Goal: Transaction & Acquisition: Purchase product/service

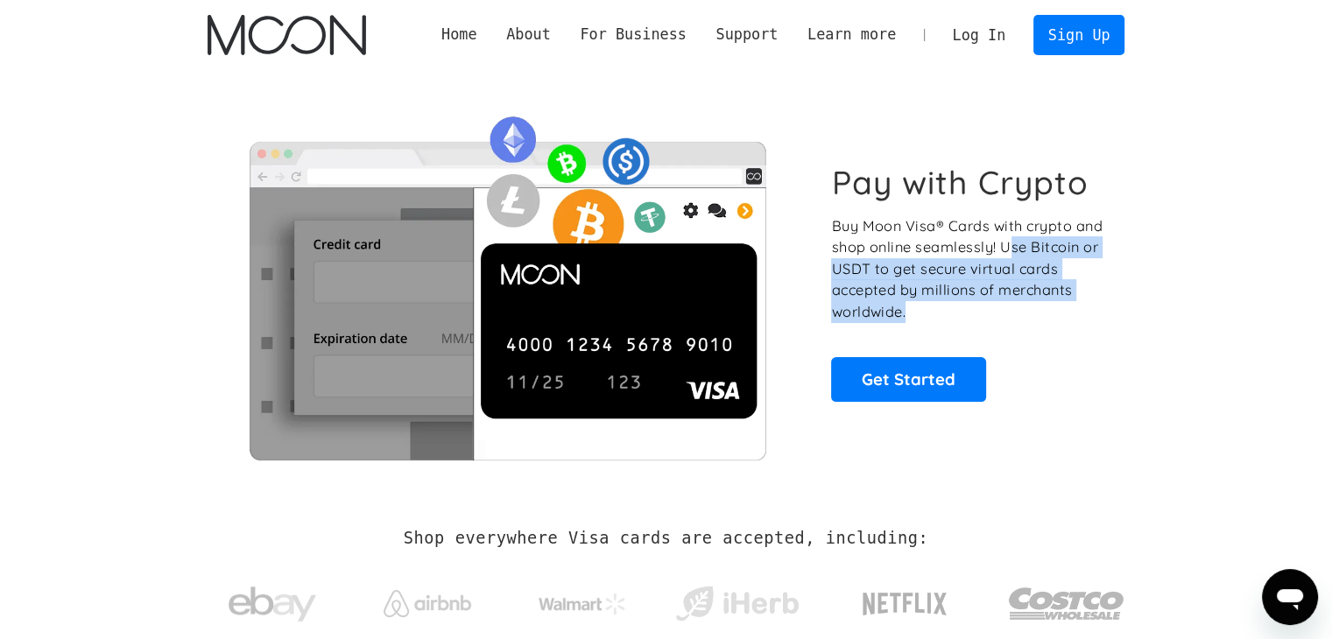
click at [1040, 322] on p "Buy Moon Visa® Cards with crypto and shop online seamlessly! Use Bitcoin or USD…" at bounding box center [968, 269] width 274 height 108
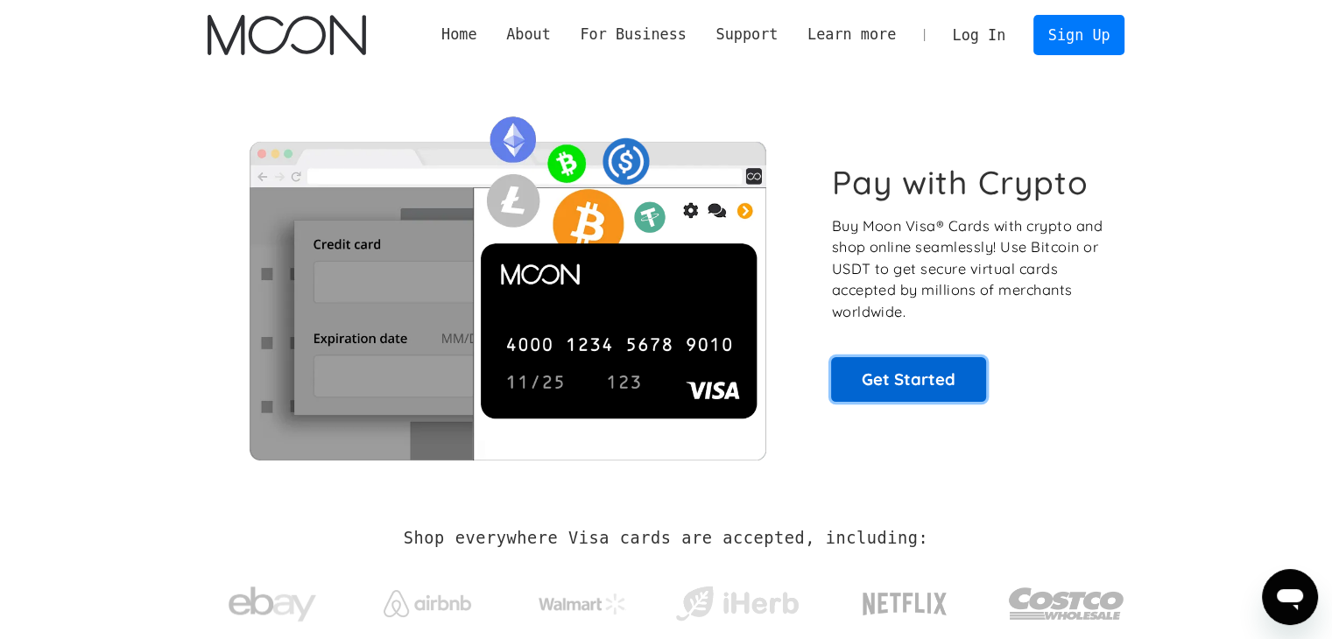
click at [954, 393] on link "Get Started" at bounding box center [908, 379] width 155 height 44
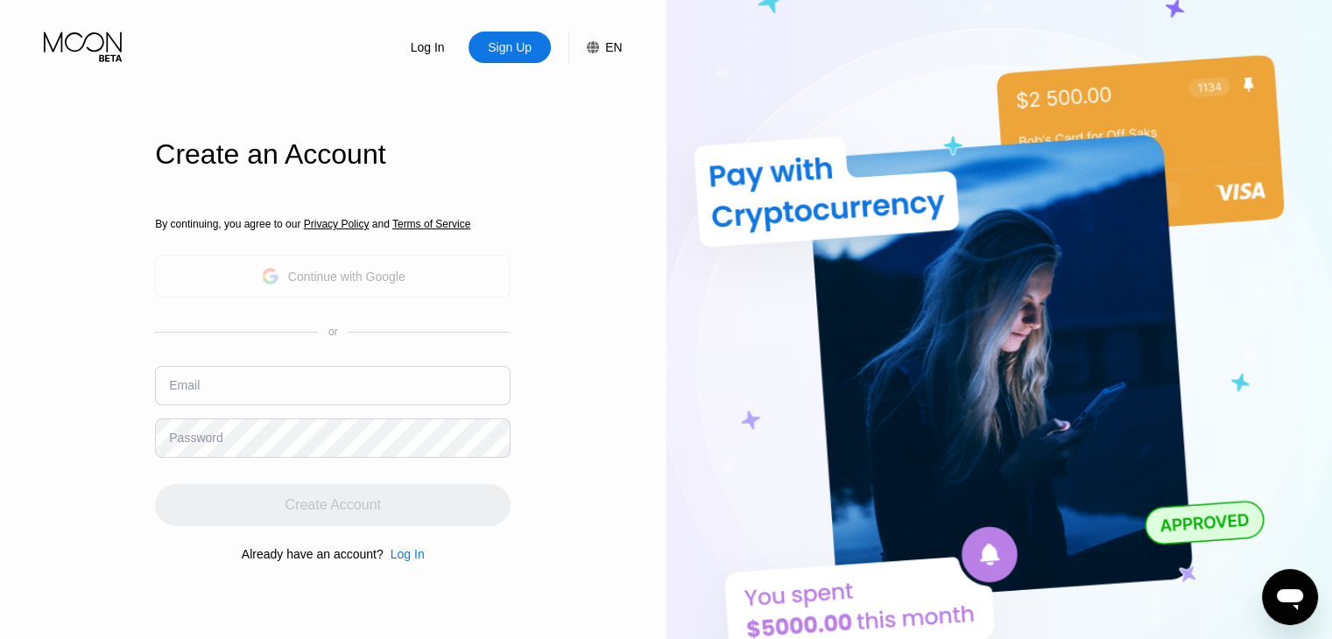
click at [388, 281] on div "Continue with Google" at bounding box center [346, 277] width 117 height 14
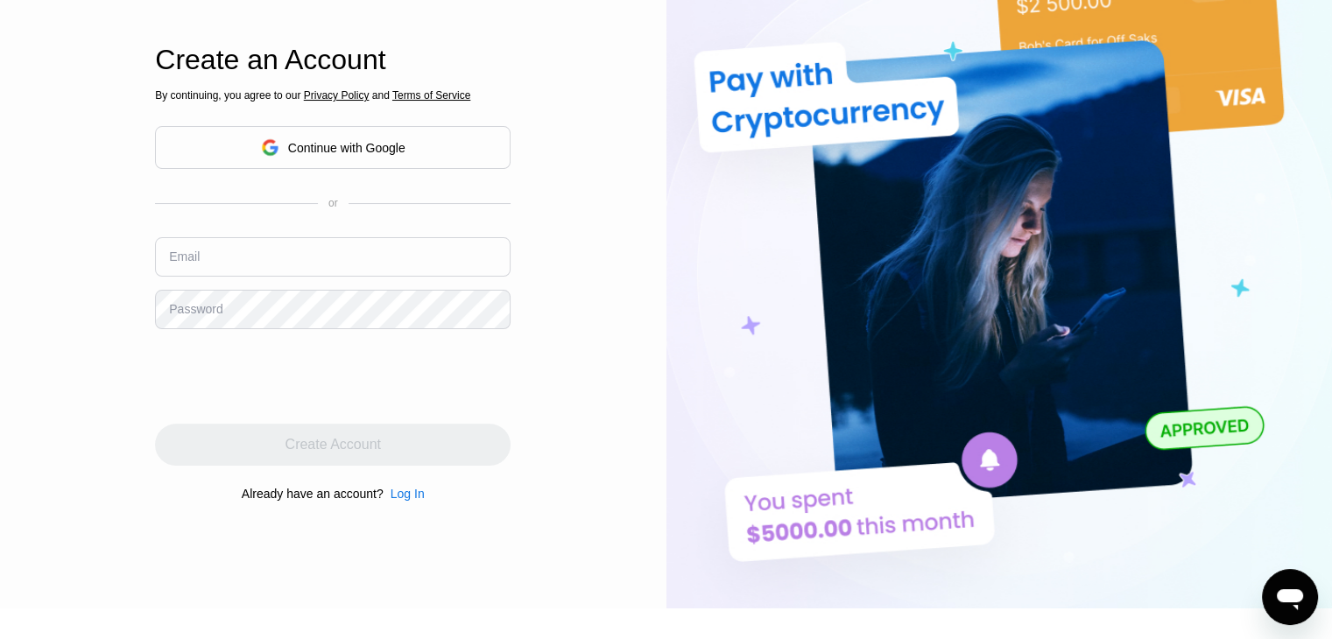
scroll to position [96, 0]
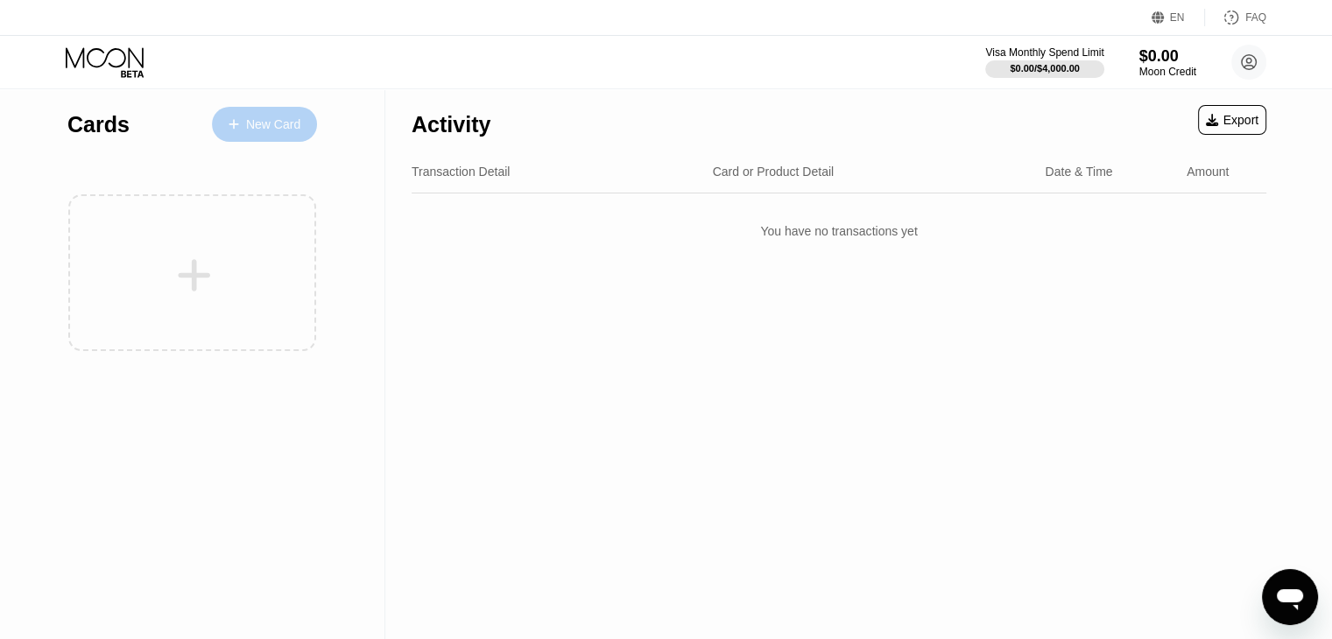
click at [246, 123] on div "New Card" at bounding box center [273, 124] width 54 height 15
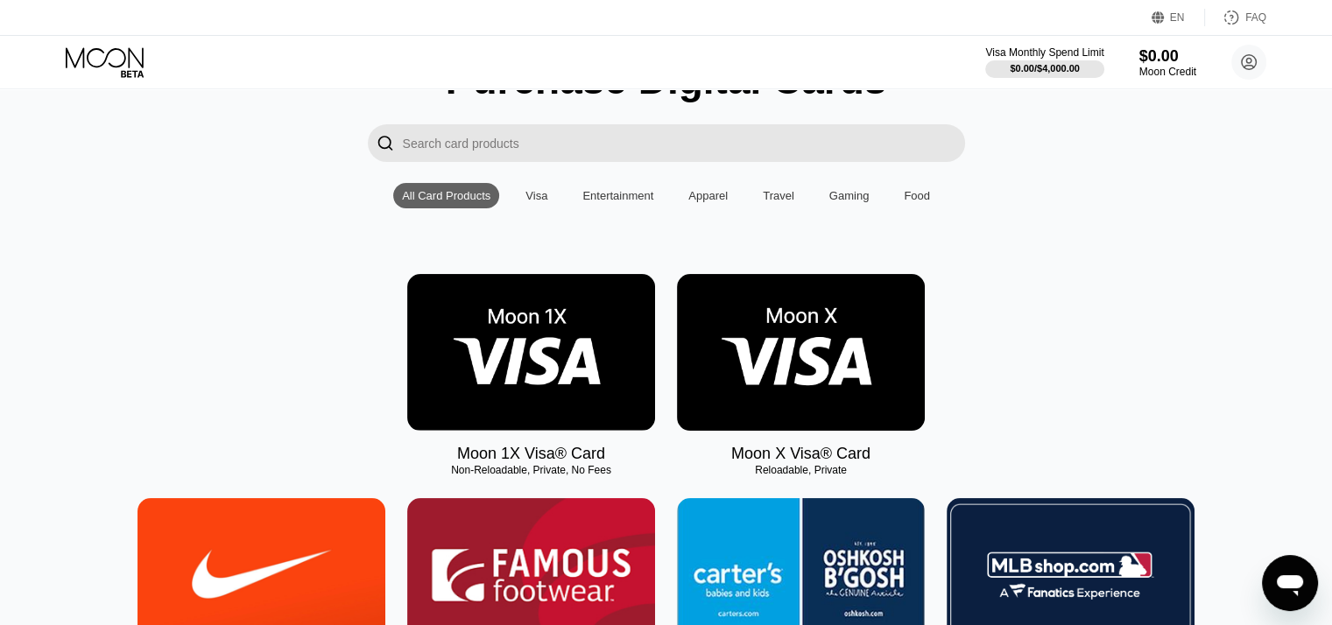
scroll to position [100, 0]
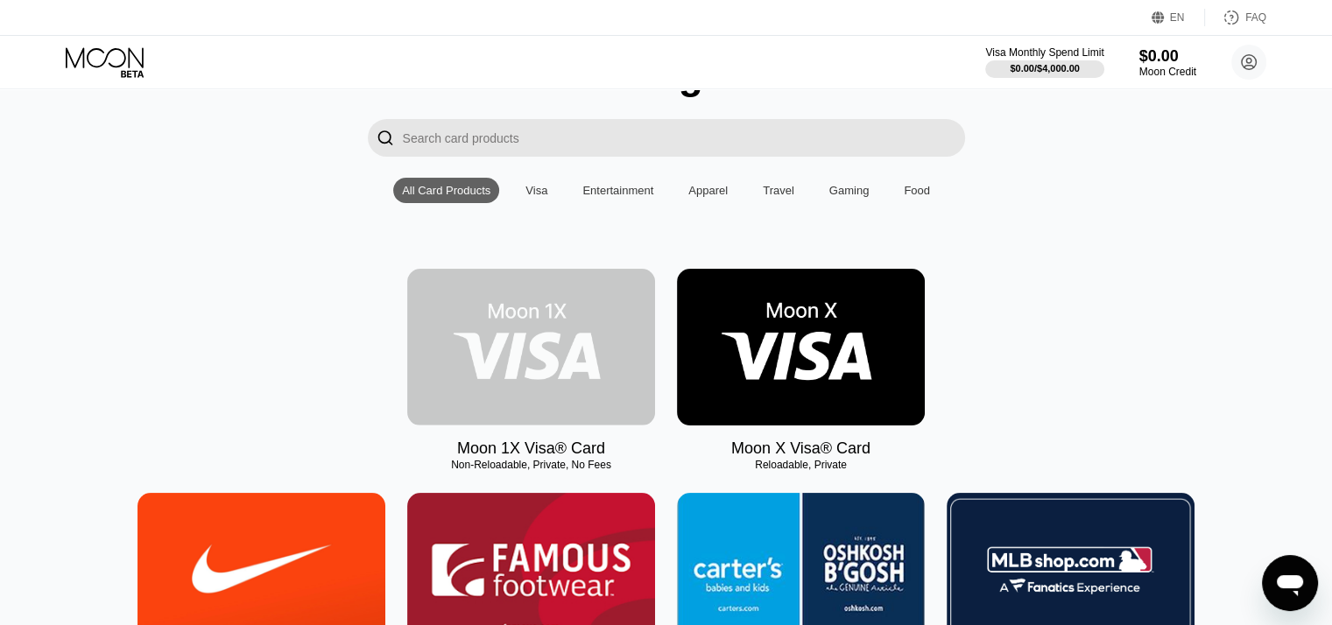
click at [540, 361] on img at bounding box center [531, 347] width 248 height 157
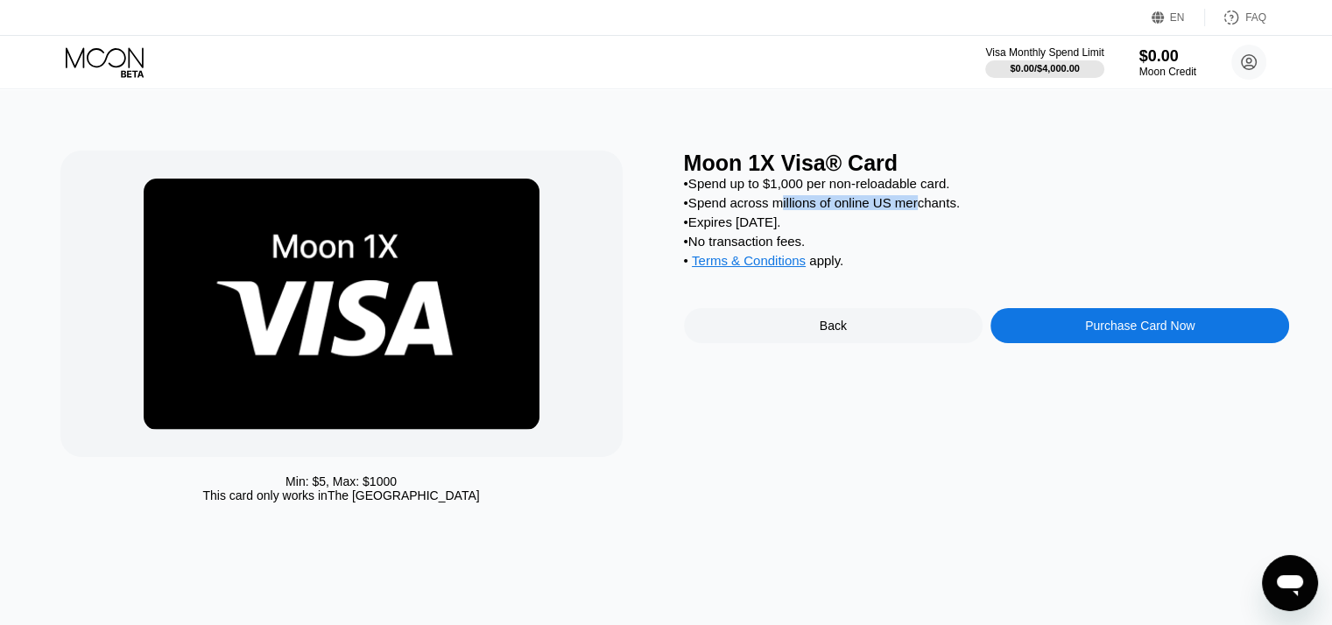
drag, startPoint x: 785, startPoint y: 215, endPoint x: 920, endPoint y: 208, distance: 135.9
click at [920, 208] on div "• Spend across millions of online US merchants." at bounding box center [987, 202] width 606 height 15
drag, startPoint x: 722, startPoint y: 235, endPoint x: 792, endPoint y: 215, distance: 72.7
click at [792, 215] on div "• Spend up to $1,000 per non-reloadable card. • Spend across millions of online…" at bounding box center [987, 226] width 606 height 101
drag, startPoint x: 732, startPoint y: 248, endPoint x: 795, endPoint y: 246, distance: 63.1
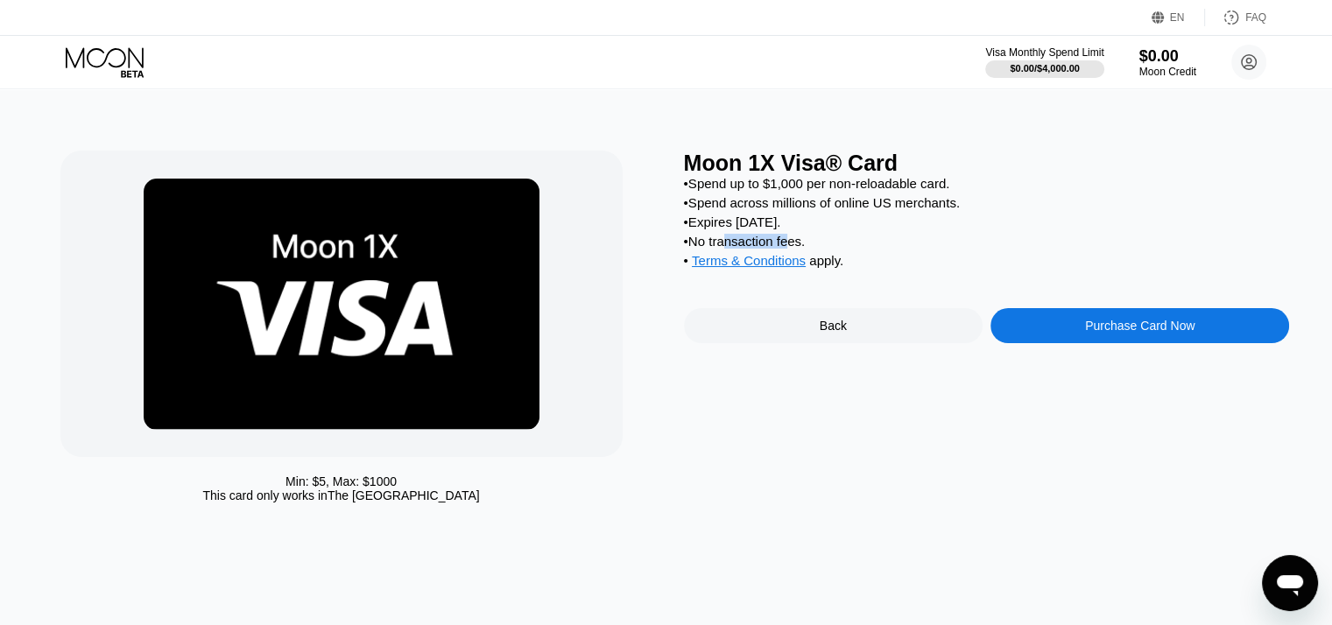
click at [795, 246] on div "• No transaction fees." at bounding box center [987, 241] width 606 height 15
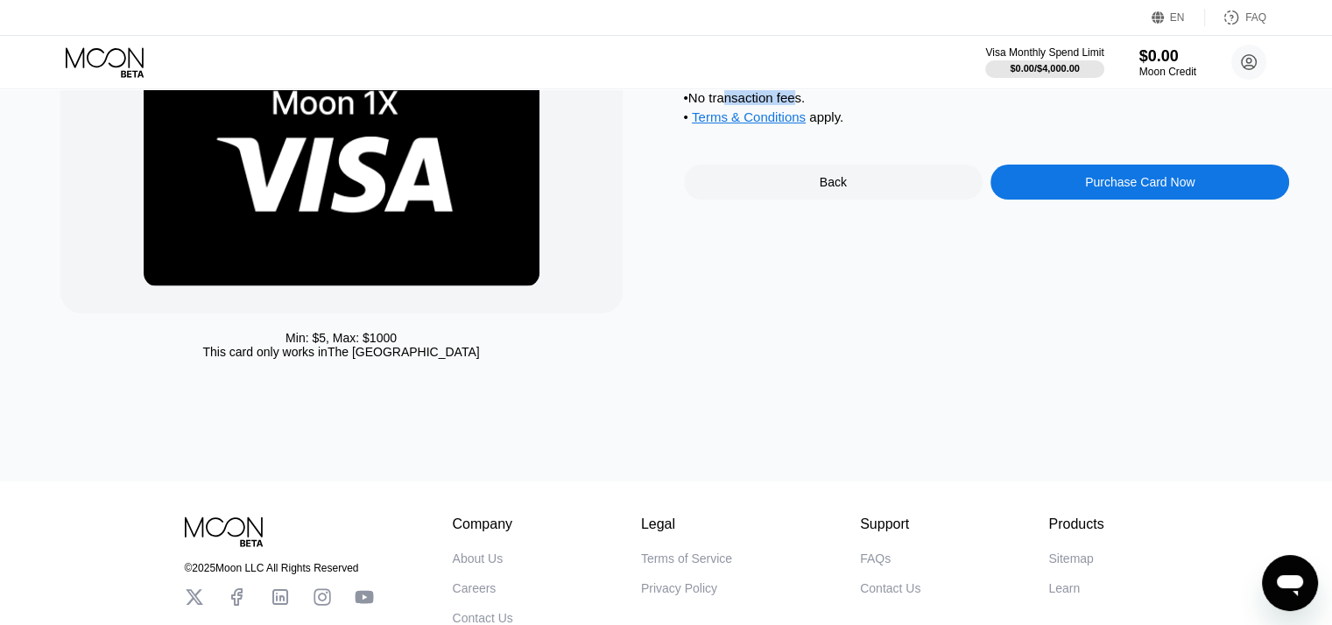
scroll to position [150, 0]
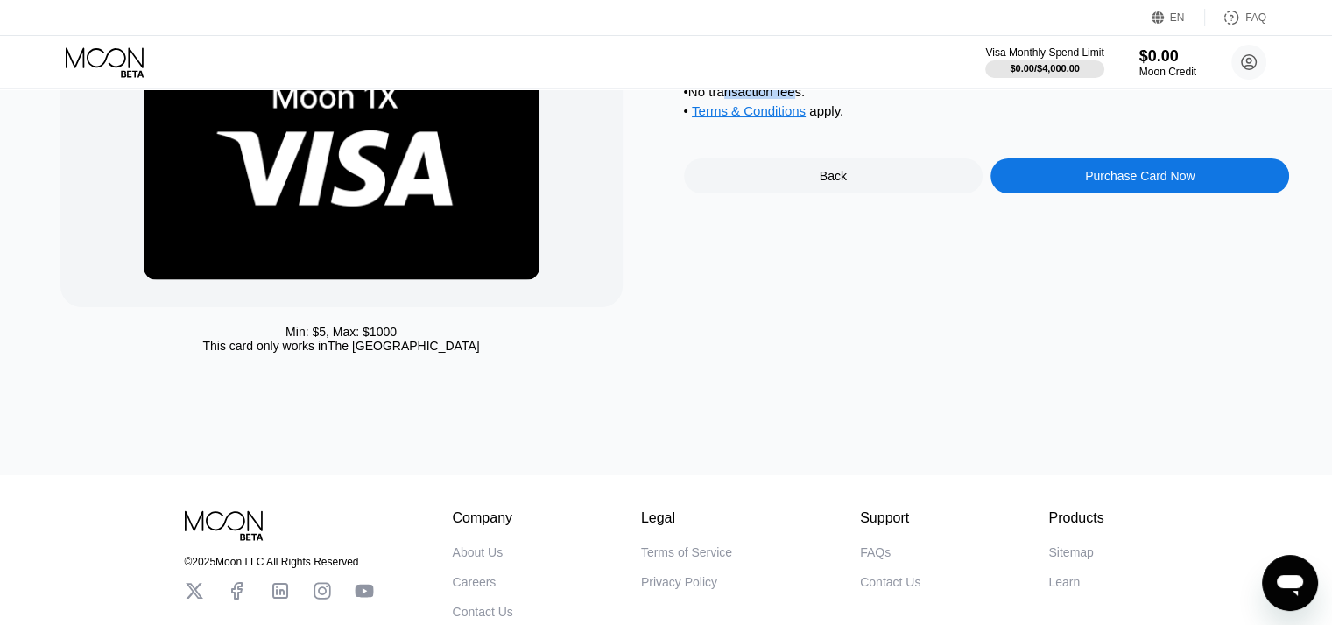
drag, startPoint x: 287, startPoint y: 332, endPoint x: 392, endPoint y: 330, distance: 105.1
click at [392, 330] on div "Min: $ 5 , Max: $ 1000" at bounding box center [341, 332] width 111 height 14
click at [261, 349] on div "This card only works in The United States" at bounding box center [340, 346] width 277 height 14
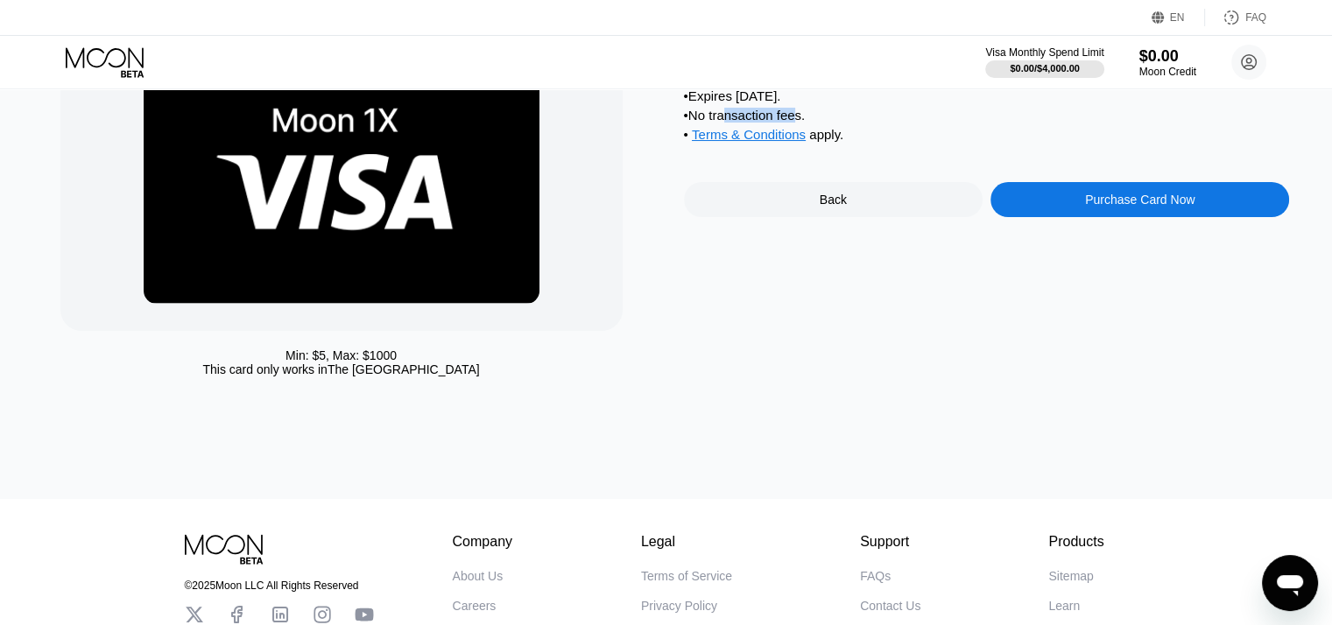
scroll to position [122, 0]
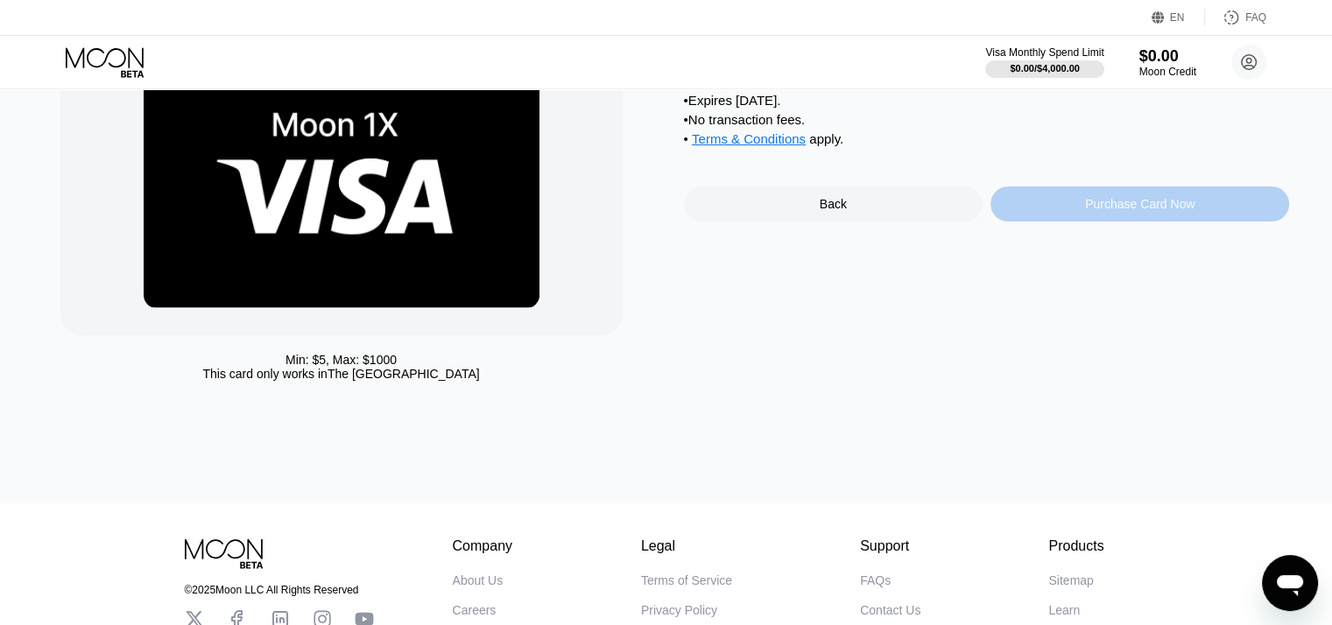
click at [1135, 211] on div "Purchase Card Now" at bounding box center [1139, 204] width 109 height 14
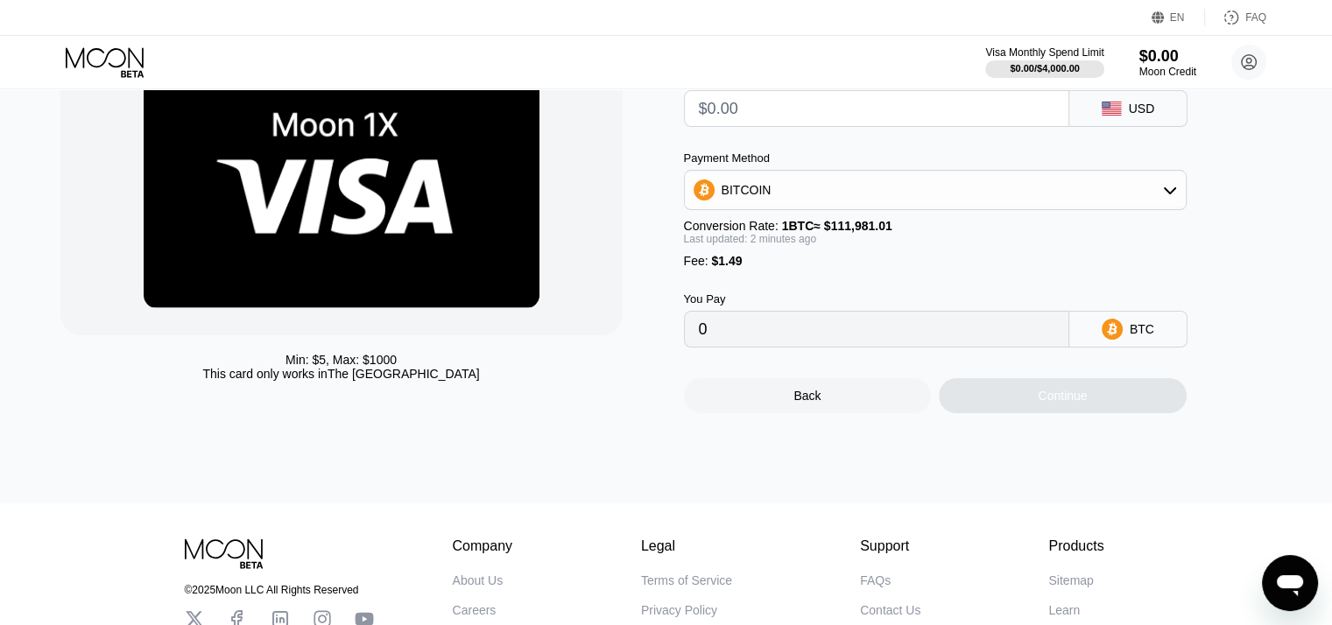
scroll to position [0, 0]
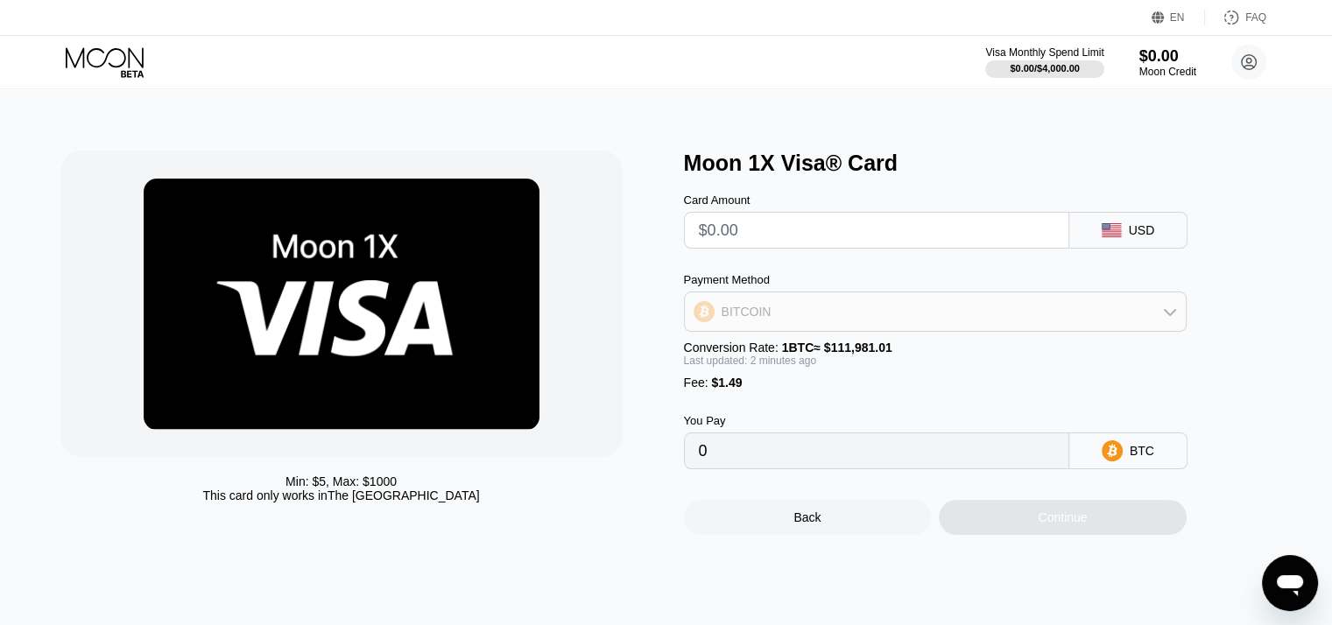
click at [1068, 307] on div "BITCOIN" at bounding box center [935, 311] width 501 height 35
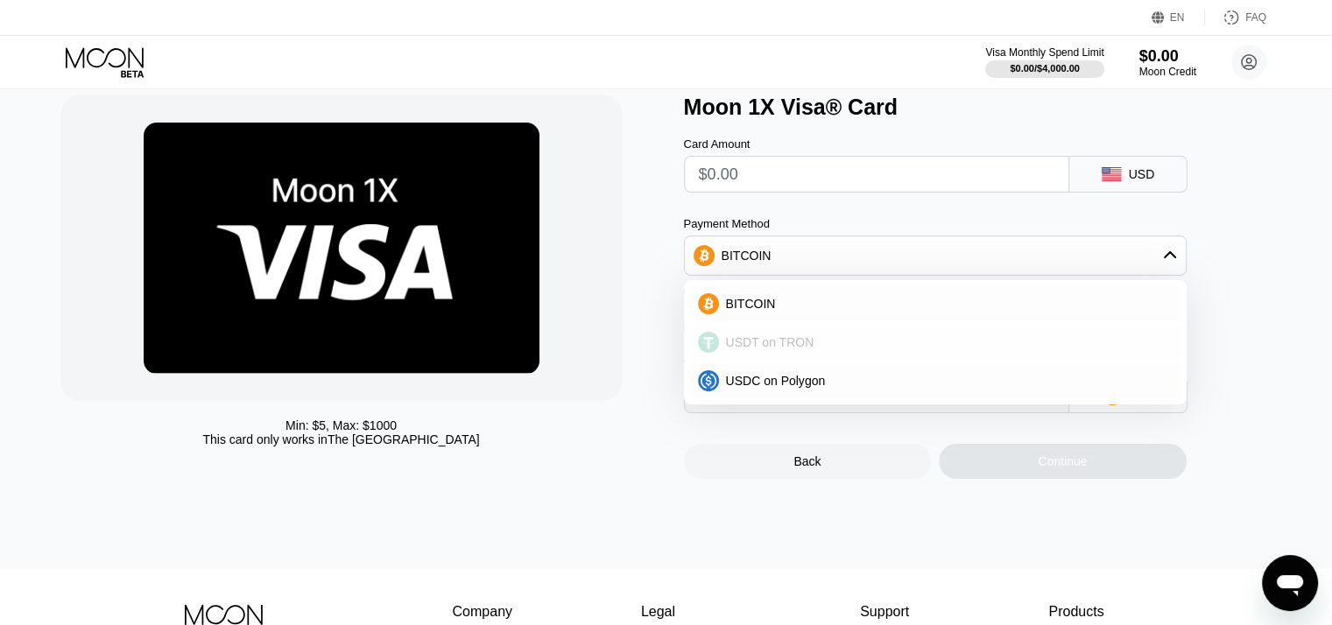
scroll to position [82, 0]
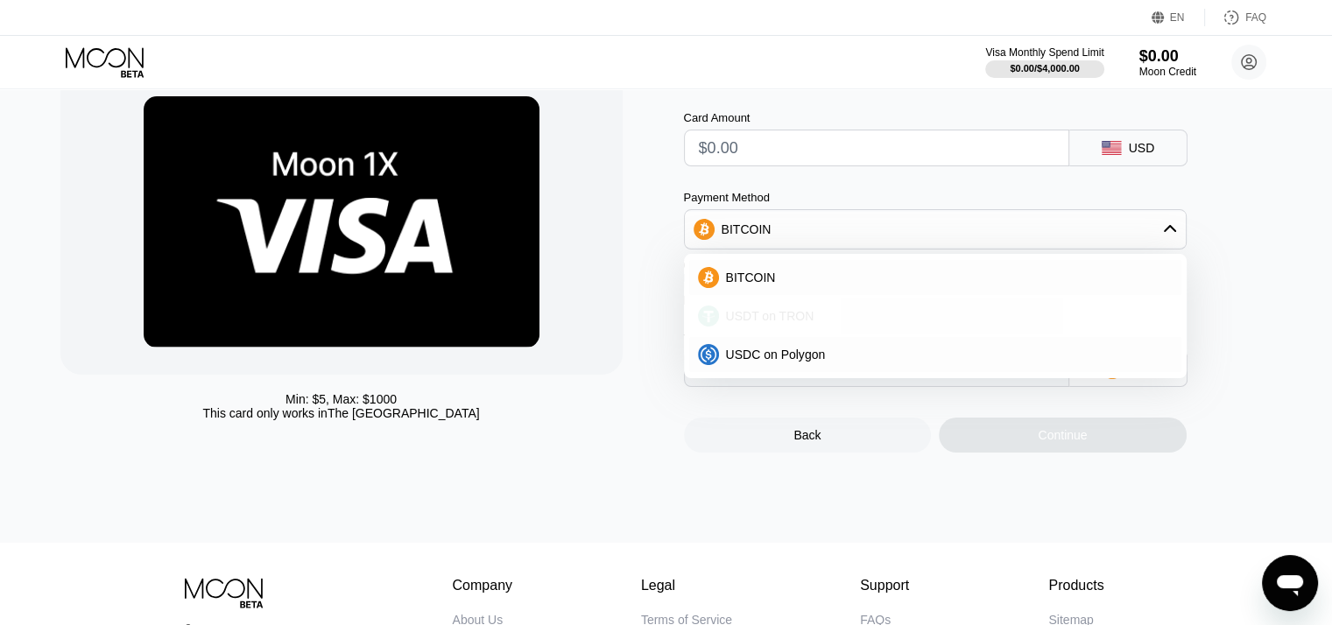
click at [807, 323] on div "USDT on TRON" at bounding box center [946, 316] width 454 height 14
type input "0.00"
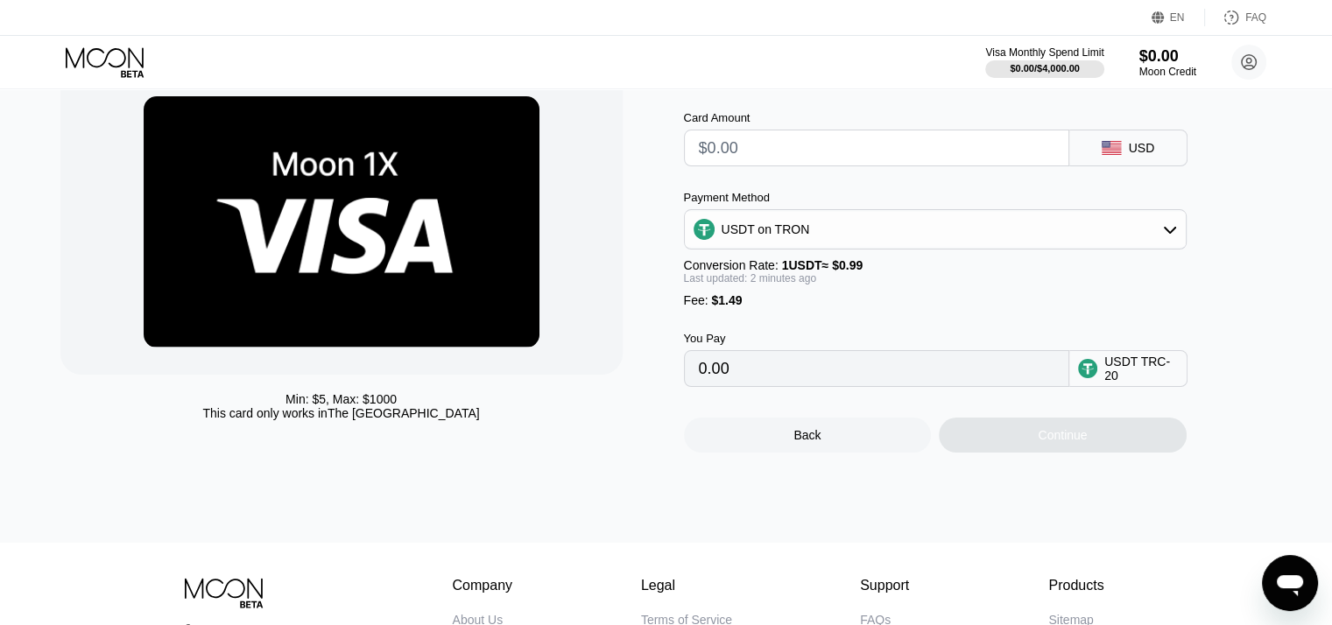
scroll to position [0, 0]
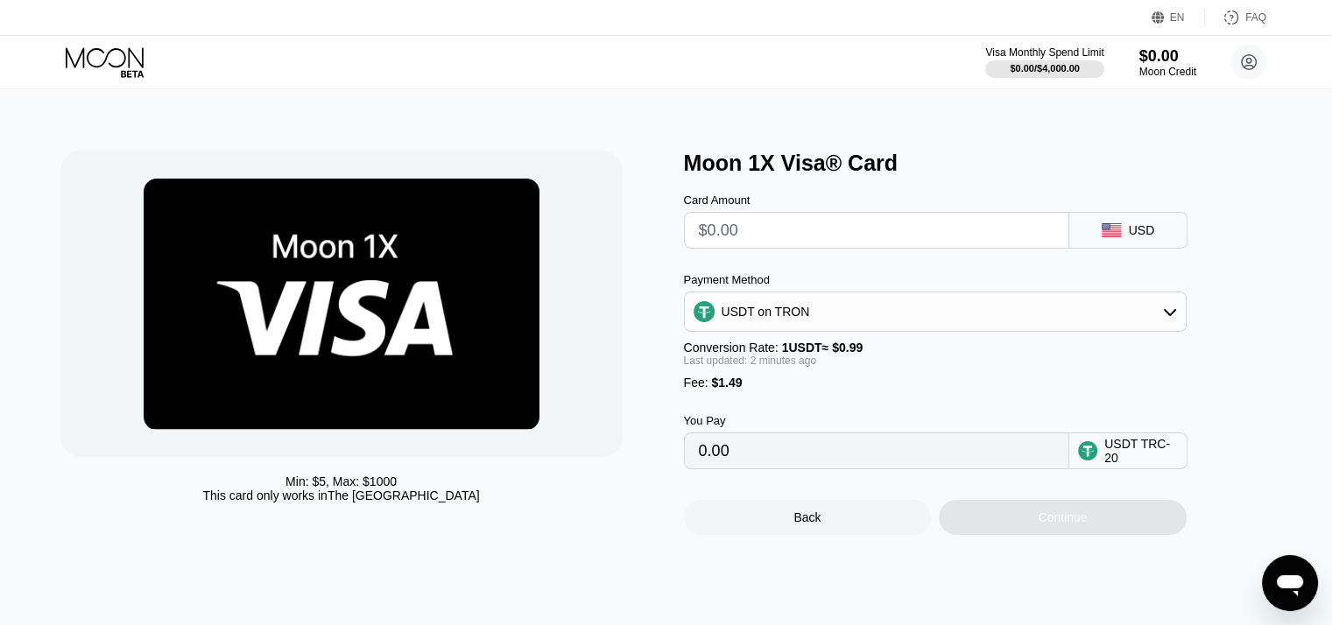
click at [834, 215] on div "Card Amount" at bounding box center [876, 221] width 385 height 55
click at [791, 230] on input "text" at bounding box center [877, 230] width 356 height 35
type input "$20"
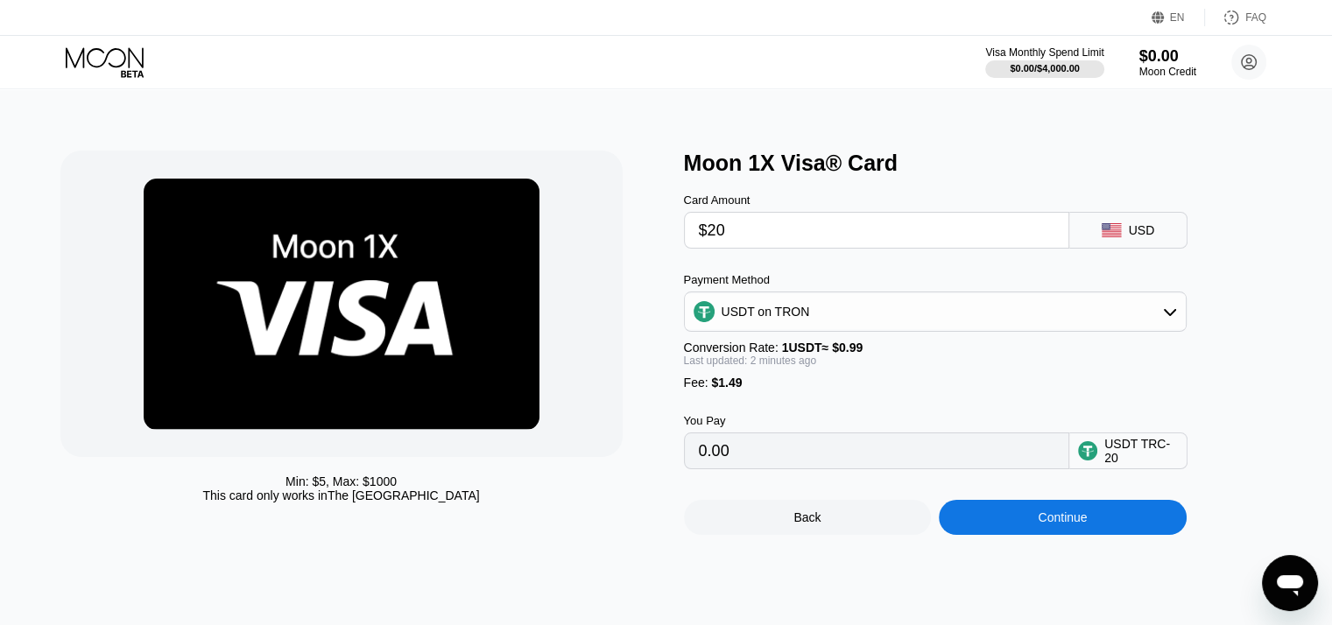
type input "21.71"
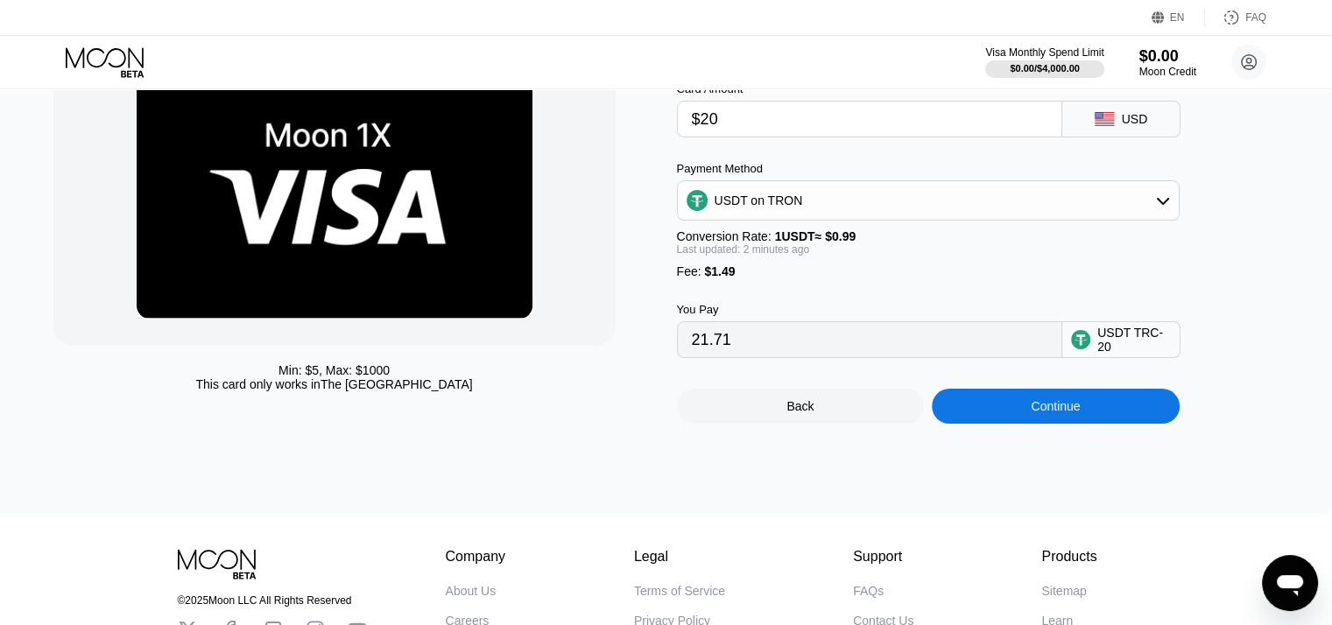
scroll to position [108, 7]
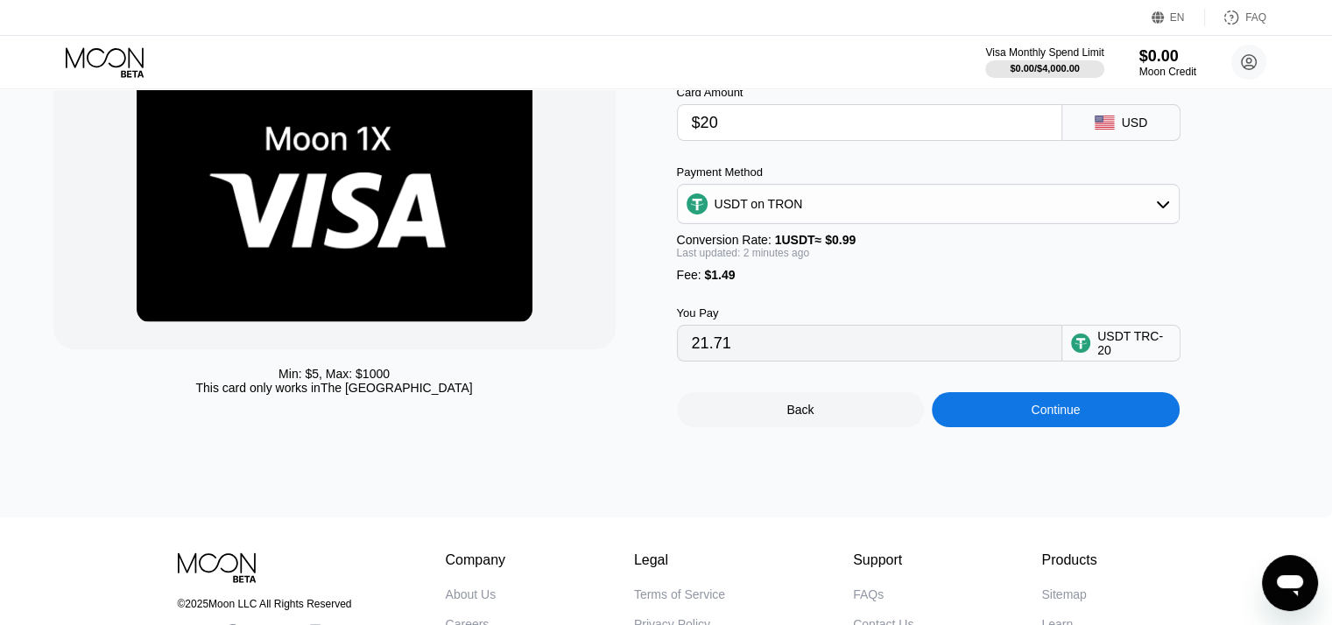
type input "$20"
click at [1047, 427] on div "Continue" at bounding box center [1056, 409] width 248 height 35
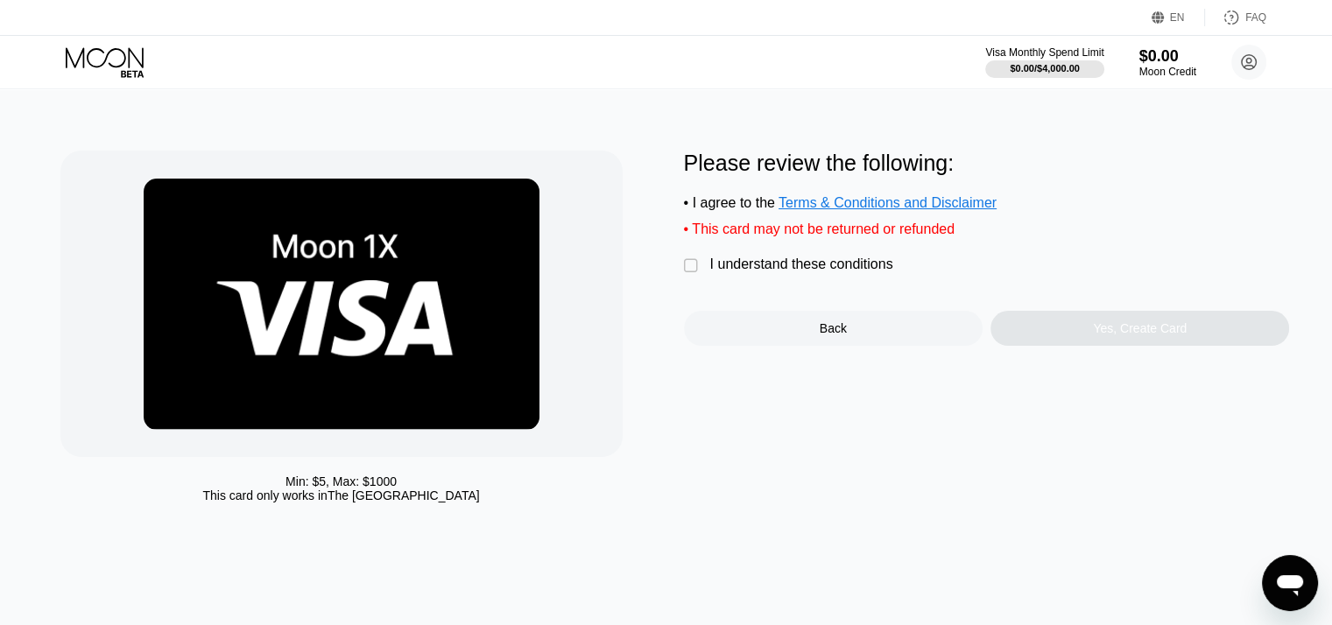
click at [676, 266] on div "Min: $ 5 , Max: $ 1000 This card only works in The United States Please review …" at bounding box center [666, 331] width 1212 height 361
click at [689, 275] on div "" at bounding box center [693, 266] width 18 height 18
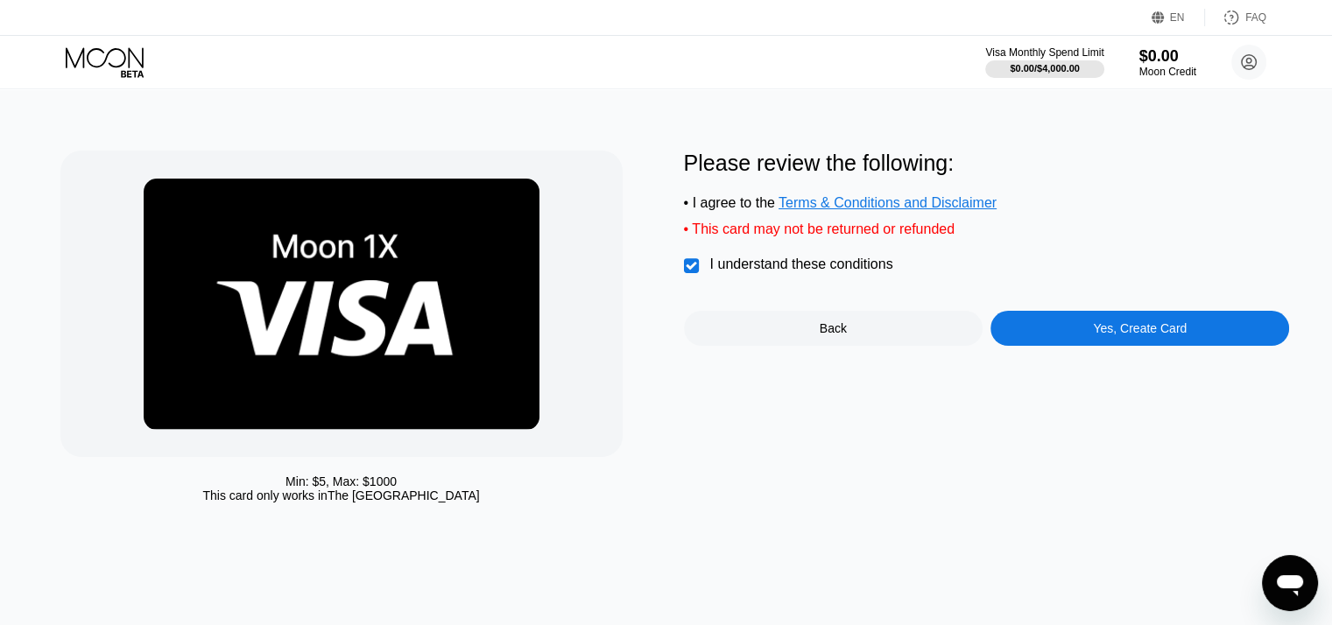
click at [809, 237] on div "• This card may not be returned or refunded" at bounding box center [987, 230] width 606 height 16
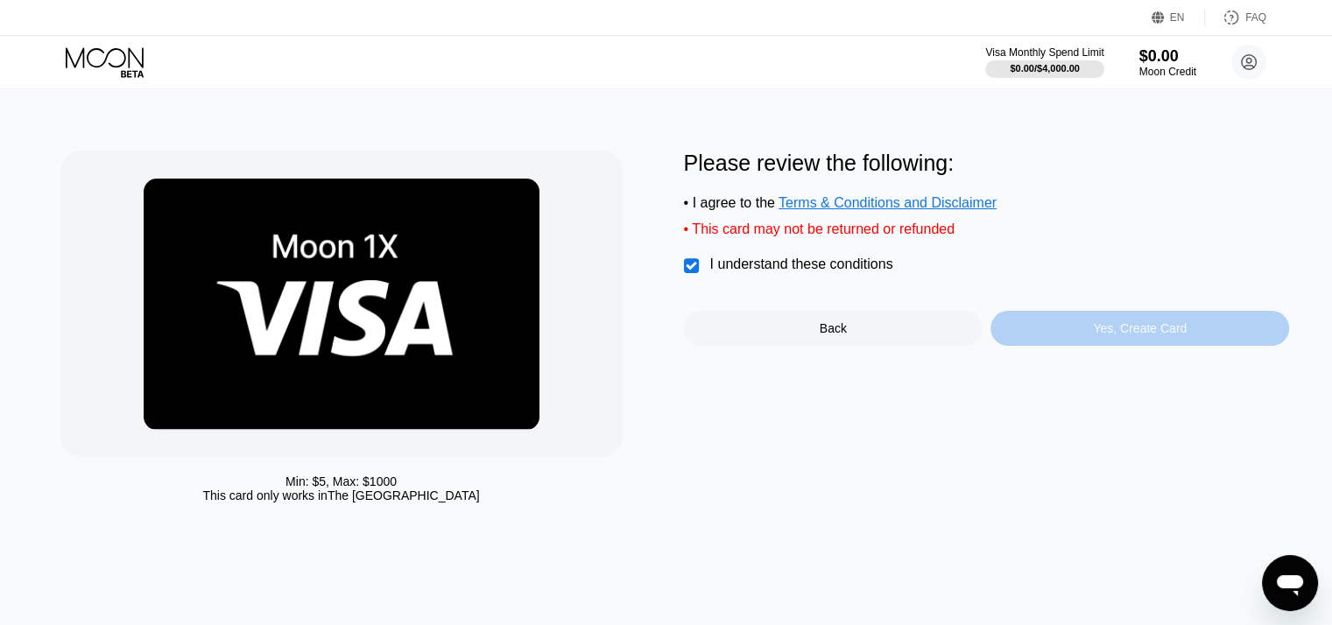
click at [1117, 335] on div "Yes, Create Card" at bounding box center [1140, 328] width 94 height 14
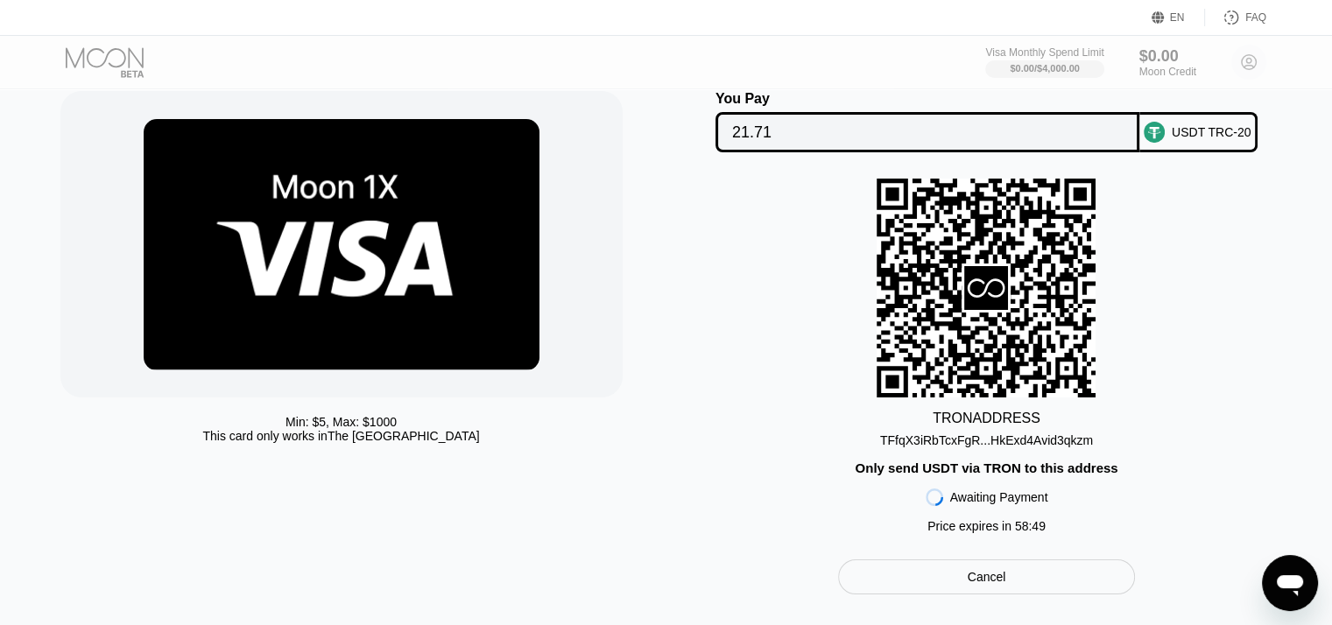
scroll to position [61, 0]
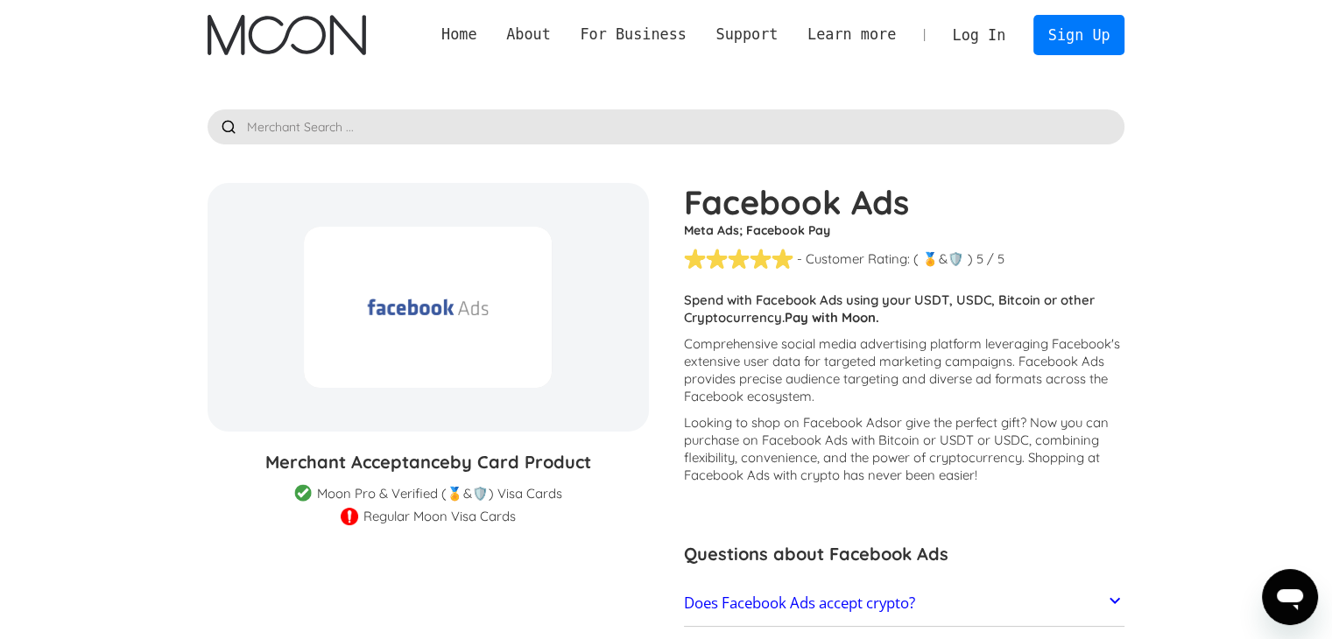
click at [438, 518] on div "Regular Moon Visa Cards" at bounding box center [439, 517] width 152 height 18
click at [696, 434] on p "Looking to shop on Facebook Ads or give the perfect gift ? Now you can purchase…" at bounding box center [904, 449] width 441 height 70
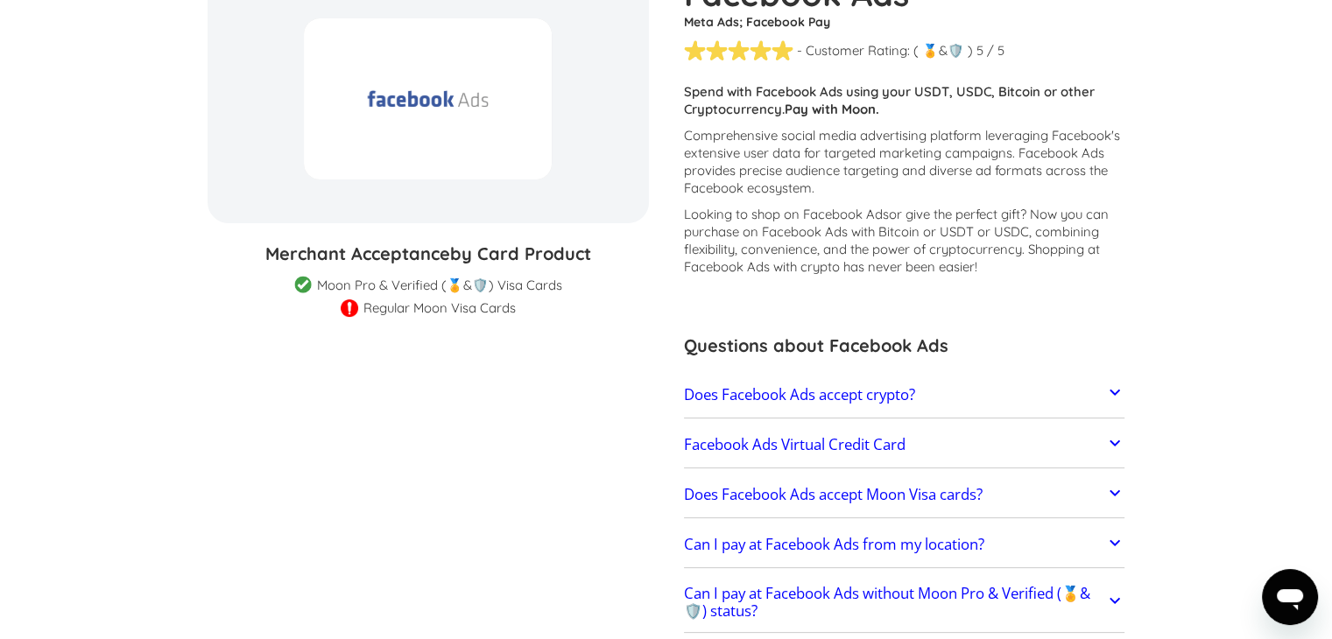
scroll to position [209, 0]
click at [1112, 392] on icon at bounding box center [1115, 392] width 11 height 6
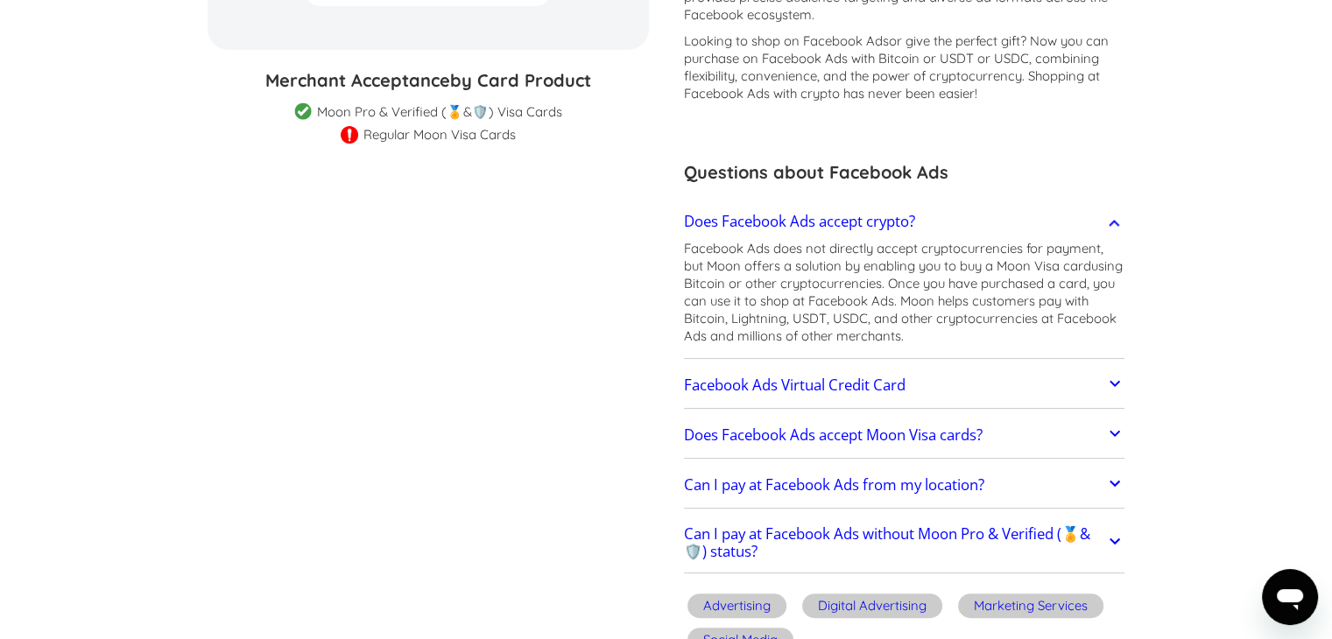
scroll to position [384, 0]
click at [1030, 372] on link "Facebook Ads Virtual Credit Card" at bounding box center [904, 383] width 441 height 37
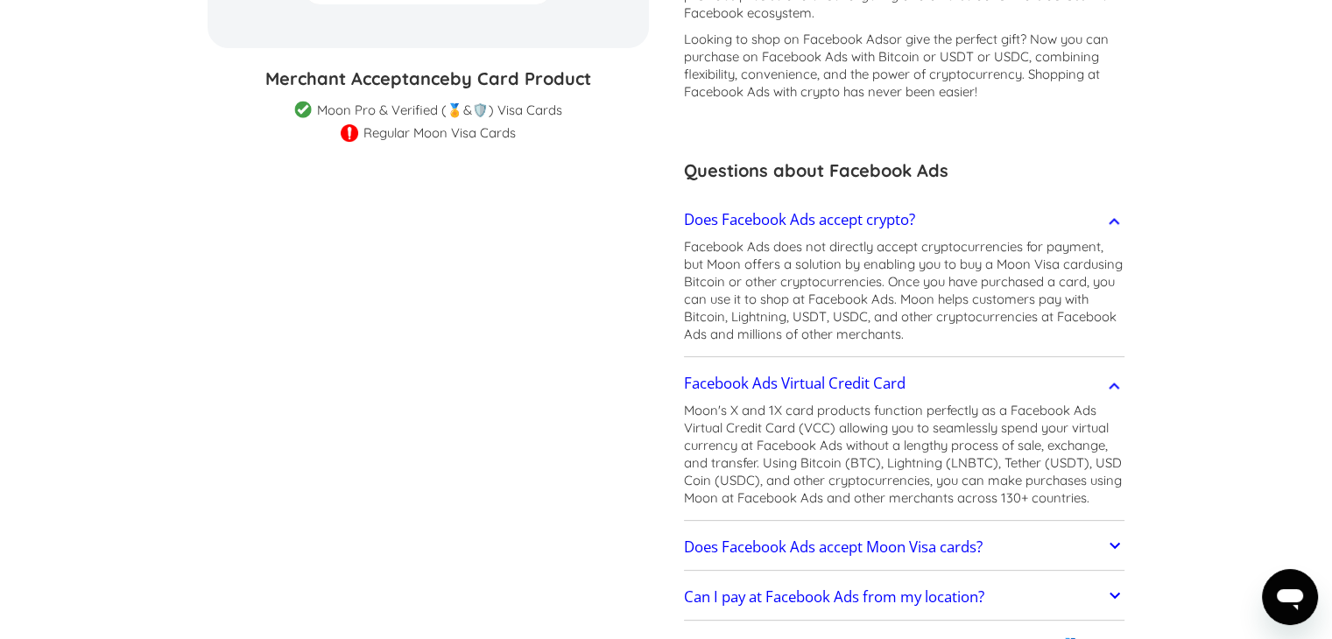
scroll to position [508, 0]
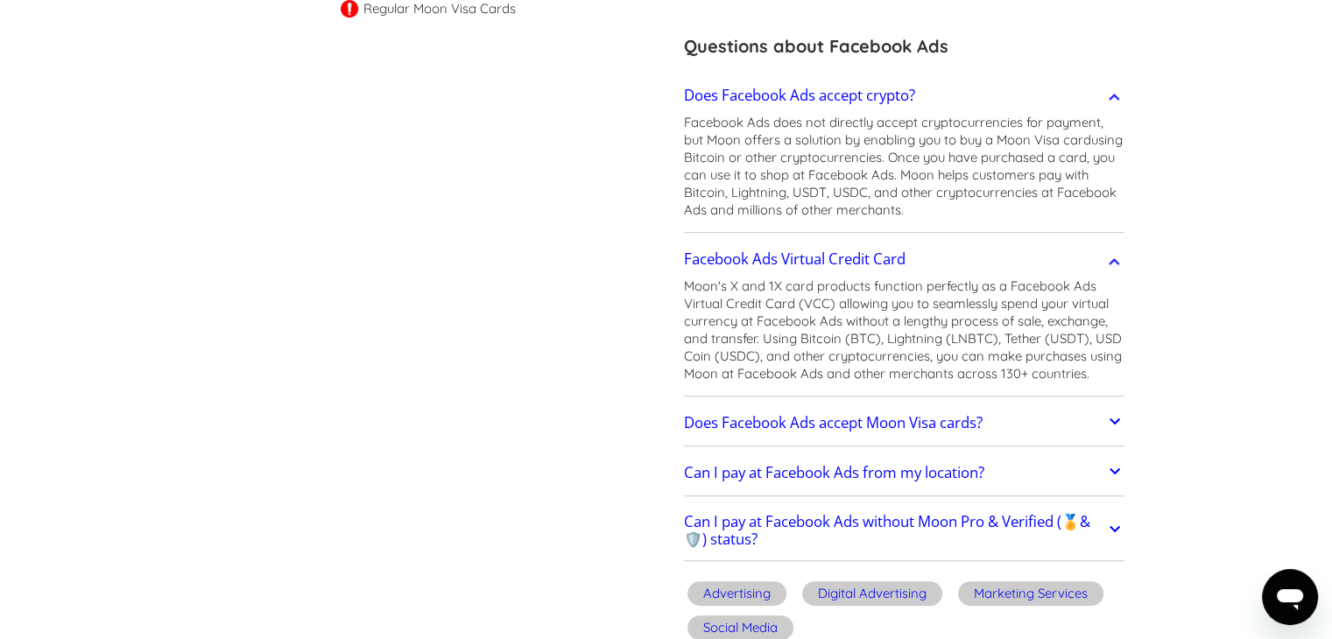
click at [1045, 407] on link "Does Facebook Ads accept Moon Visa cards?" at bounding box center [904, 423] width 441 height 37
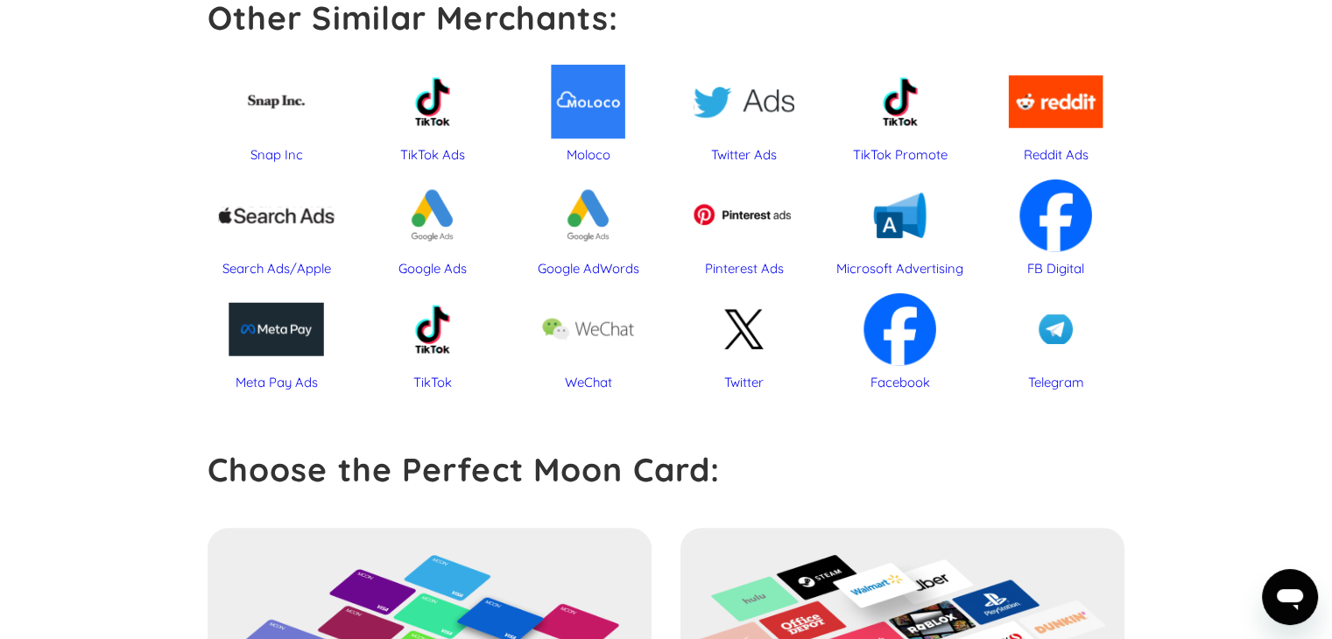
scroll to position [1238, 0]
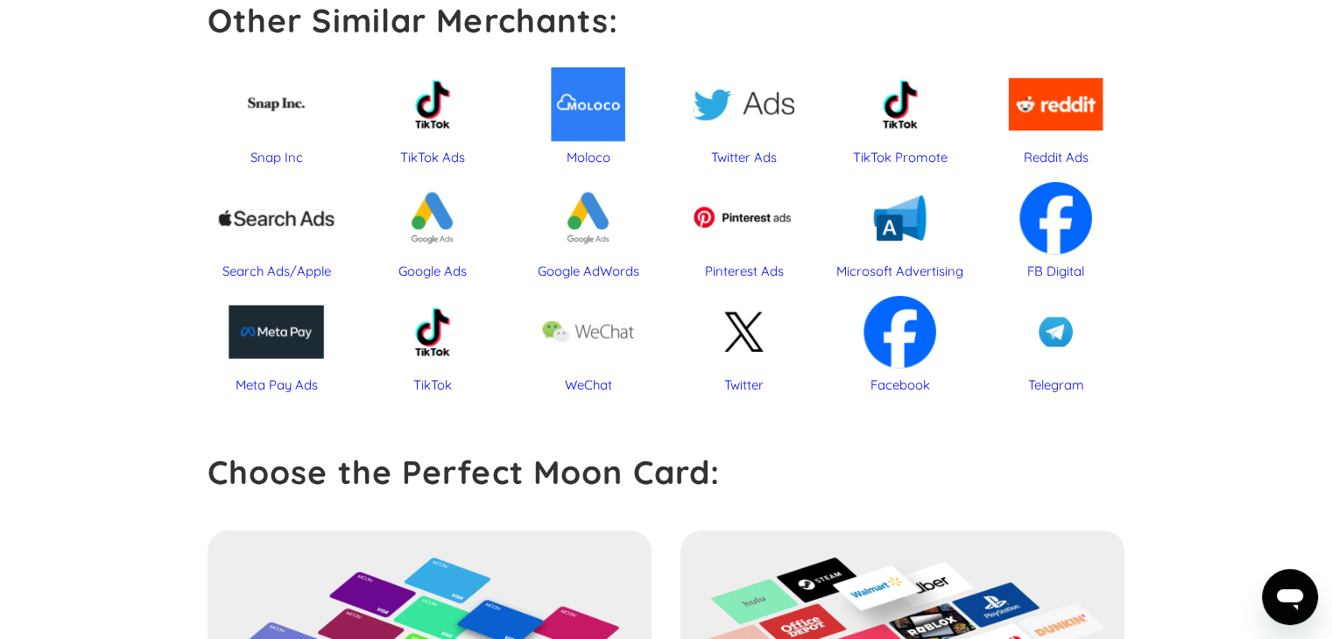
click at [1047, 149] on div "Reddit Ads" at bounding box center [1055, 158] width 138 height 18
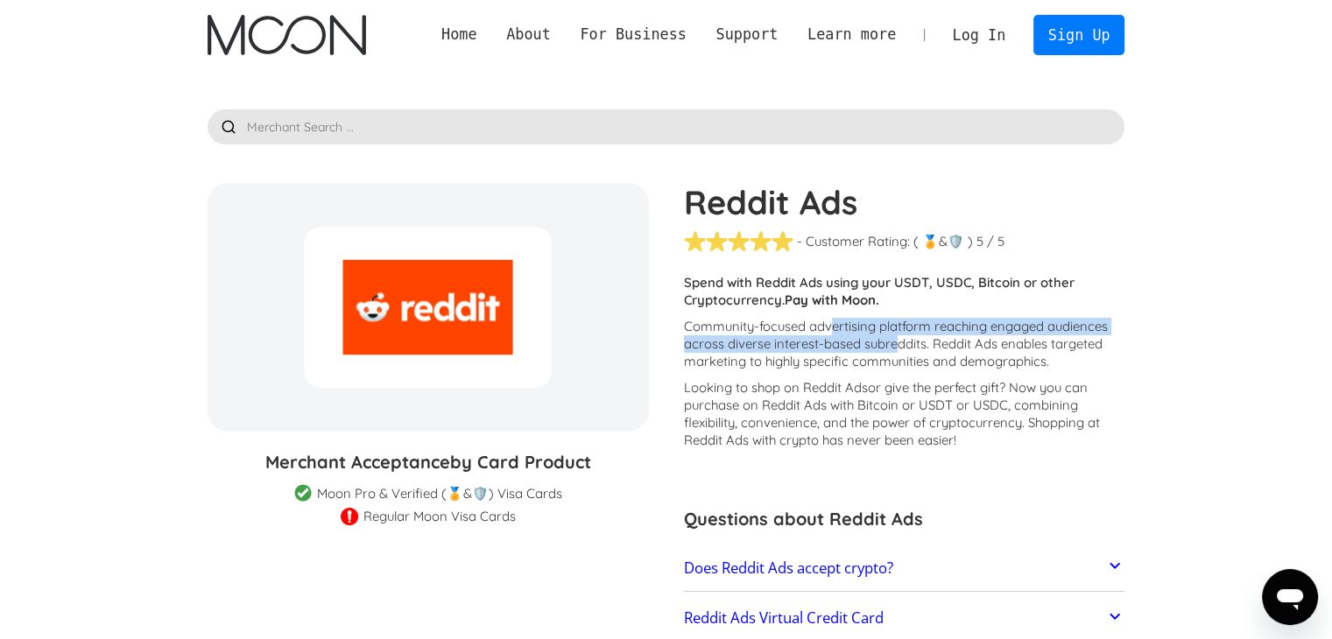
drag, startPoint x: 829, startPoint y: 327, endPoint x: 900, endPoint y: 351, distance: 75.1
click at [900, 351] on p "Community-focused advertising platform reaching engaged audiences across divers…" at bounding box center [904, 344] width 441 height 53
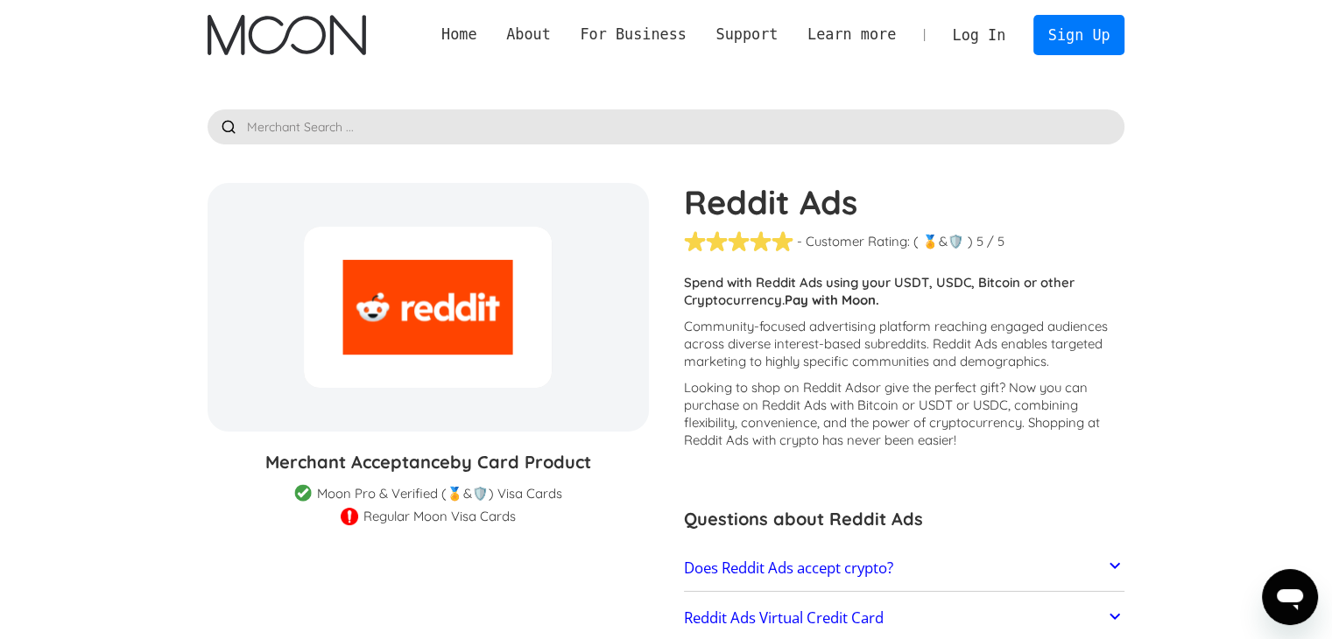
click at [935, 355] on p "Community-focused advertising platform reaching engaged audiences across divers…" at bounding box center [904, 344] width 441 height 53
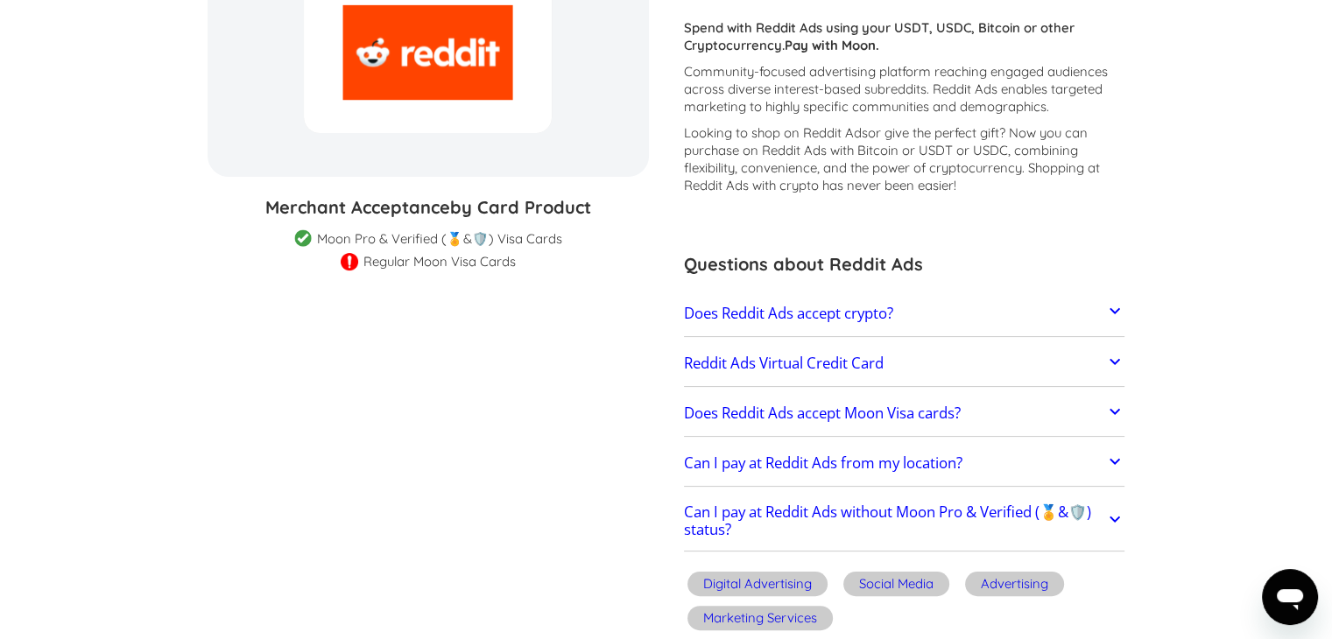
scroll to position [256, 0]
click at [892, 314] on h2 "Does Reddit Ads accept crypto?" at bounding box center [788, 313] width 209 height 18
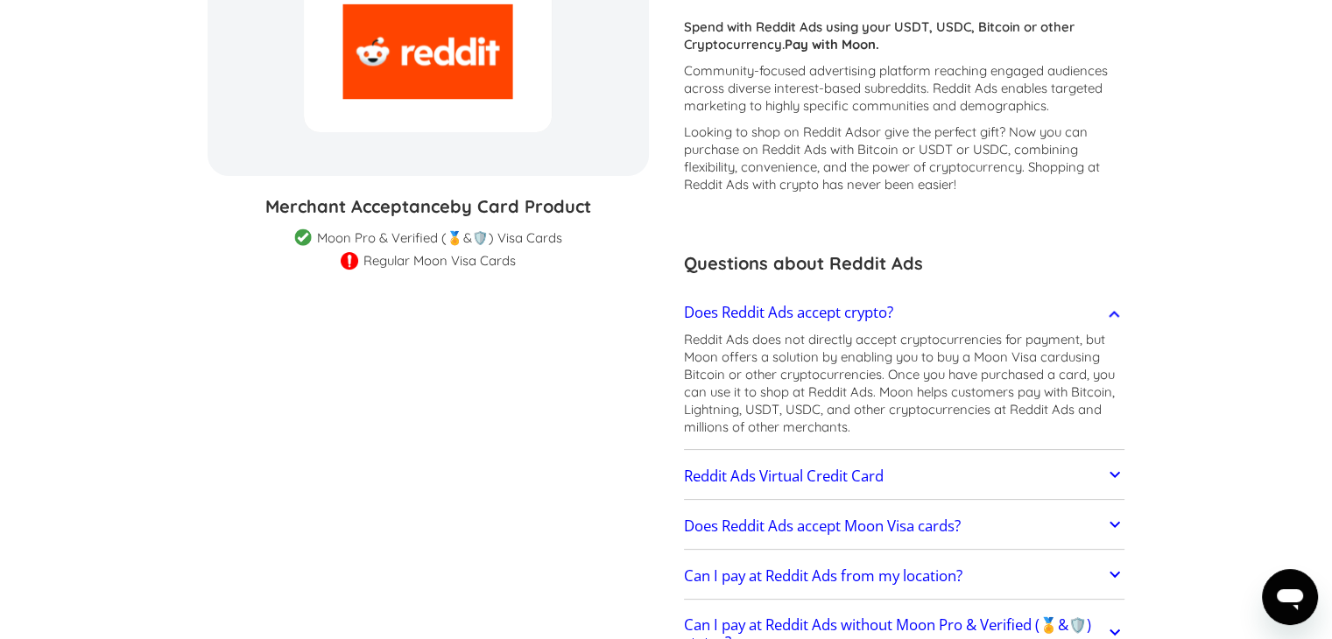
click at [800, 487] on link "Reddit Ads Virtual Credit Card" at bounding box center [904, 476] width 441 height 37
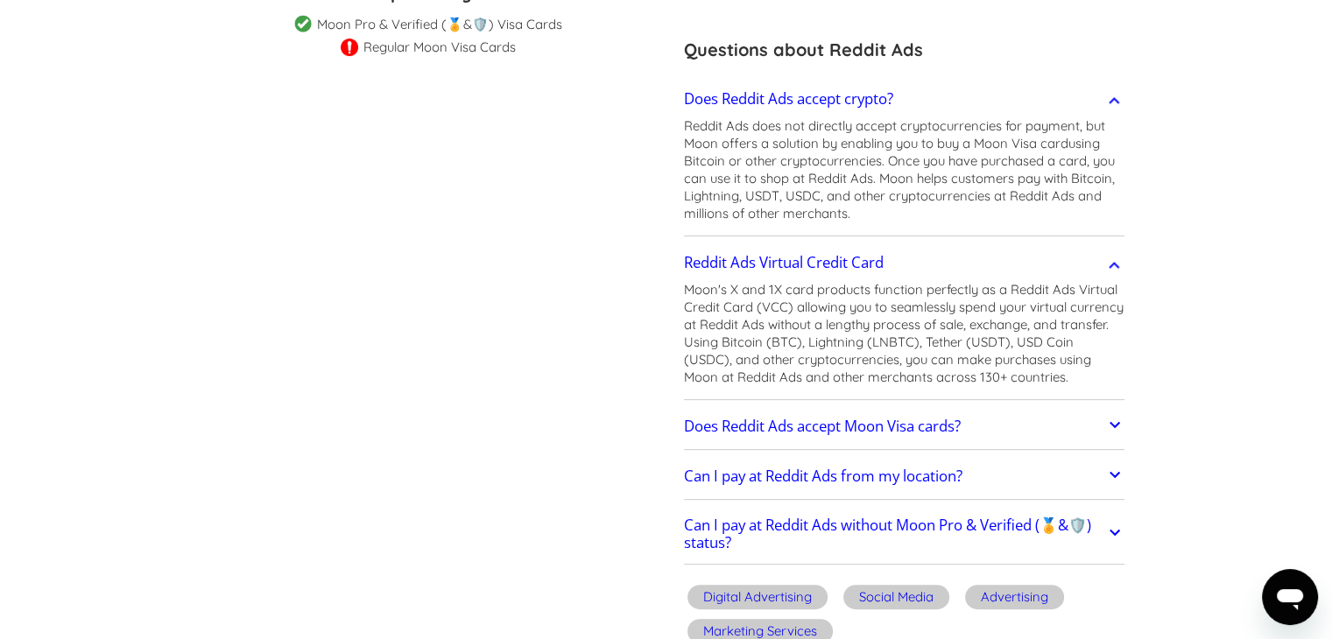
scroll to position [469, 0]
click at [802, 424] on h2 "Does Reddit Ads accept Moon Visa cards?" at bounding box center [822, 427] width 277 height 18
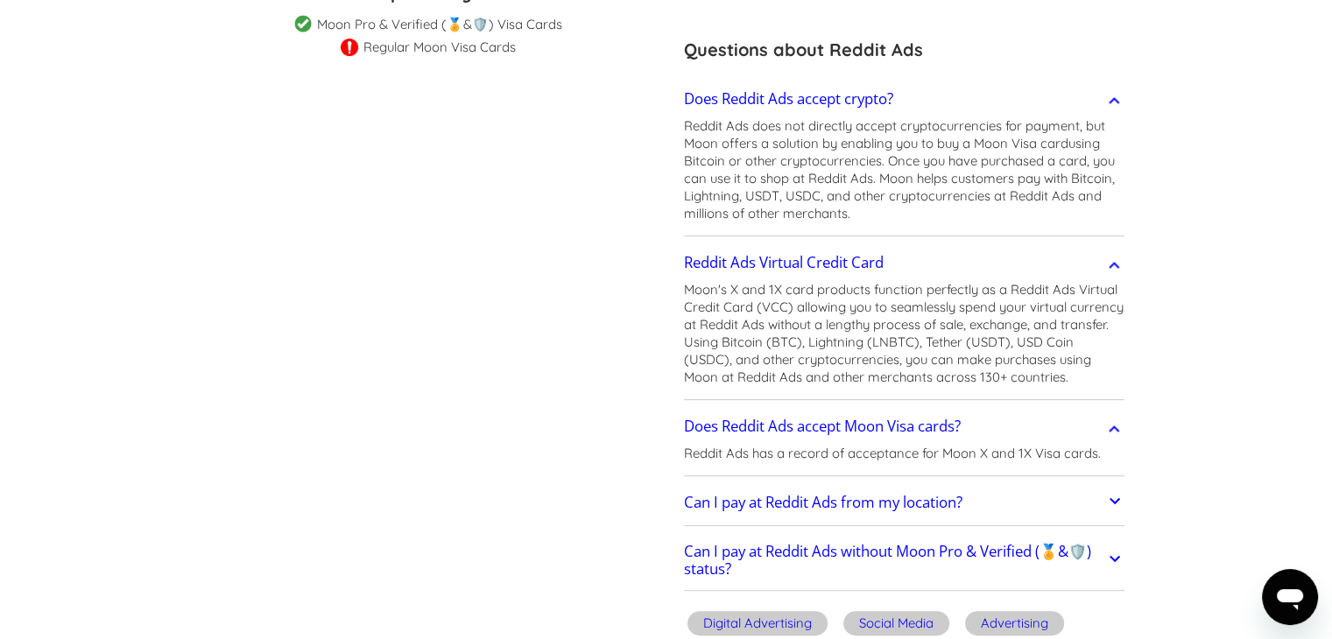
click at [778, 457] on p "Reddit Ads has a record of acceptance for Moon X and 1X Visa cards." at bounding box center [892, 454] width 417 height 18
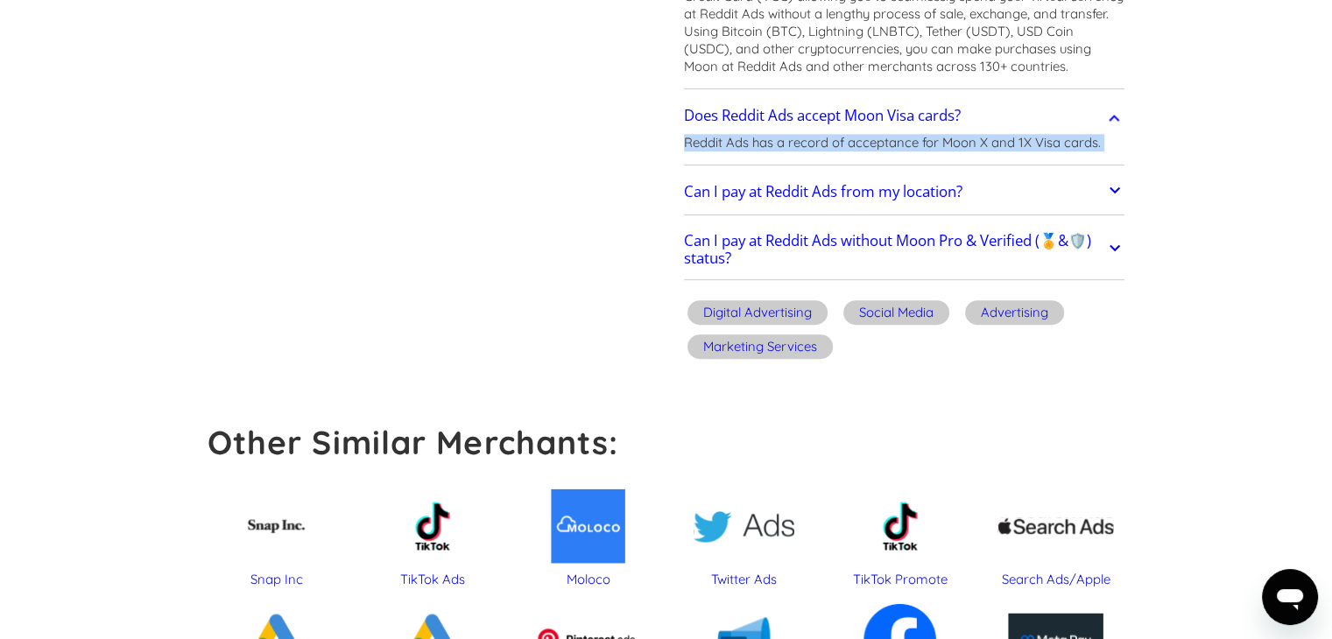
scroll to position [783, 0]
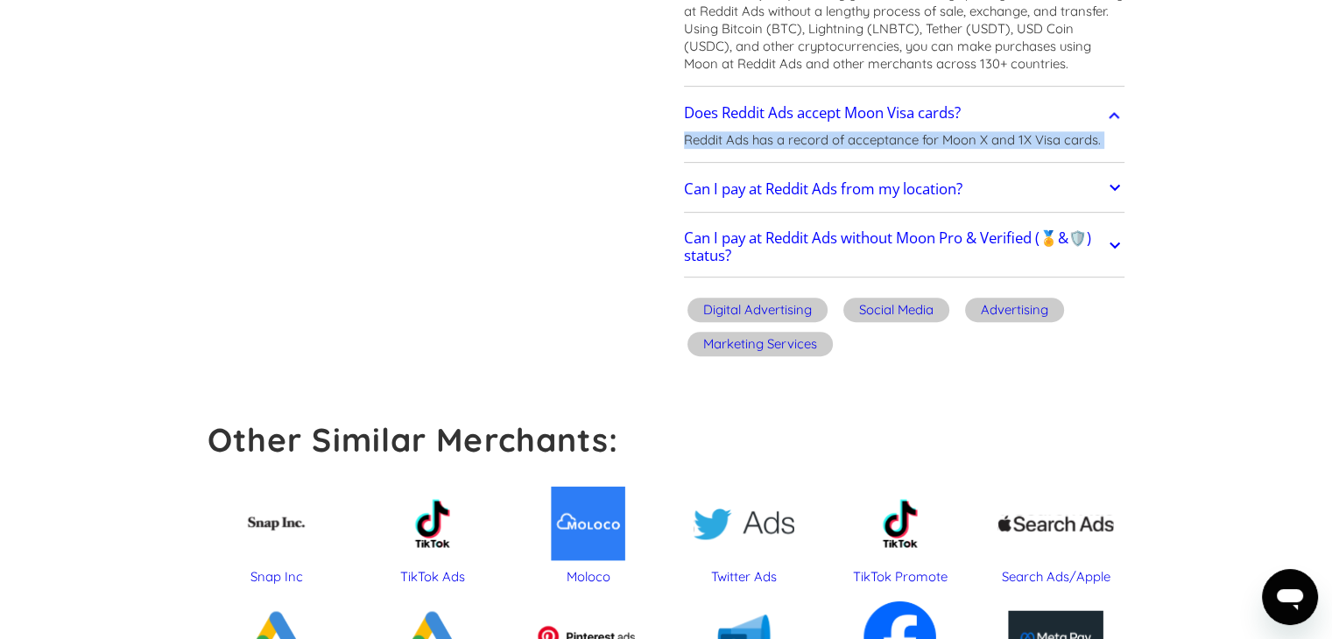
click at [785, 237] on h2 "Can I pay at Reddit Ads without Moon Pro & Verified (🏅&🛡️) status?" at bounding box center [894, 246] width 421 height 35
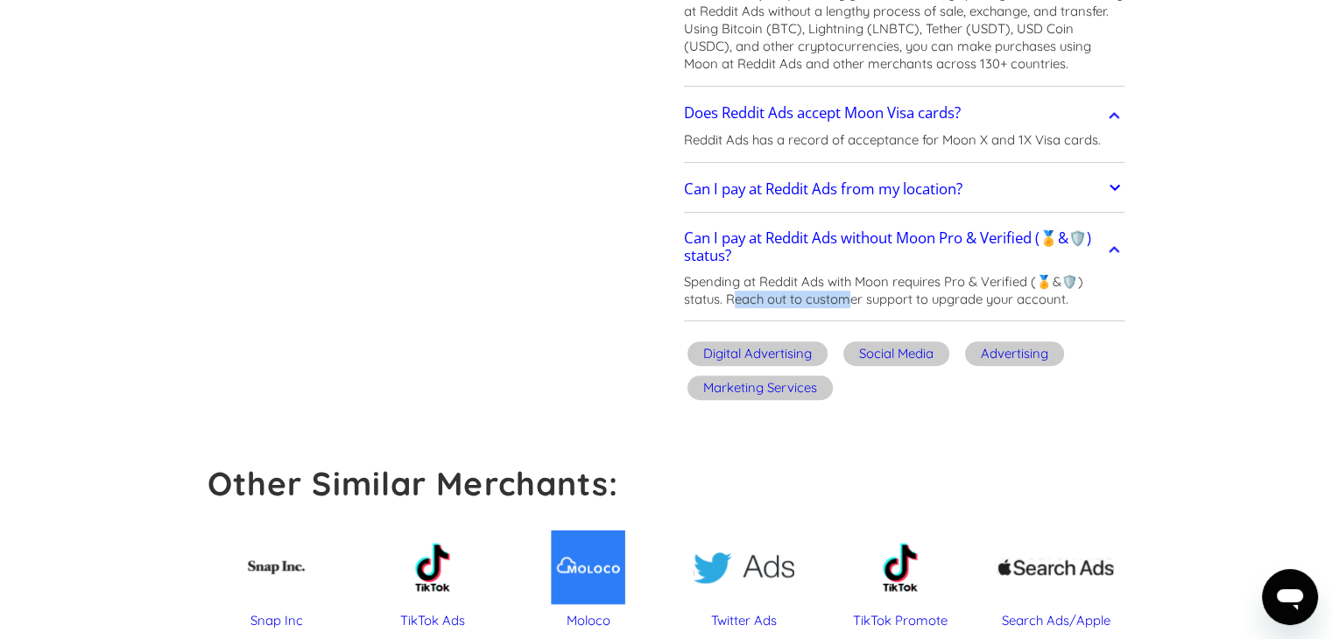
drag, startPoint x: 730, startPoint y: 303, endPoint x: 855, endPoint y: 293, distance: 124.8
click at [855, 293] on p "Spending at Reddit Ads with Moon requires Pro & Verified (🏅&🛡️) status. Reach o…" at bounding box center [904, 290] width 441 height 35
click at [710, 286] on p "Spending at Reddit Ads with Moon requires Pro & Verified (🏅&🛡️) status. Reach o…" at bounding box center [904, 290] width 441 height 35
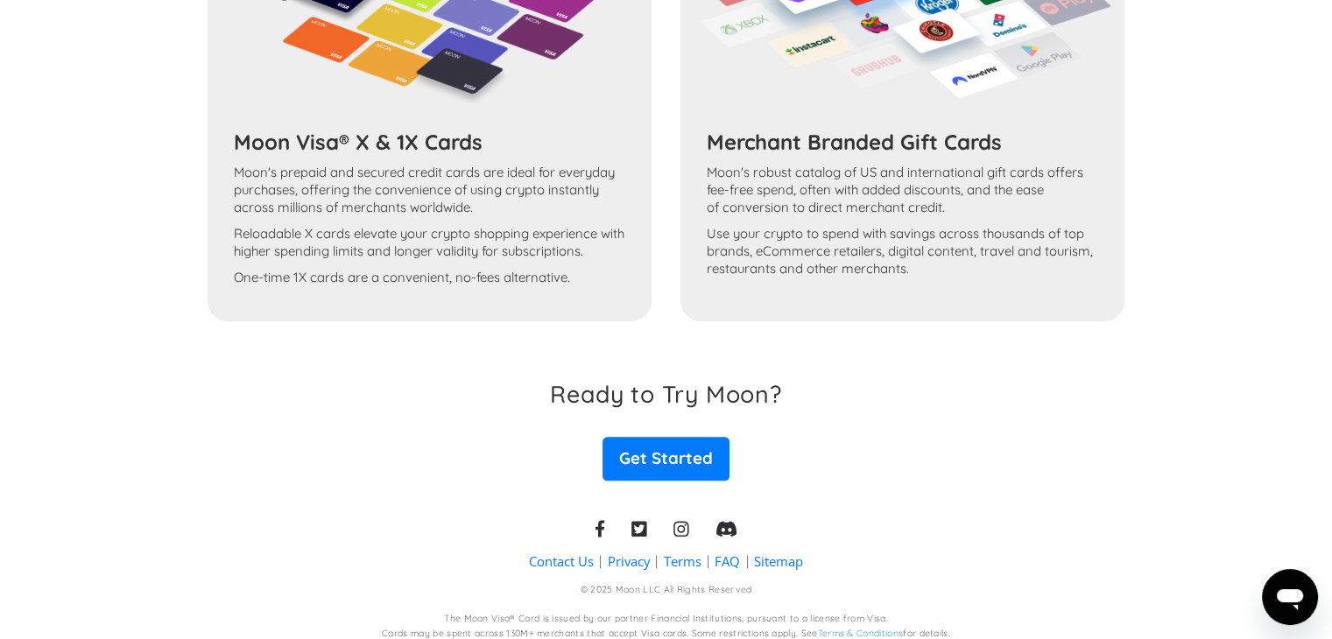
scroll to position [1964, 0]
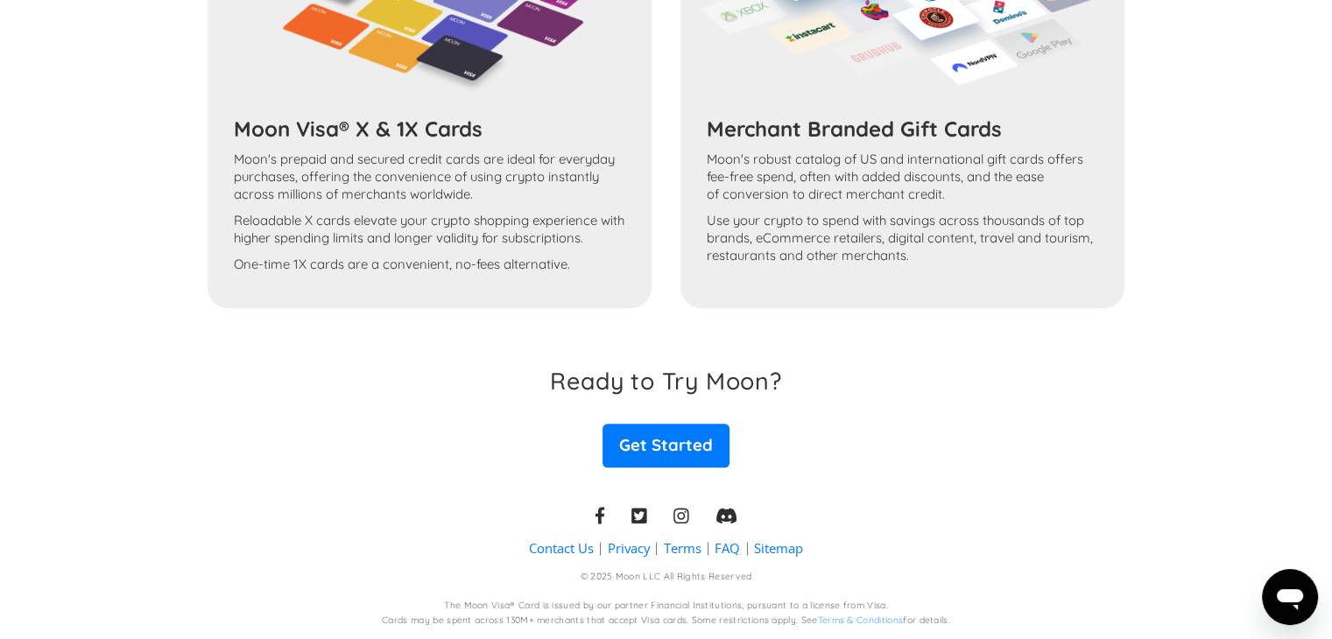
click at [728, 550] on link "FAQ" at bounding box center [727, 548] width 25 height 18
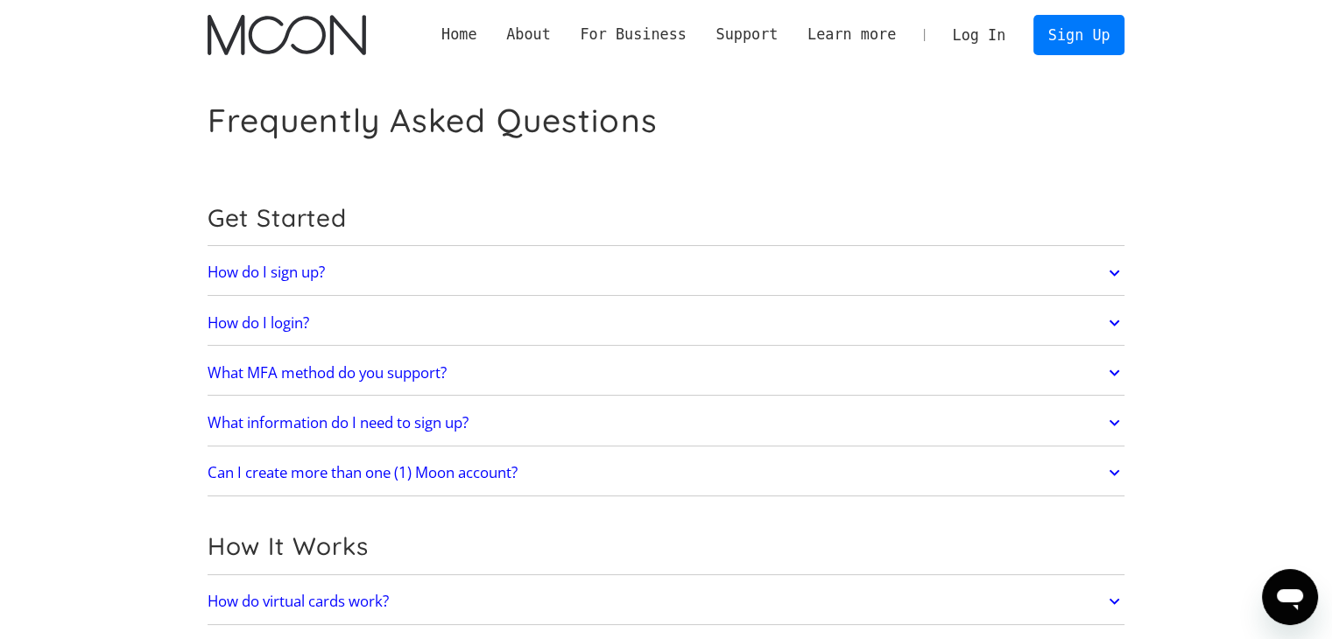
click at [562, 370] on link "What MFA method do you support?" at bounding box center [667, 373] width 918 height 37
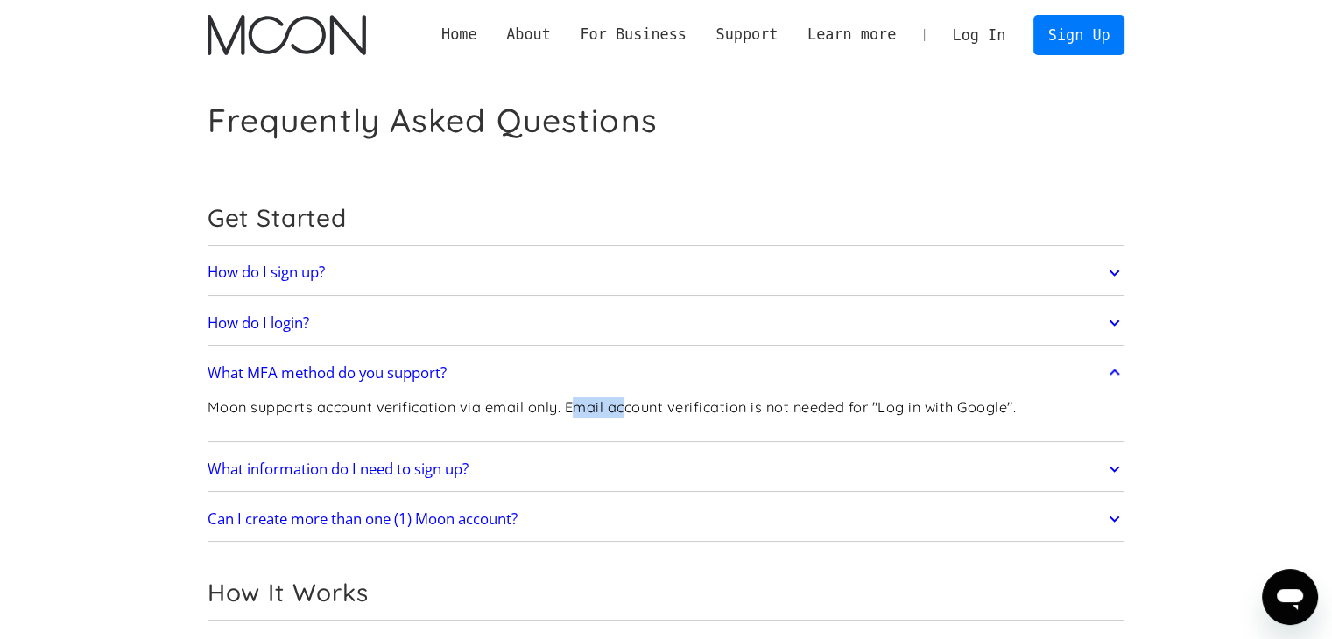
drag, startPoint x: 574, startPoint y: 407, endPoint x: 628, endPoint y: 391, distance: 56.8
click at [628, 391] on div "Moon supports account verification via email only. Email account verification i…" at bounding box center [612, 414] width 808 height 46
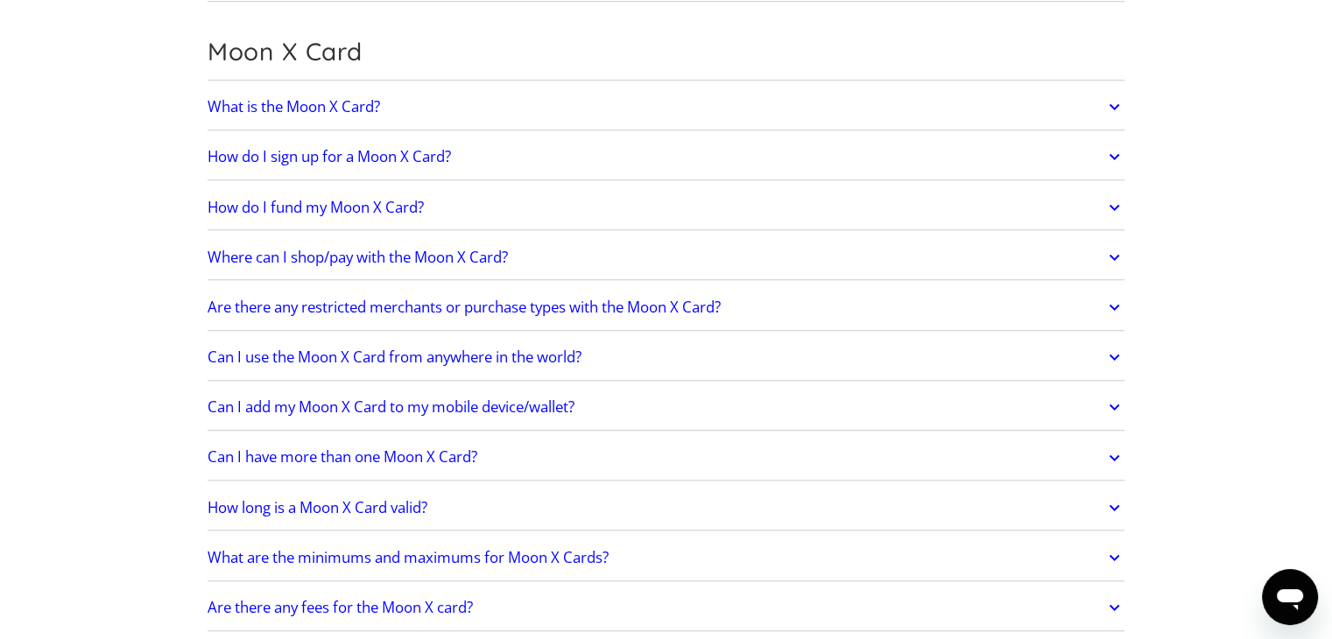
scroll to position [1319, 0]
click at [431, 106] on link "What is the Moon X Card?" at bounding box center [667, 108] width 918 height 37
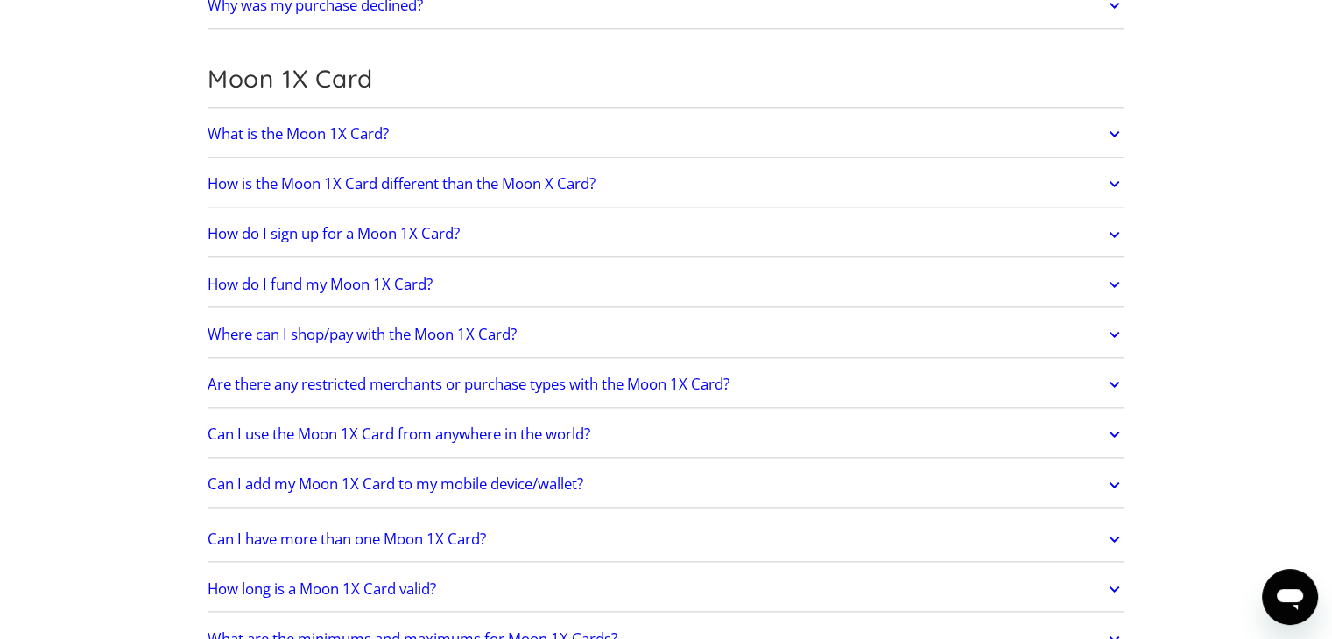
scroll to position [2119, 0]
click at [425, 119] on link "What is the Moon 1X Card?" at bounding box center [667, 134] width 918 height 37
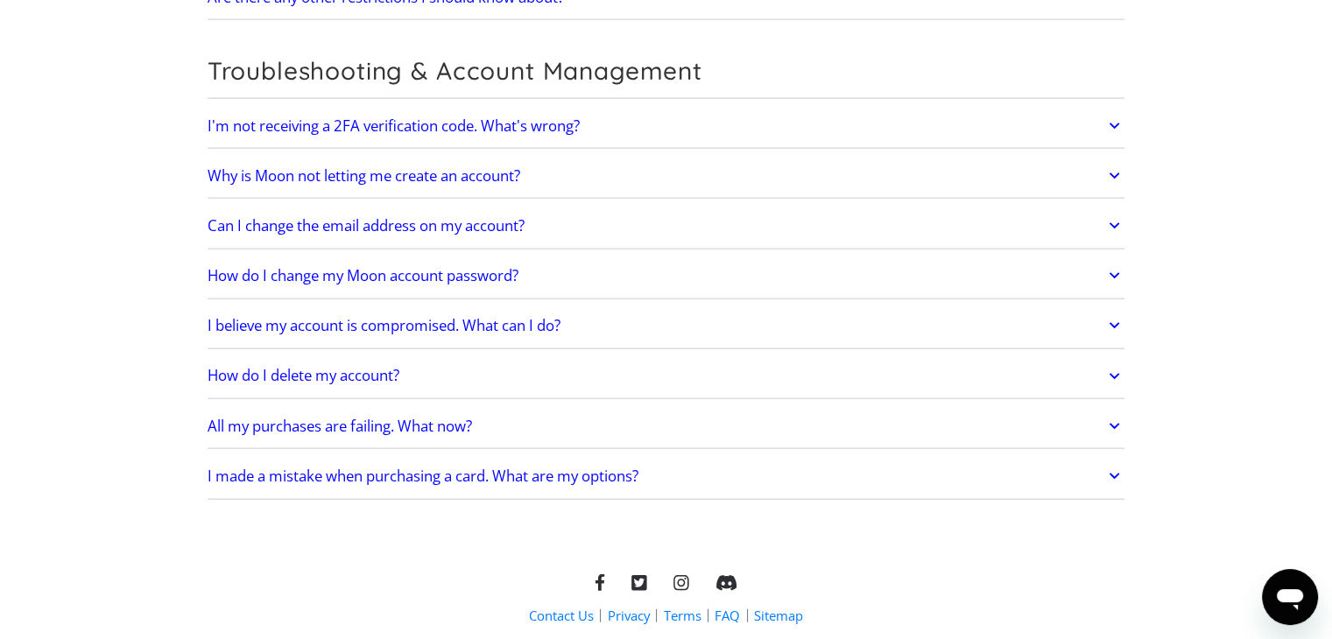
scroll to position [3896, 0]
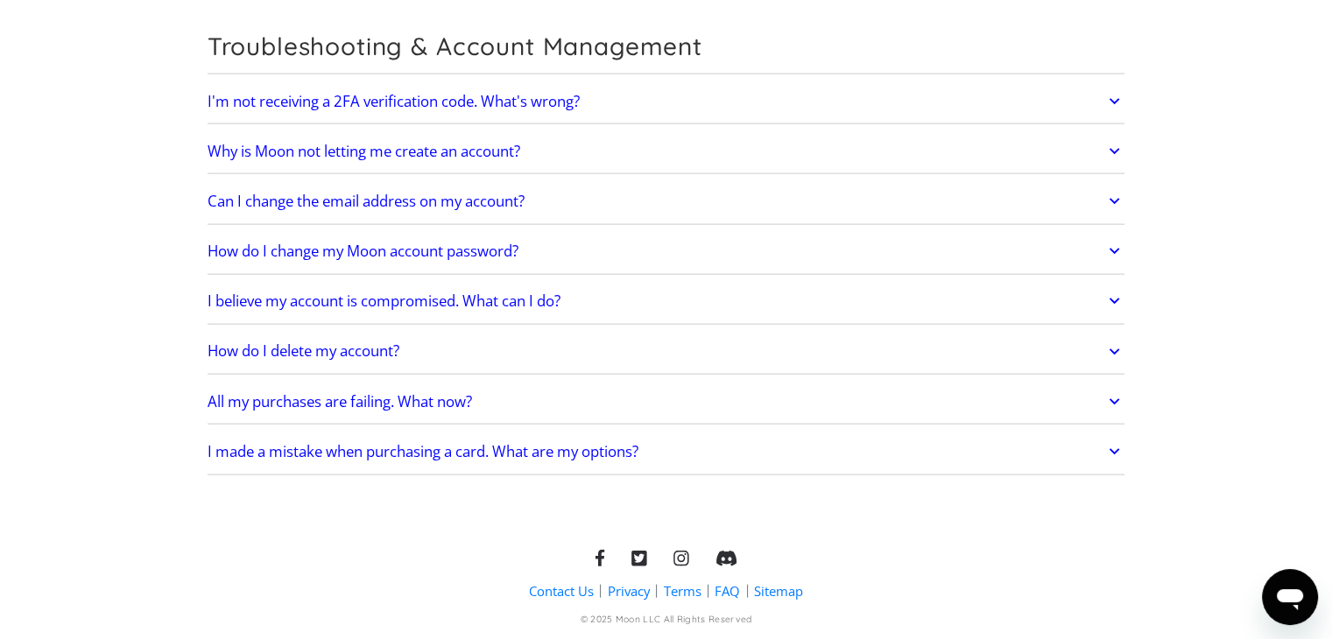
click at [475, 93] on h2 "I'm not receiving a 2FA verification code. What's wrong?" at bounding box center [394, 102] width 372 height 18
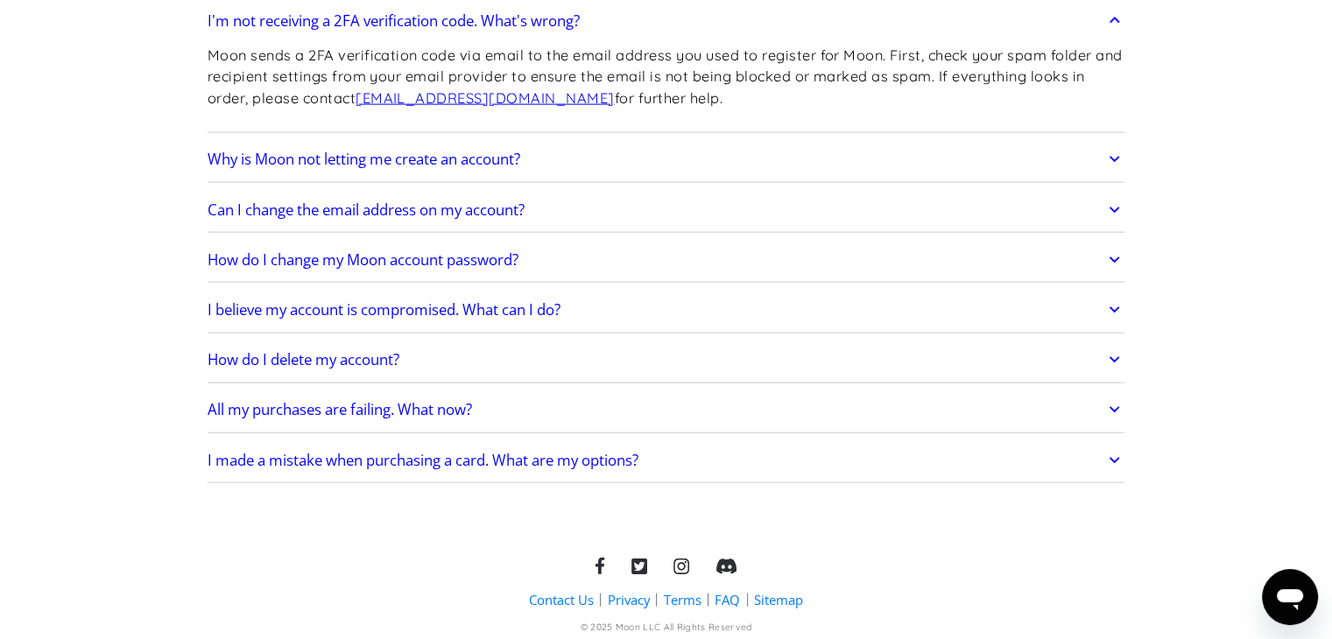
scroll to position [4015, 0]
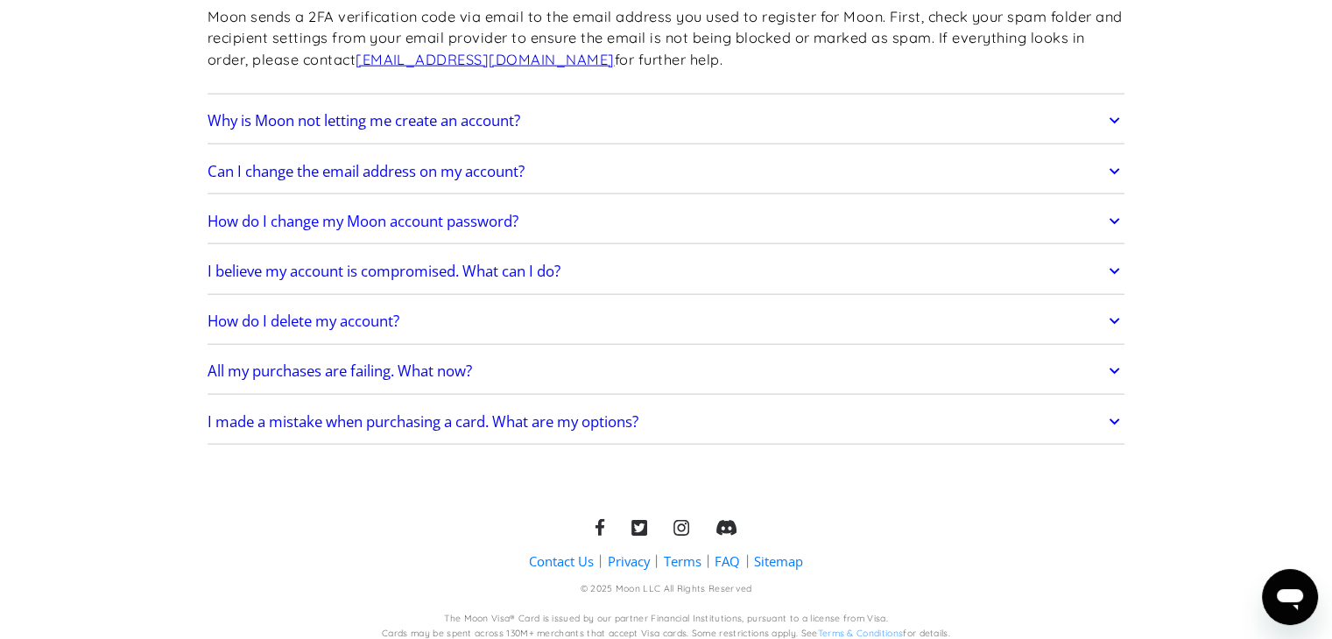
click at [538, 413] on h2 "I made a mistake when purchasing a card. What are my options?" at bounding box center [423, 422] width 431 height 18
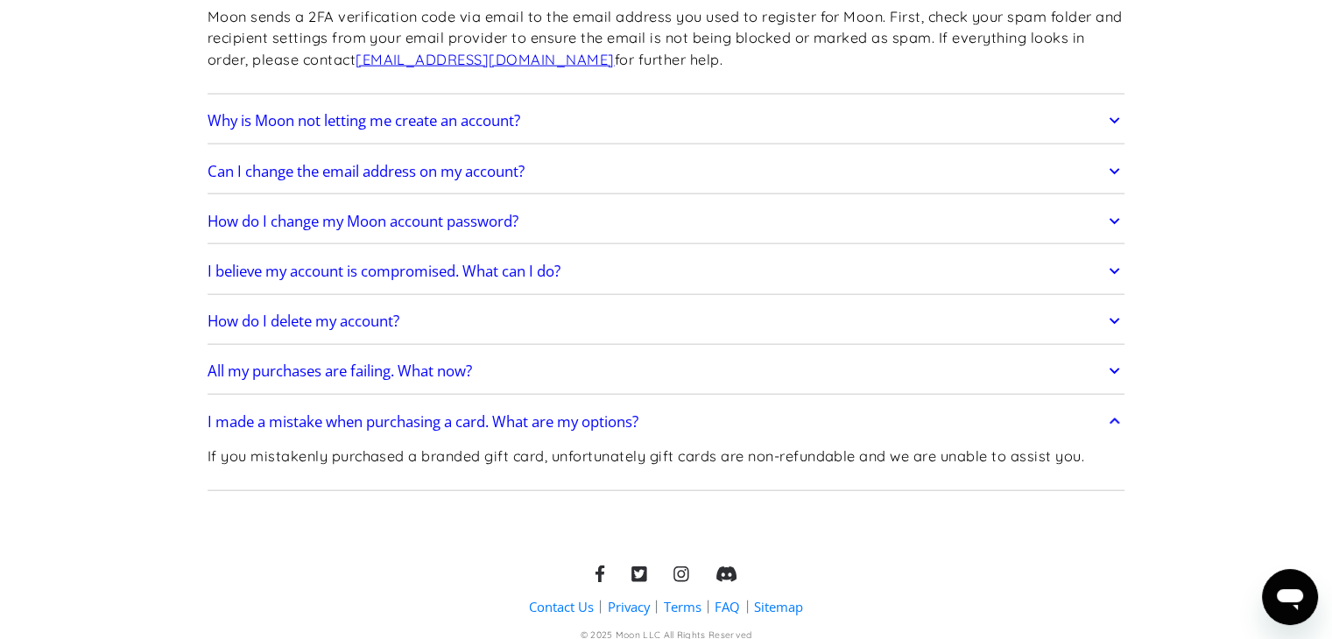
click at [550, 413] on h2 "I made a mistake when purchasing a card. What are my options?" at bounding box center [423, 422] width 431 height 18
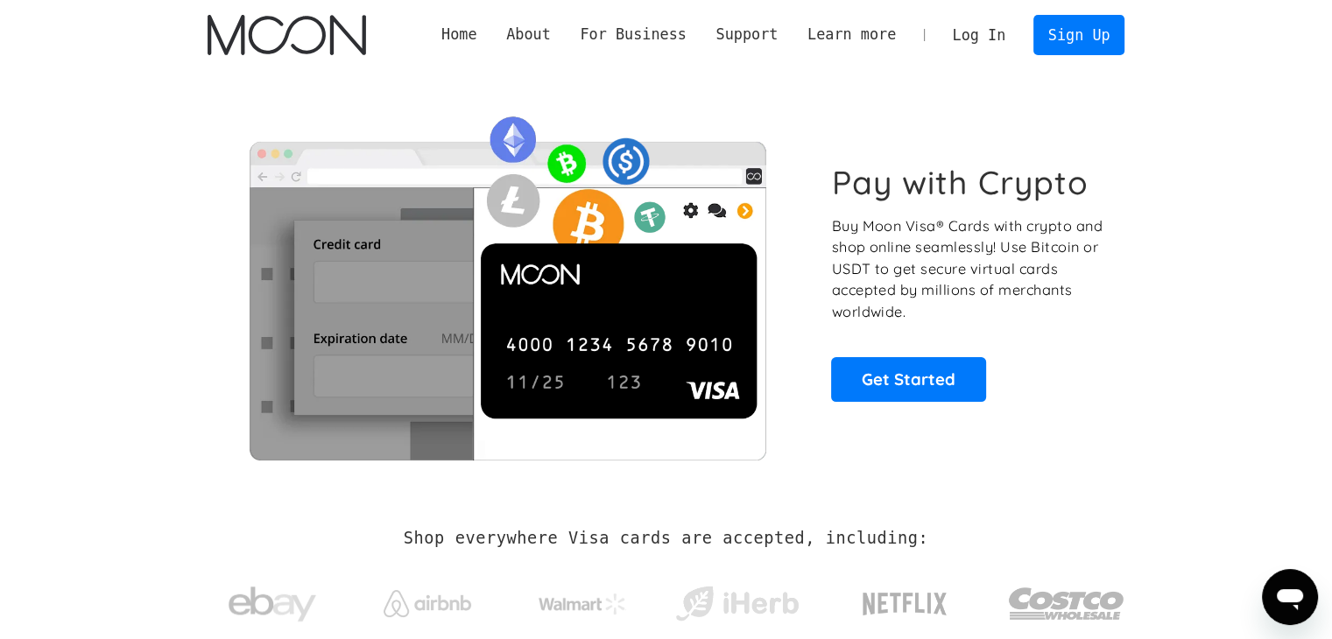
click at [987, 26] on link "Log In" at bounding box center [979, 35] width 82 height 39
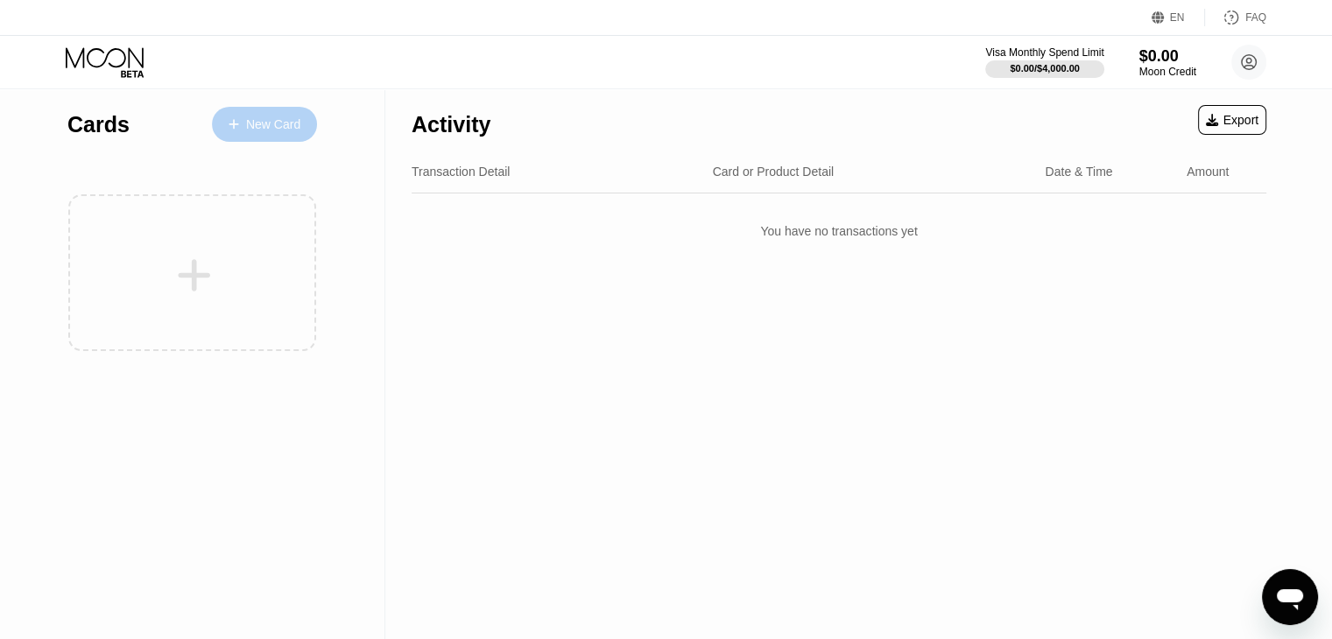
click at [283, 131] on div "New Card" at bounding box center [273, 124] width 54 height 15
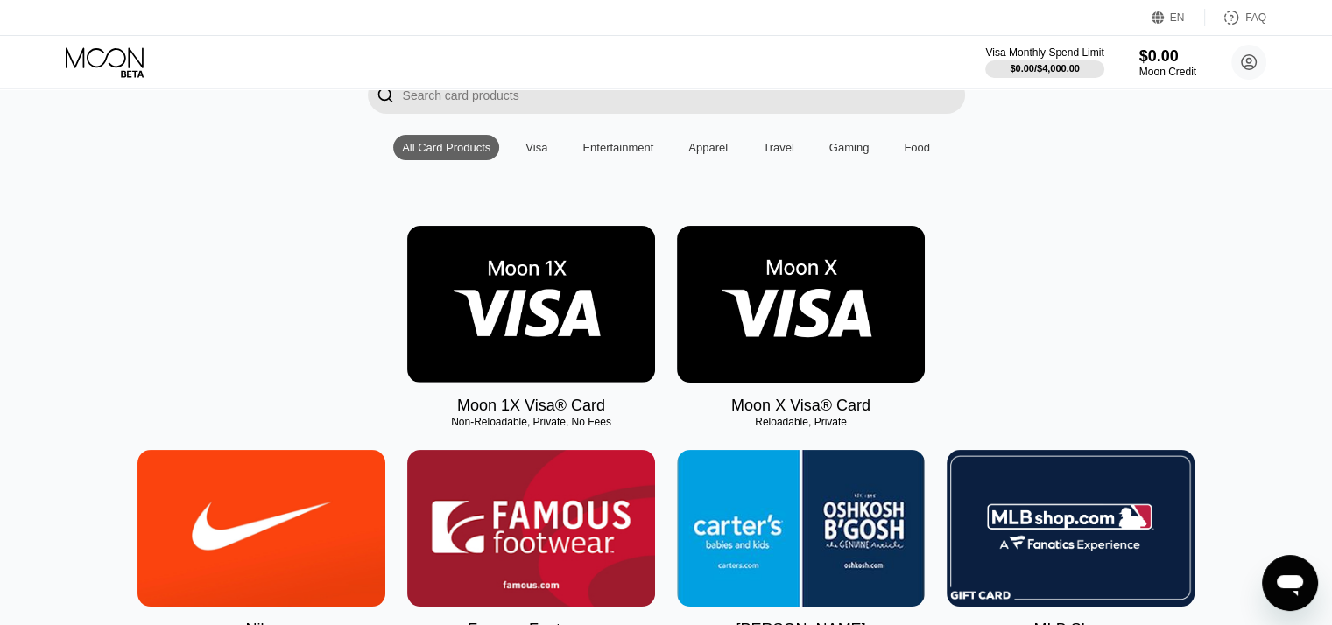
scroll to position [144, 0]
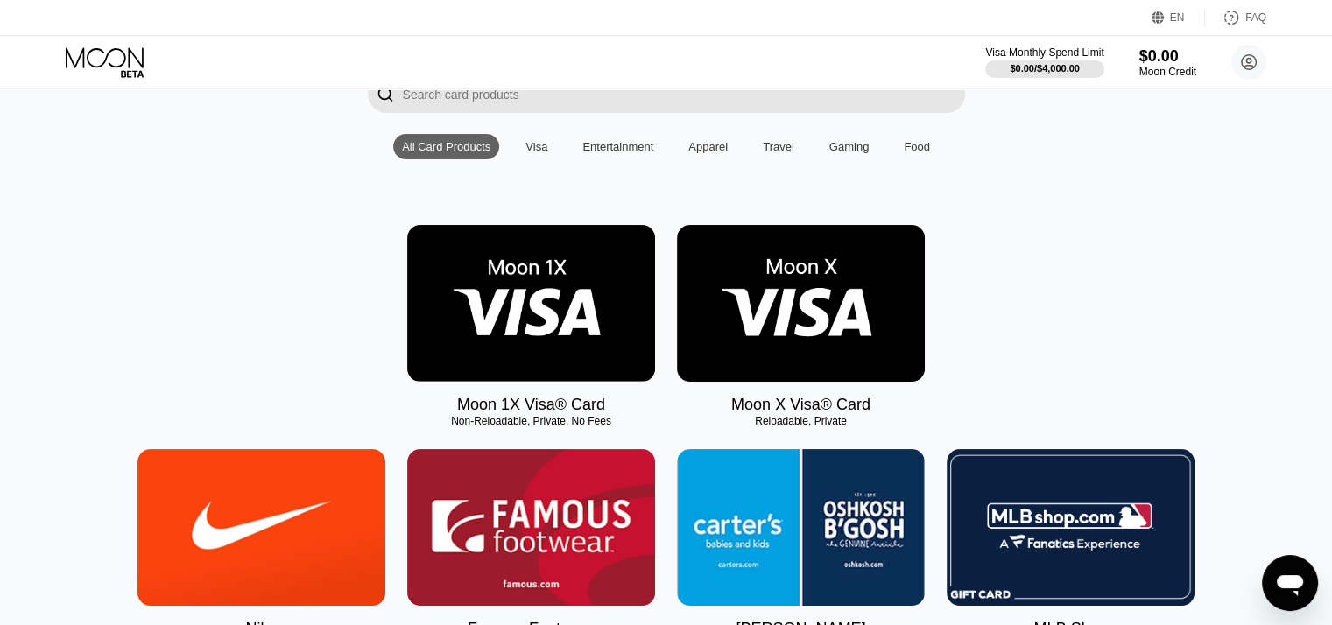
click at [795, 331] on img at bounding box center [801, 303] width 248 height 157
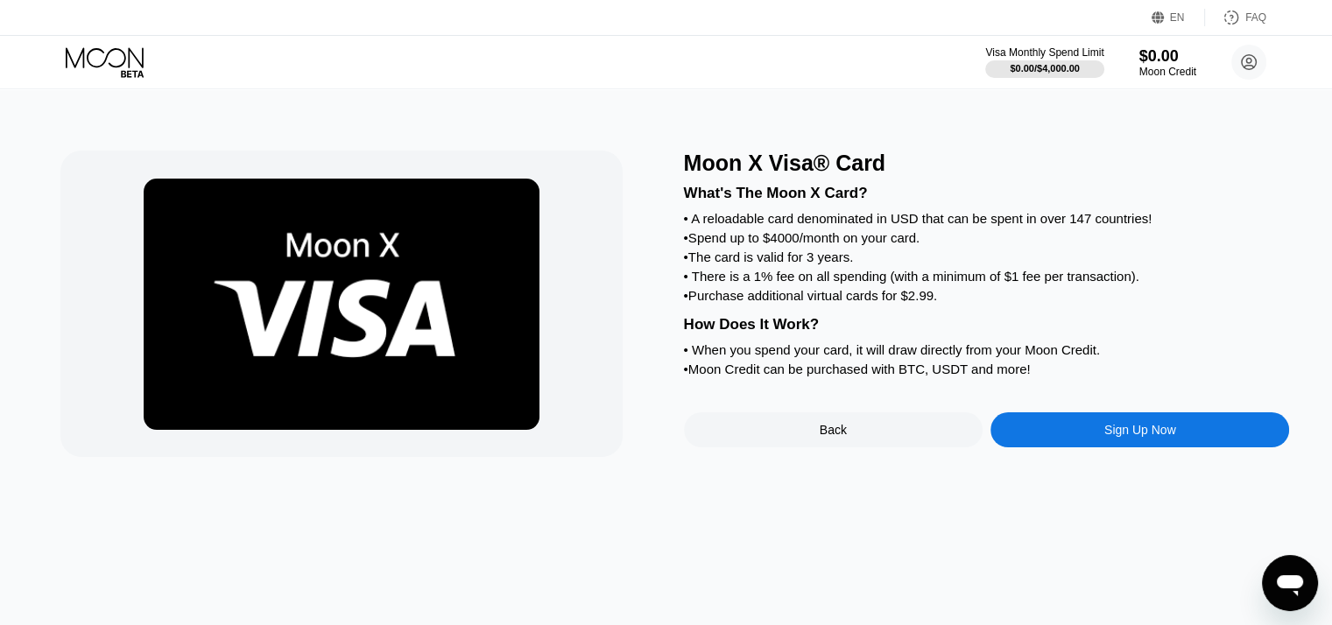
click at [695, 226] on div "• A reloadable card denominated in USD that can be spent in over 147 countries!" at bounding box center [987, 218] width 606 height 15
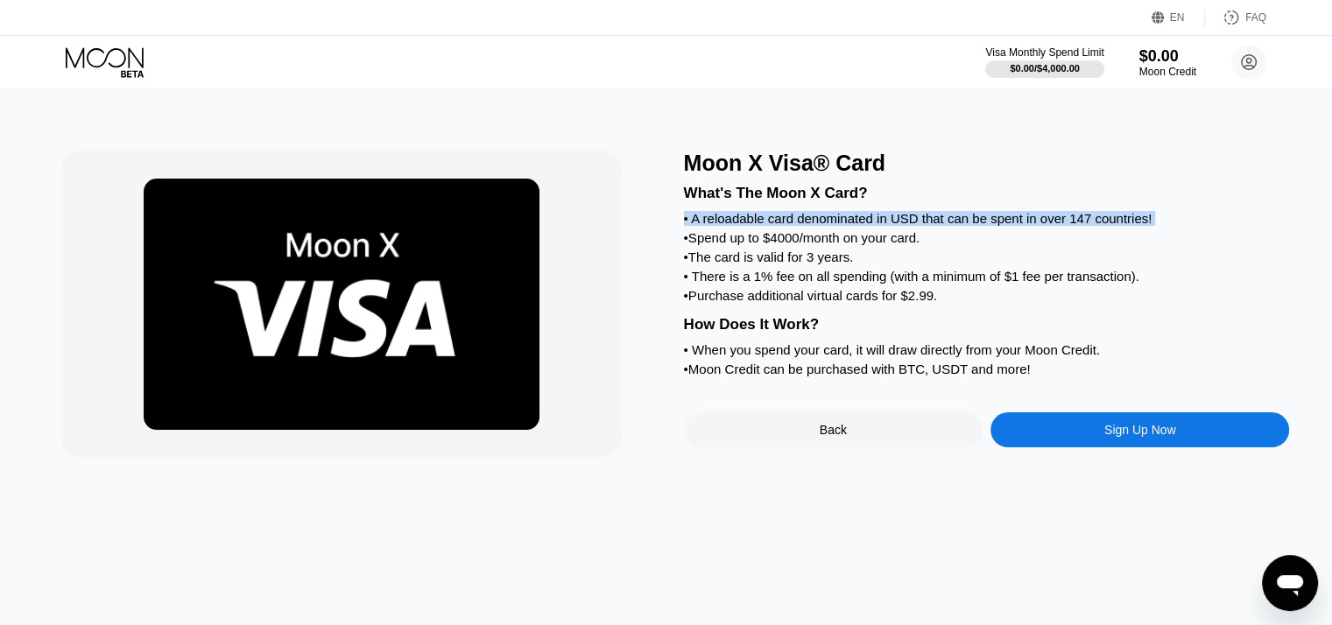
click at [695, 226] on div "• A reloadable card denominated in USD that can be spent in over 147 countries!" at bounding box center [987, 218] width 606 height 15
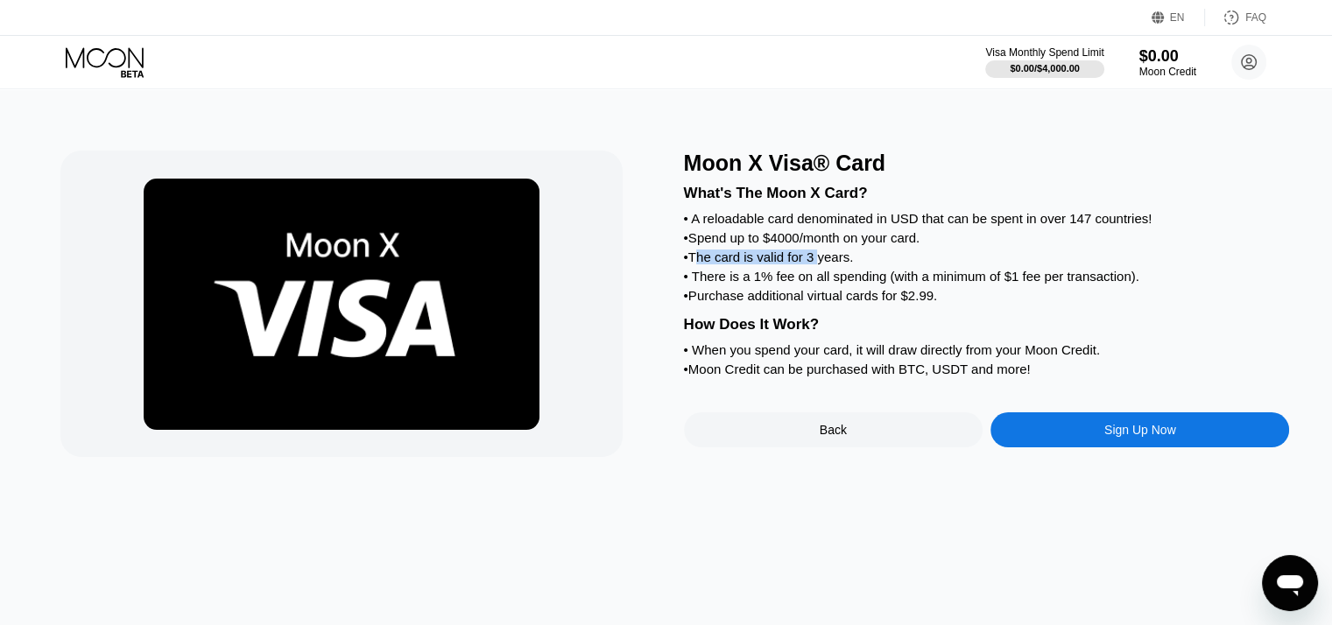
drag, startPoint x: 702, startPoint y: 268, endPoint x: 822, endPoint y: 278, distance: 120.4
click at [822, 264] on div "• The card is valid for 3 years." at bounding box center [987, 257] width 606 height 15
drag, startPoint x: 721, startPoint y: 297, endPoint x: 861, endPoint y: 300, distance: 140.2
click at [861, 284] on div "• There is a 1% fee on all spending (with a minimum of $1 fee per transaction)." at bounding box center [987, 276] width 606 height 15
drag, startPoint x: 921, startPoint y: 299, endPoint x: 1071, endPoint y: 293, distance: 149.9
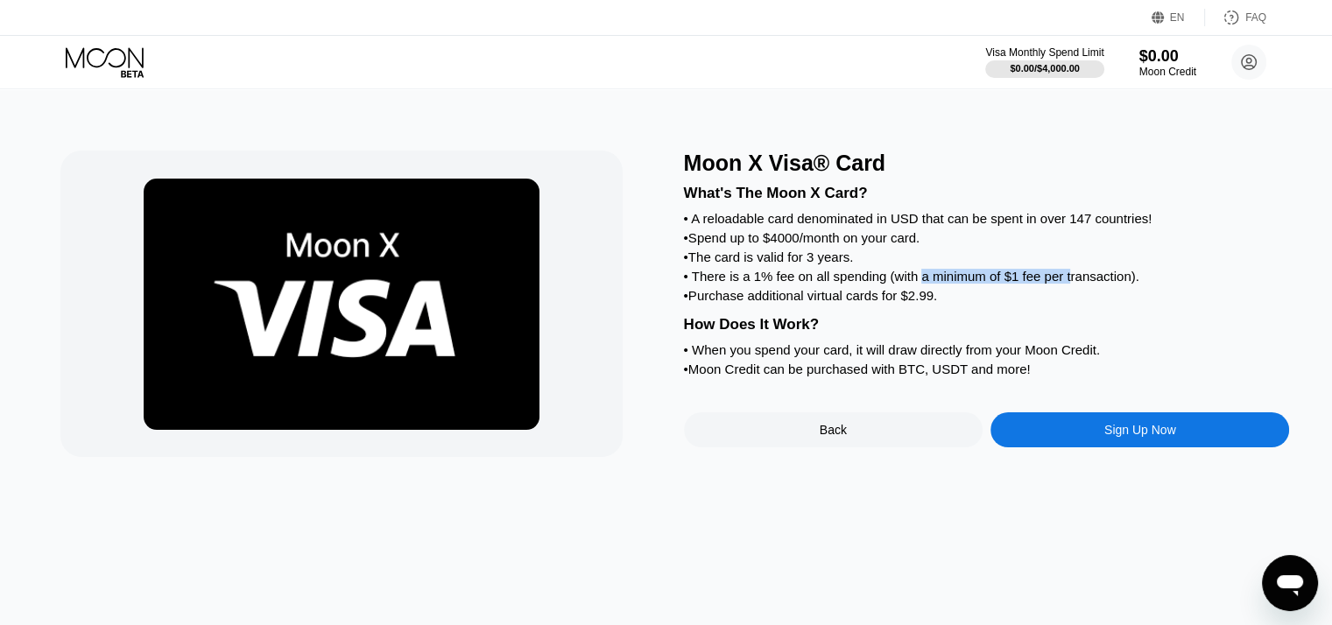
click at [1071, 284] on div "• There is a 1% fee on all spending (with a minimum of $1 fee per transaction)." at bounding box center [987, 276] width 606 height 15
drag, startPoint x: 702, startPoint y: 313, endPoint x: 874, endPoint y: 325, distance: 172.1
click at [874, 325] on div "What's The Moon X Card? • A reloadable card denominated in USD that can be spen…" at bounding box center [987, 278] width 606 height 205
click at [936, 303] on div "• Purchase additional virtual cards for $2.99." at bounding box center [987, 295] width 606 height 15
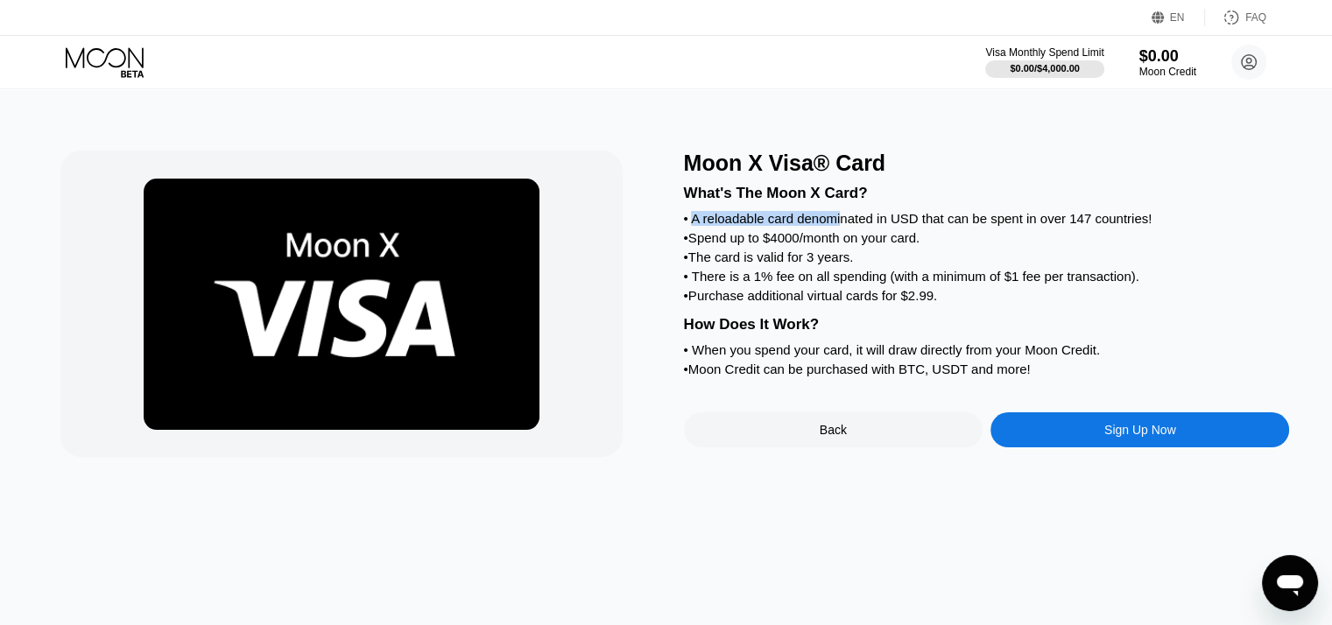
drag, startPoint x: 693, startPoint y: 227, endPoint x: 843, endPoint y: 227, distance: 150.6
click at [843, 226] on div "• A reloadable card denominated in USD that can be spent in over 147 countries!" at bounding box center [987, 218] width 606 height 15
click at [949, 226] on div "• A reloadable card denominated in USD that can be spent in over 147 countries!" at bounding box center [987, 218] width 606 height 15
click at [748, 262] on div "• The card is valid for 3 years." at bounding box center [987, 257] width 606 height 15
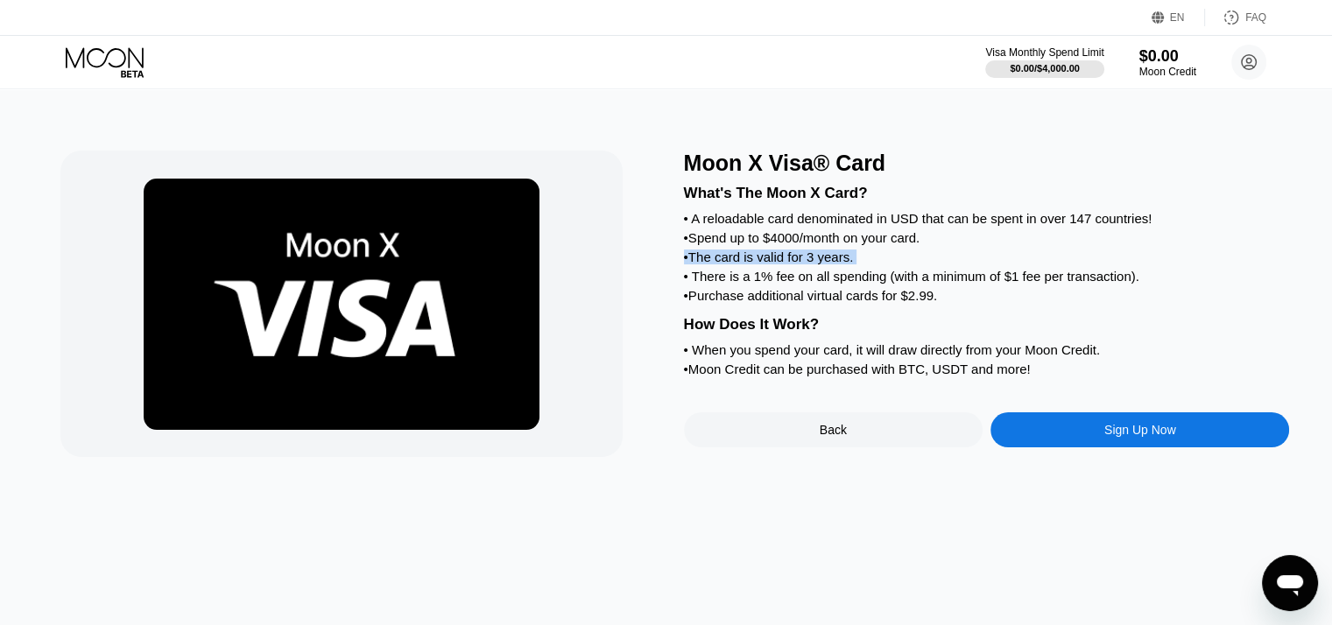
click at [748, 262] on div "• The card is valid for 3 years." at bounding box center [987, 257] width 606 height 15
click at [798, 377] on div "• Moon Credit can be purchased with BTC, USDT and more!" at bounding box center [987, 369] width 606 height 15
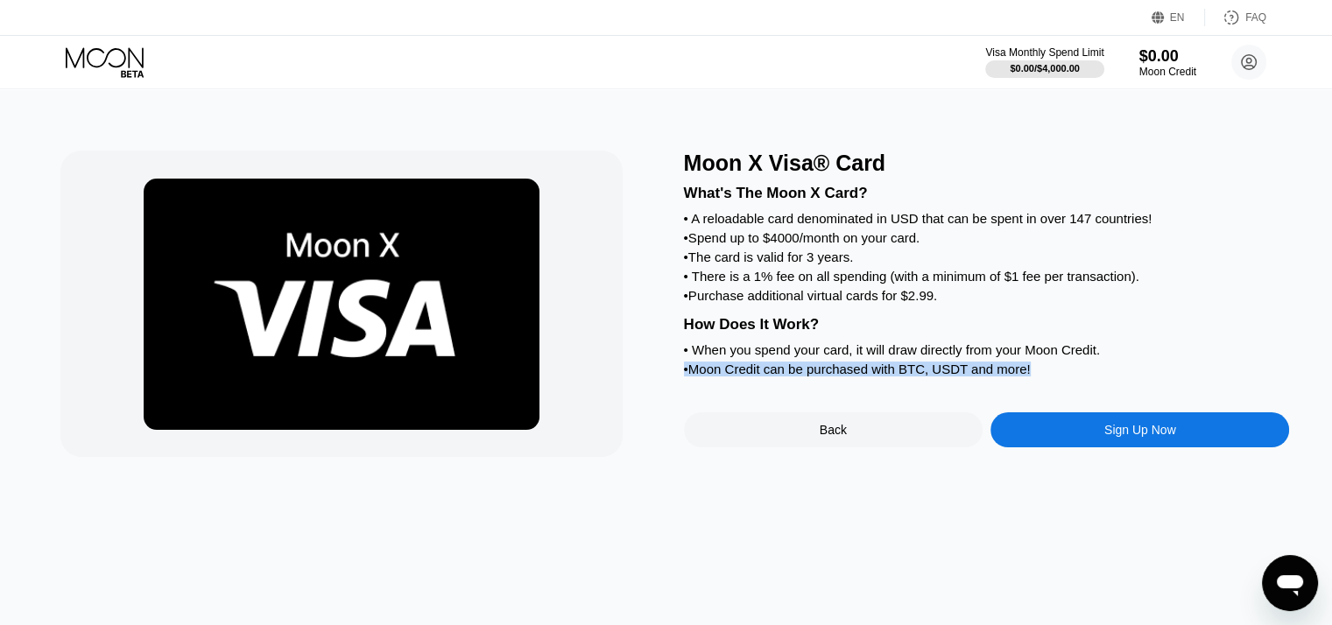
click at [798, 377] on div "• Moon Credit can be purchased with BTC, USDT and more!" at bounding box center [987, 369] width 606 height 15
click at [750, 357] on div "• When you spend your card, it will draw directly from your Moon Credit." at bounding box center [987, 349] width 606 height 15
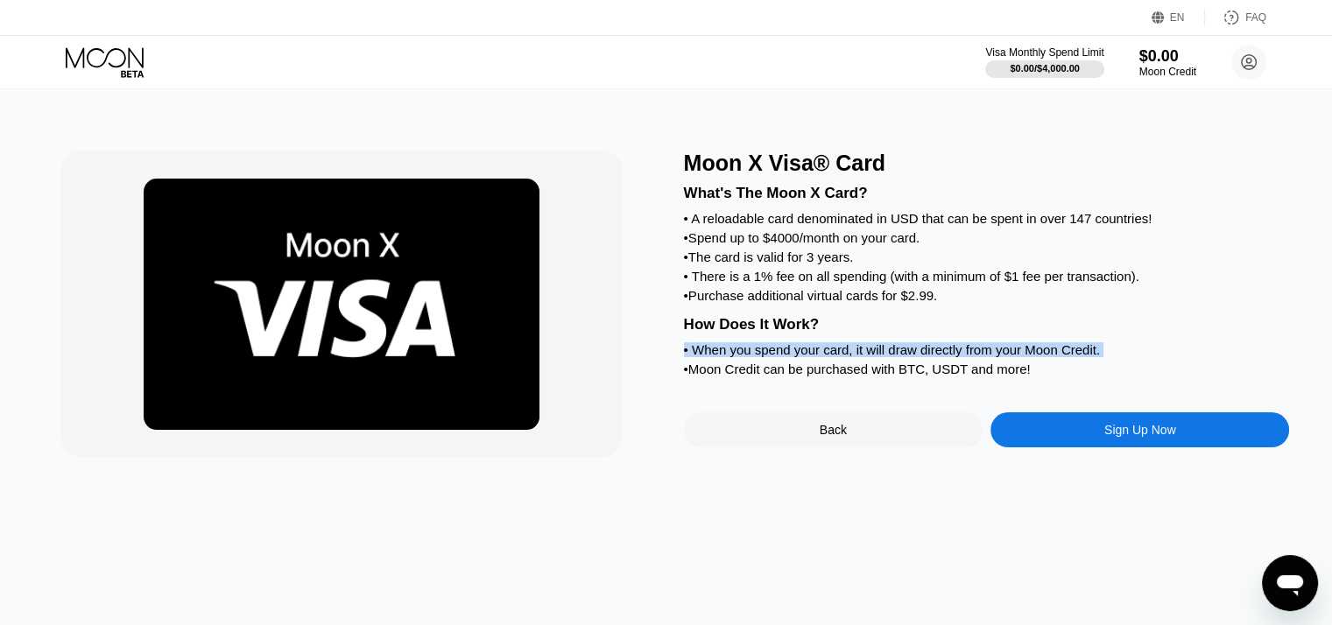
click at [750, 357] on div "• When you spend your card, it will draw directly from your Moon Credit." at bounding box center [987, 349] width 606 height 15
click at [781, 357] on div "• When you spend your card, it will draw directly from your Moon Credit." at bounding box center [987, 349] width 606 height 15
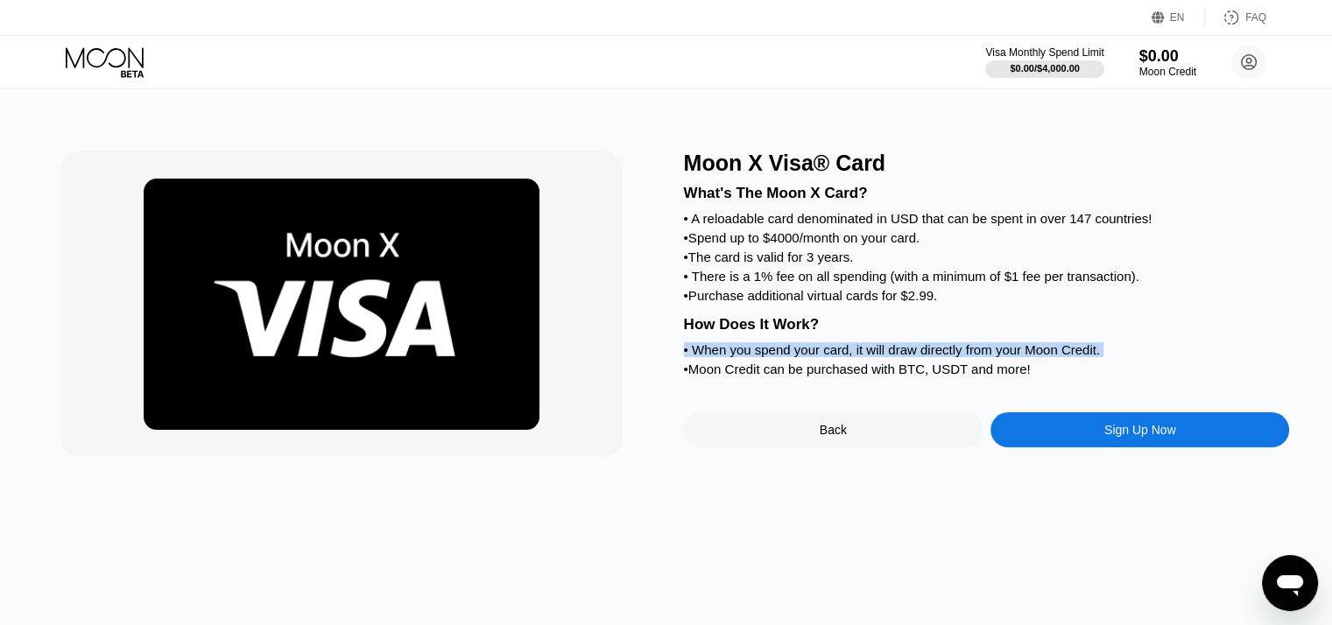
click at [788, 357] on div "• When you spend your card, it will draw directly from your Moon Credit." at bounding box center [987, 349] width 606 height 15
click at [725, 303] on div "• Purchase additional virtual cards for $2.99." at bounding box center [987, 295] width 606 height 15
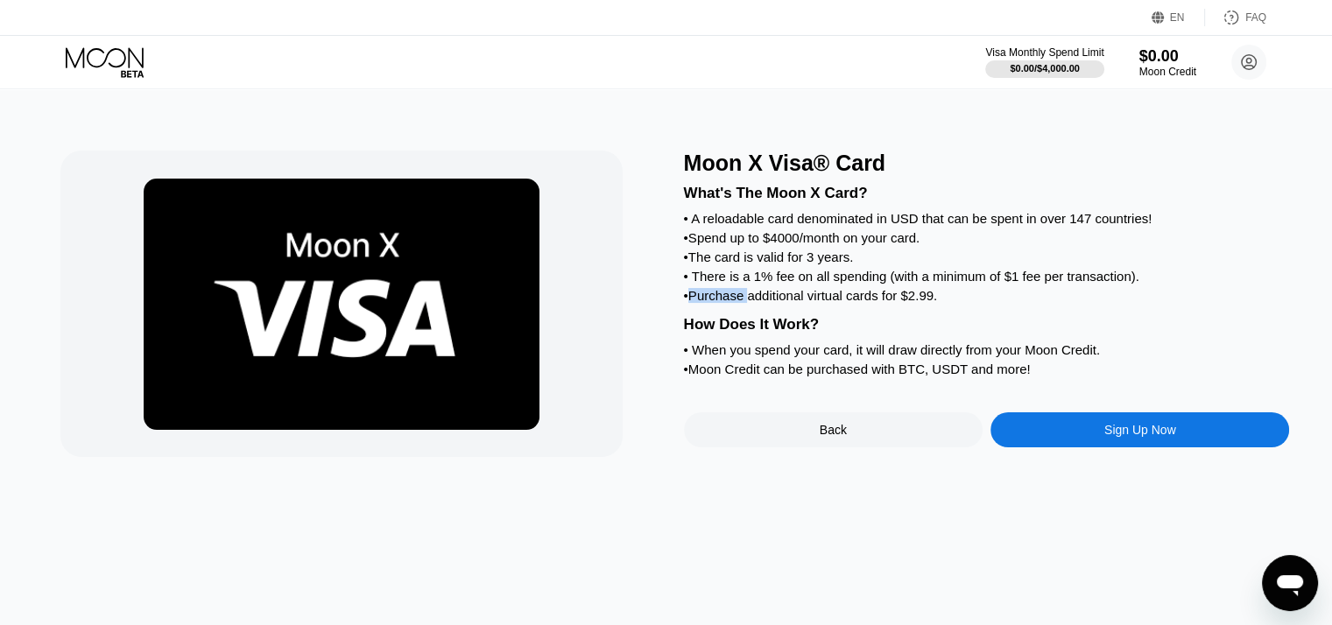
click at [725, 303] on div "• Purchase additional virtual cards for $2.99." at bounding box center [987, 295] width 606 height 15
drag, startPoint x: 743, startPoint y: 294, endPoint x: 877, endPoint y: 285, distance: 134.3
click at [877, 284] on div "• There is a 1% fee on all spending (with a minimum of $1 fee per transaction)." at bounding box center [987, 276] width 606 height 15
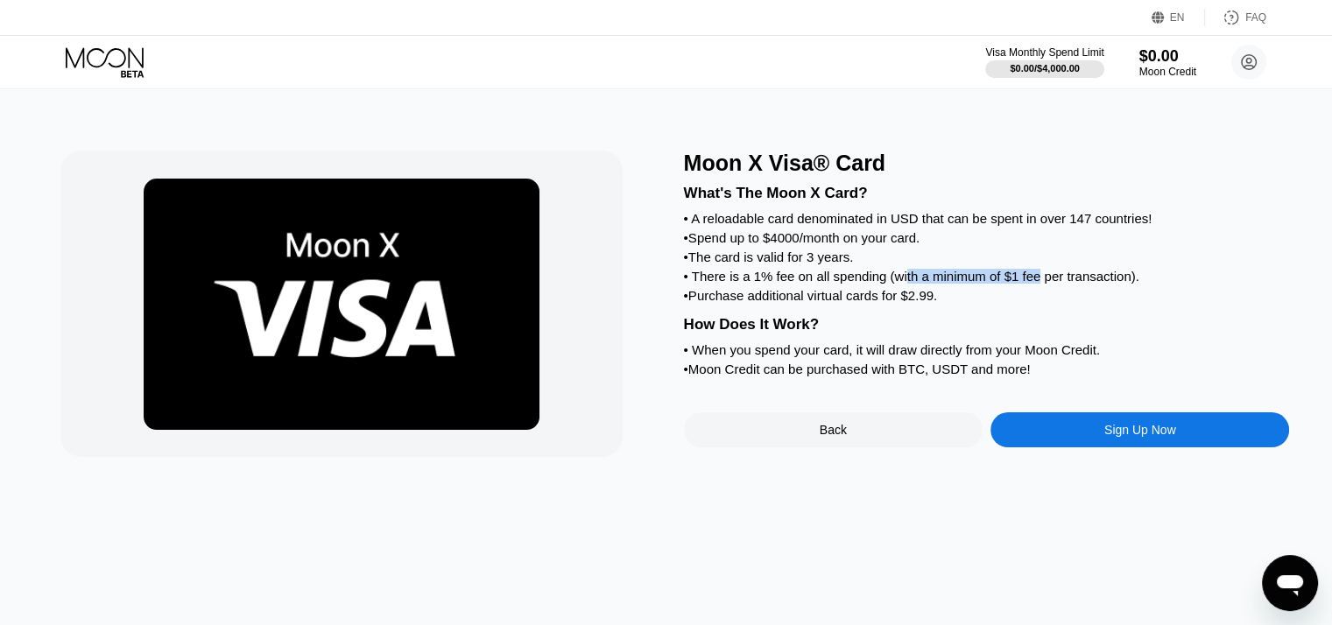
drag, startPoint x: 904, startPoint y: 293, endPoint x: 1036, endPoint y: 300, distance: 132.4
click at [1036, 300] on div "What's The Moon X Card? • A reloadable card denominated in USD that can be spen…" at bounding box center [987, 278] width 606 height 205
click at [1074, 284] on div "• There is a 1% fee on all spending (with a minimum of $1 fee per transaction)." at bounding box center [987, 276] width 606 height 15
click at [818, 448] on div "Back" at bounding box center [833, 430] width 299 height 35
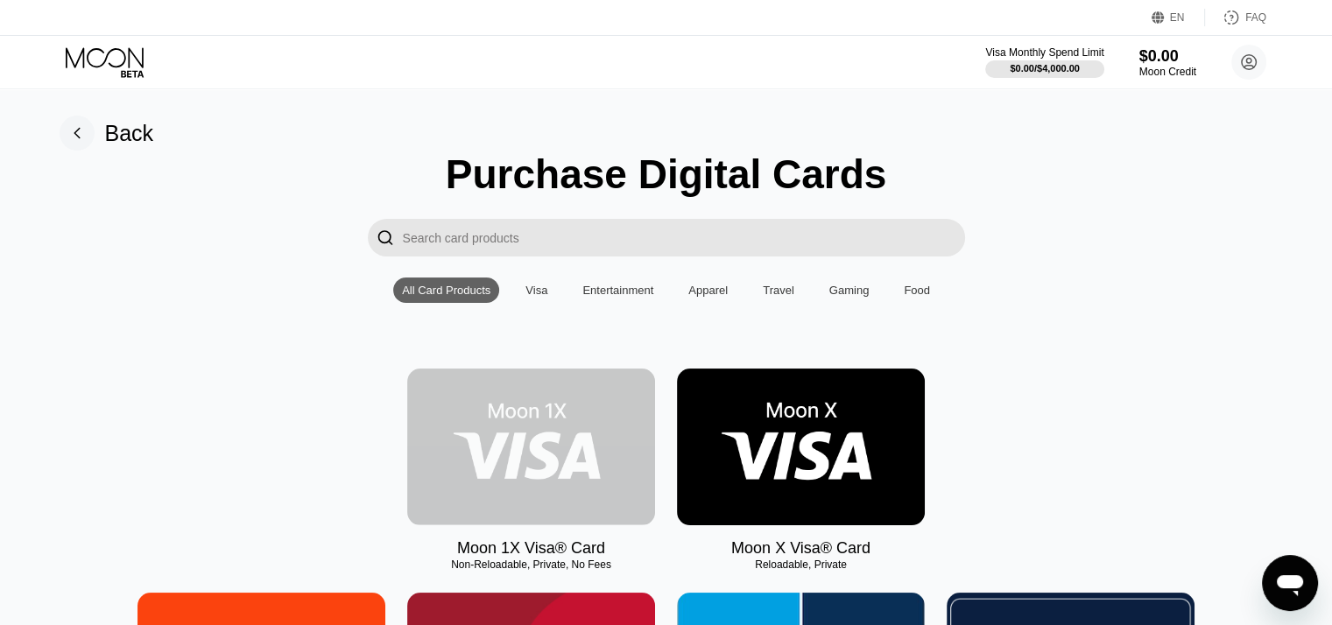
click at [547, 466] on img at bounding box center [531, 447] width 248 height 157
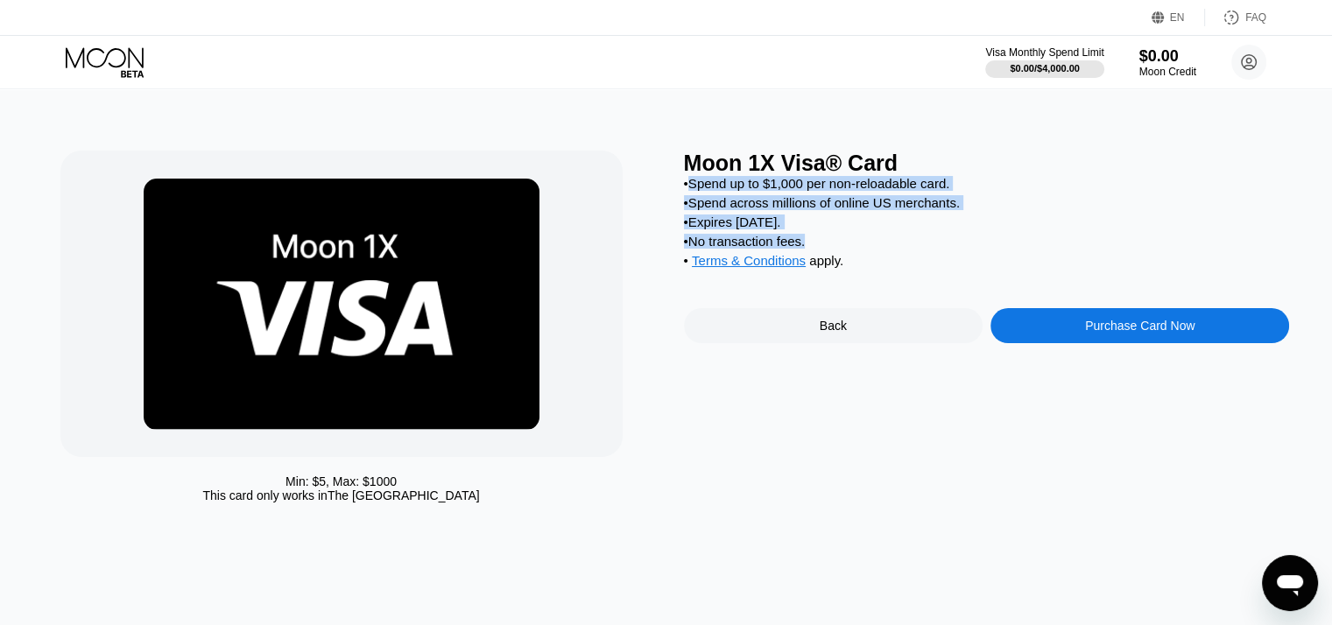
drag, startPoint x: 809, startPoint y: 252, endPoint x: 690, endPoint y: 190, distance: 134.4
click at [690, 190] on div "• Spend up to $1,000 per non-reloadable card. • Spend across millions of online…" at bounding box center [987, 226] width 606 height 101
click at [662, 208] on div "Min: $ 5 , Max: $ 1000 This card only works in The United States" at bounding box center [363, 331] width 606 height 361
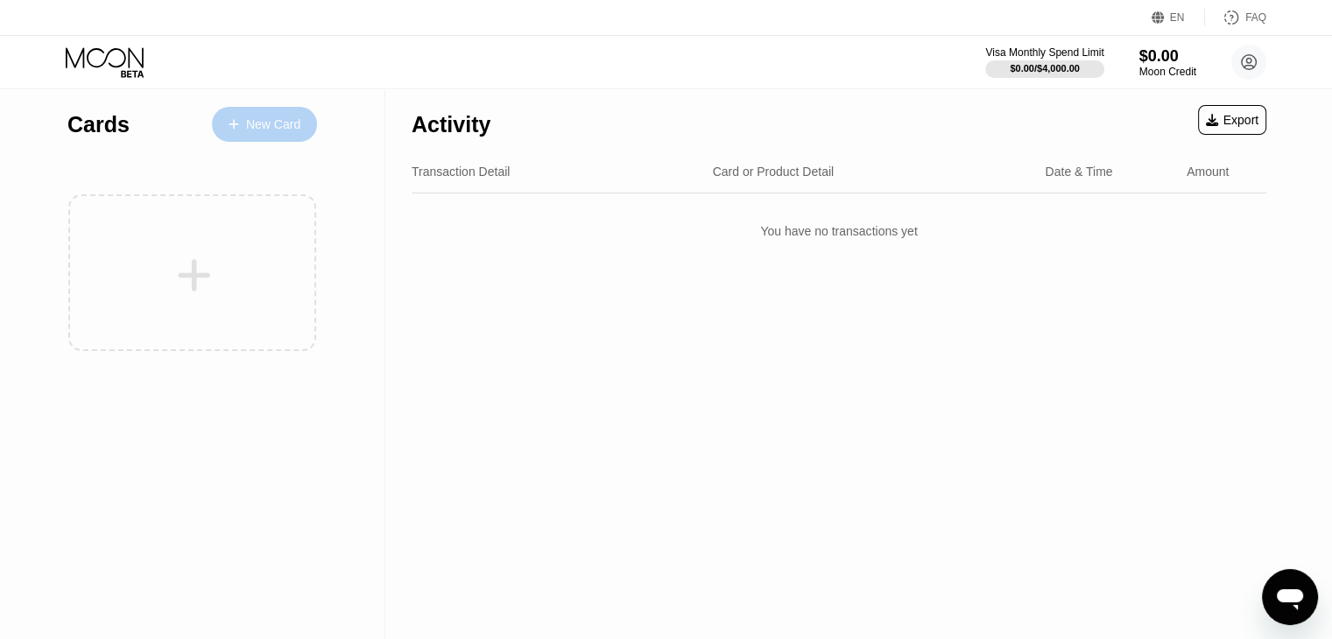
click at [268, 125] on div "New Card" at bounding box center [273, 124] width 54 height 15
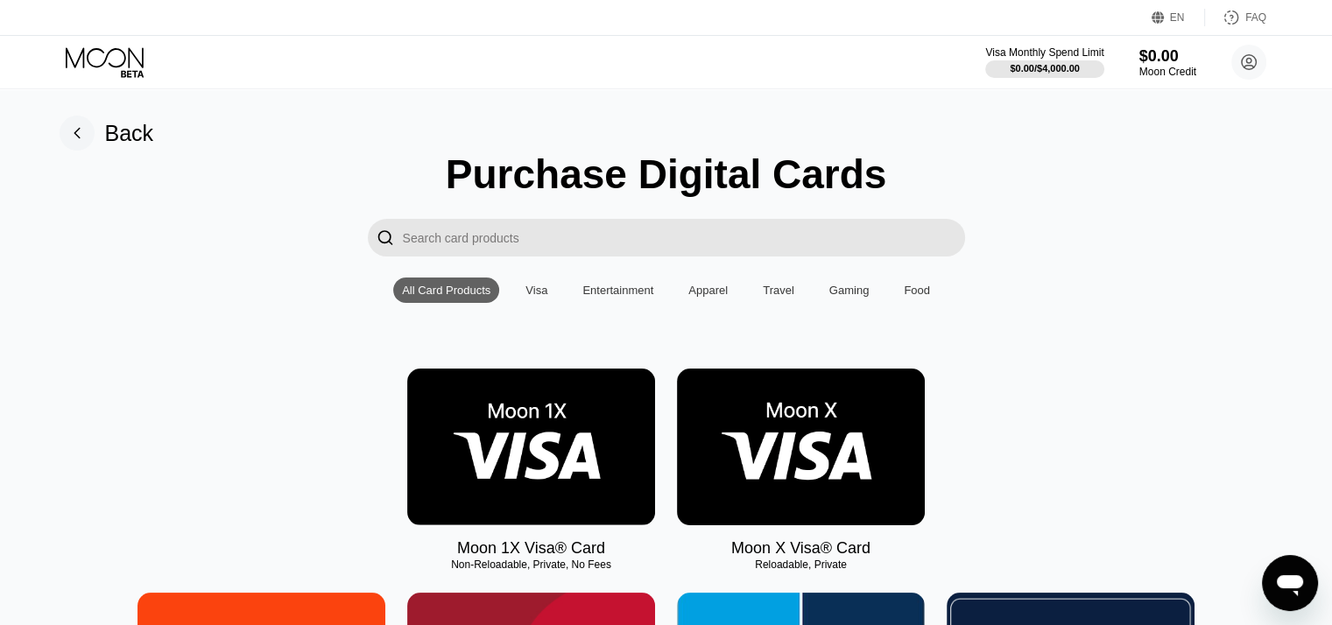
click at [600, 427] on img at bounding box center [531, 447] width 248 height 157
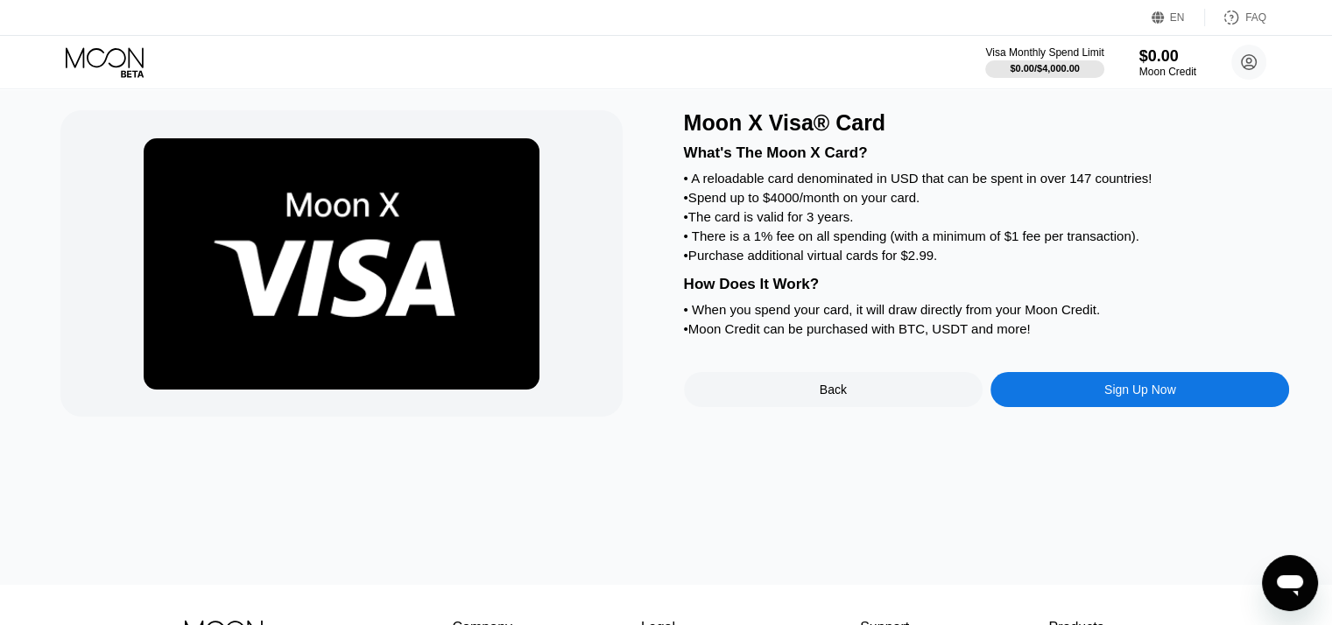
scroll to position [42, 0]
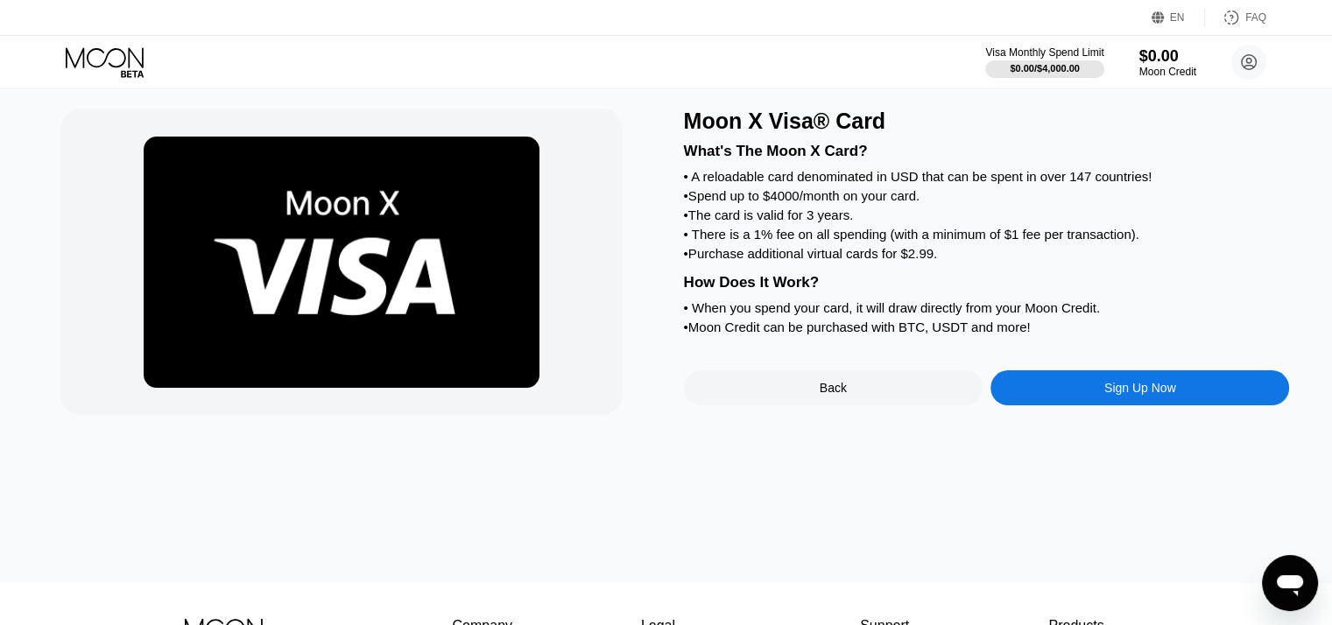
click at [1051, 405] on div "Sign Up Now" at bounding box center [1140, 387] width 299 height 35
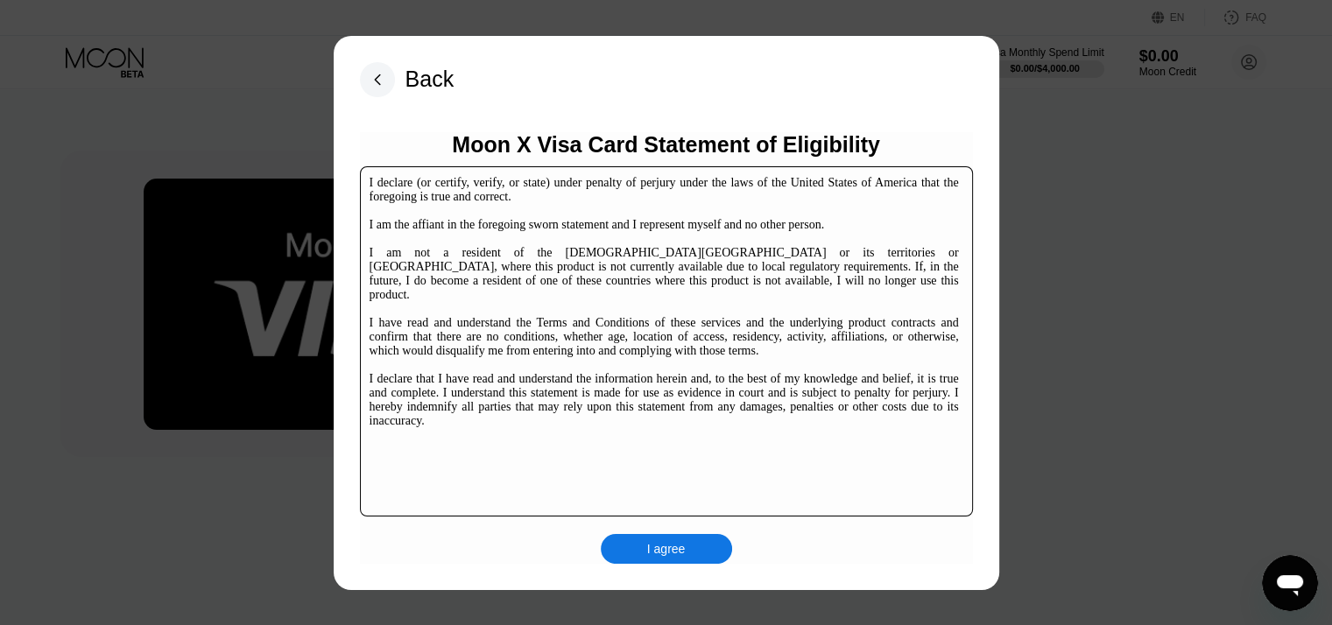
scroll to position [266, 0]
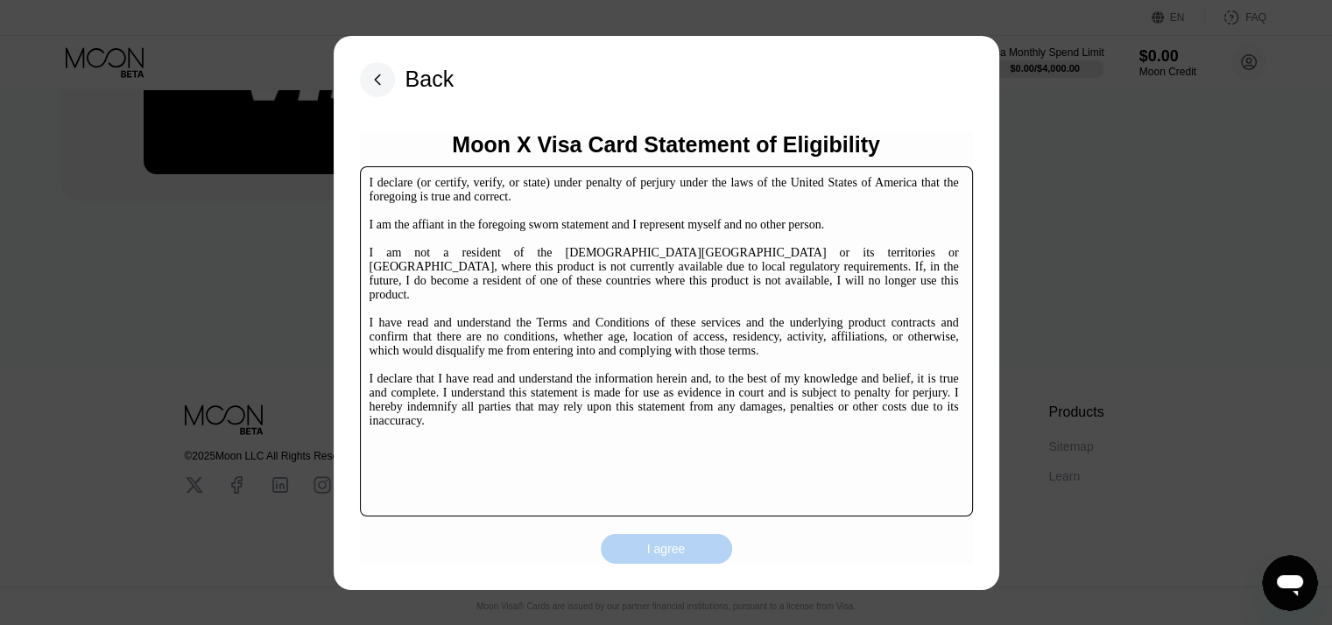
click at [694, 544] on div "I agree" at bounding box center [666, 549] width 131 height 30
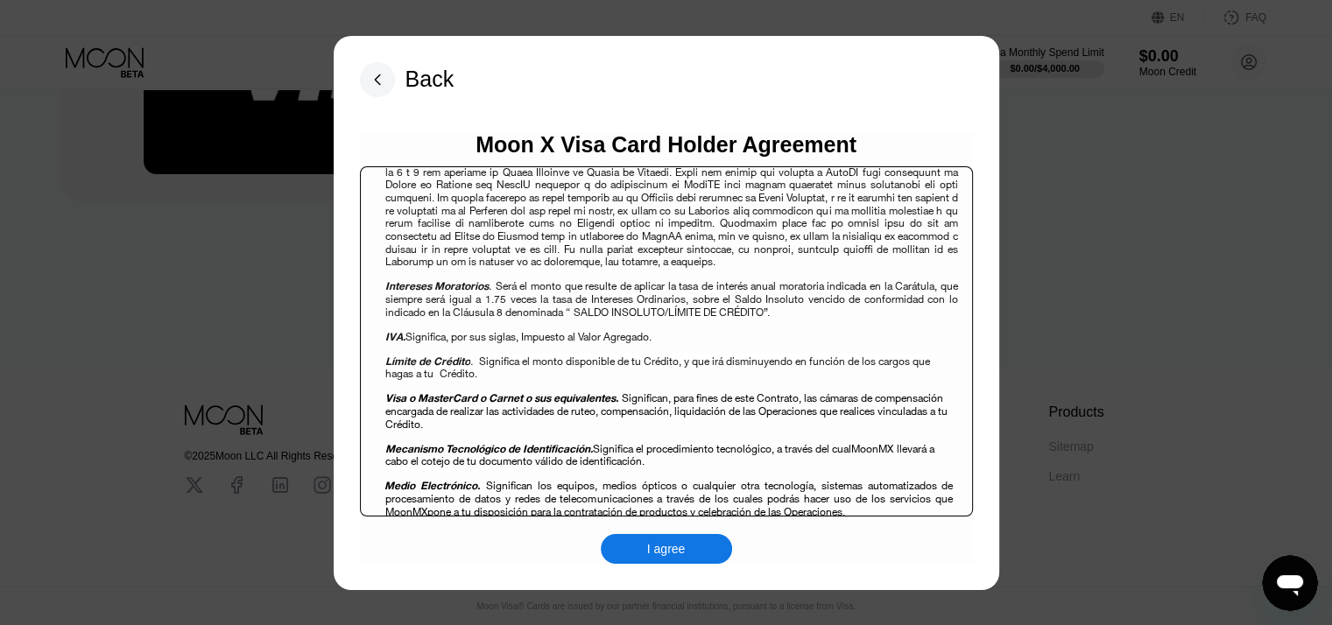
scroll to position [1286, 0]
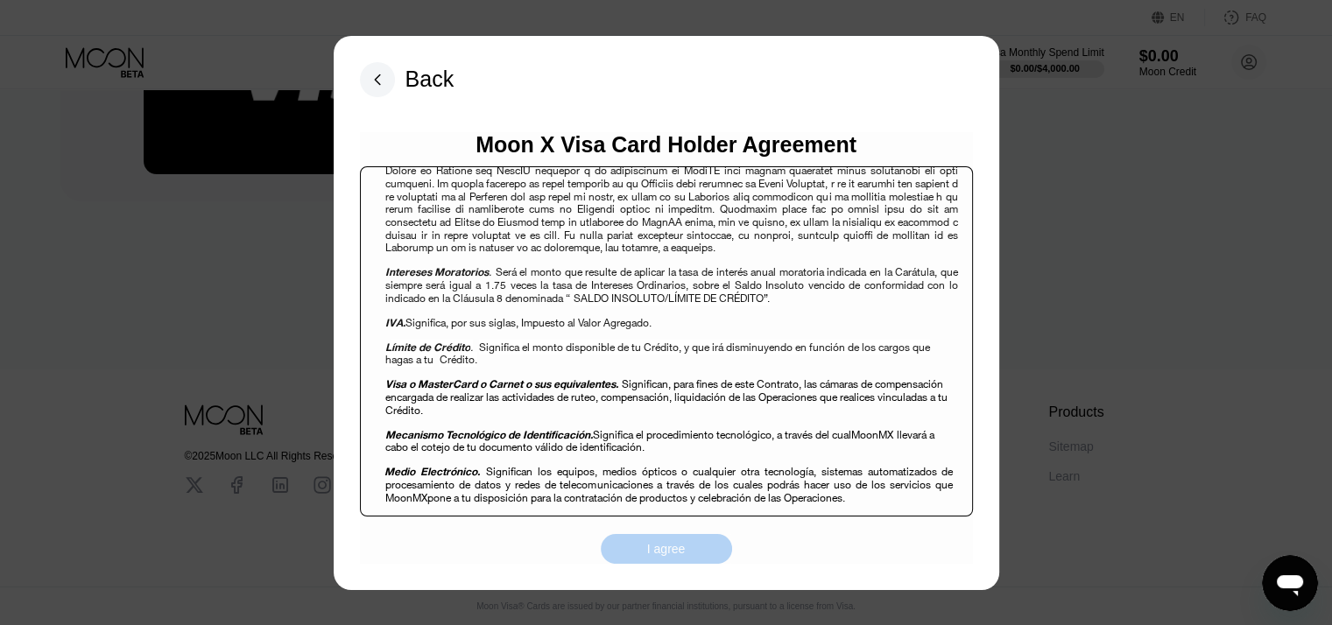
click at [666, 554] on div "I agree" at bounding box center [666, 549] width 39 height 16
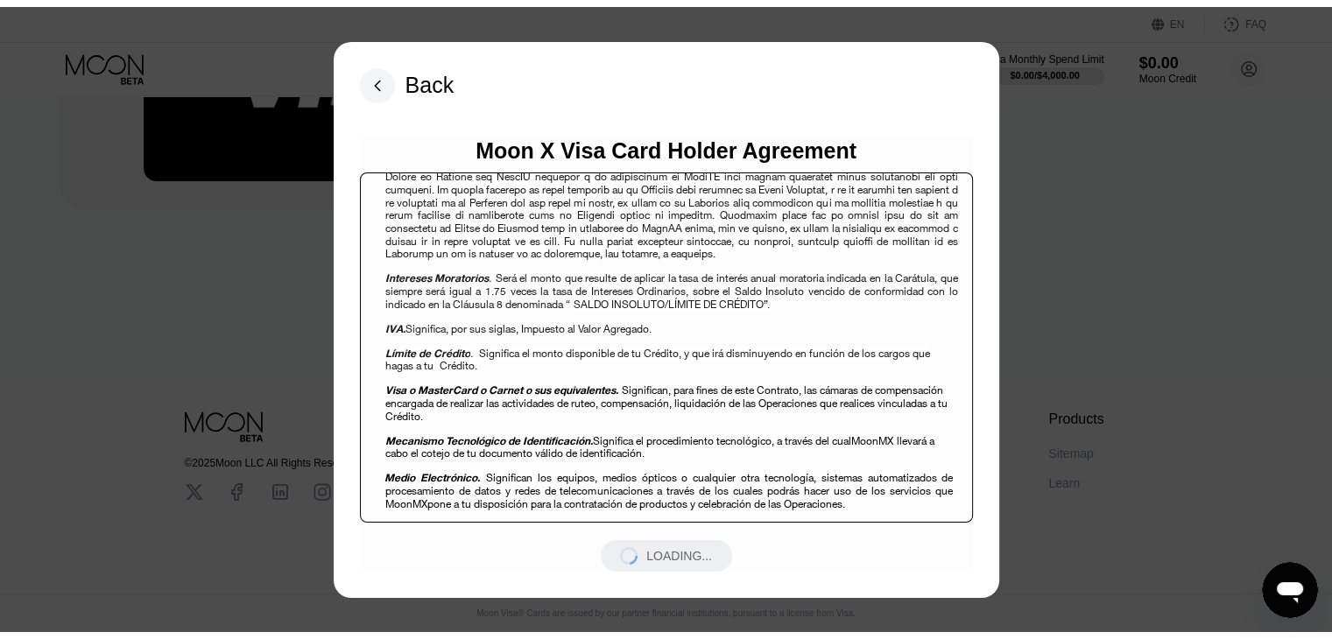
scroll to position [0, 0]
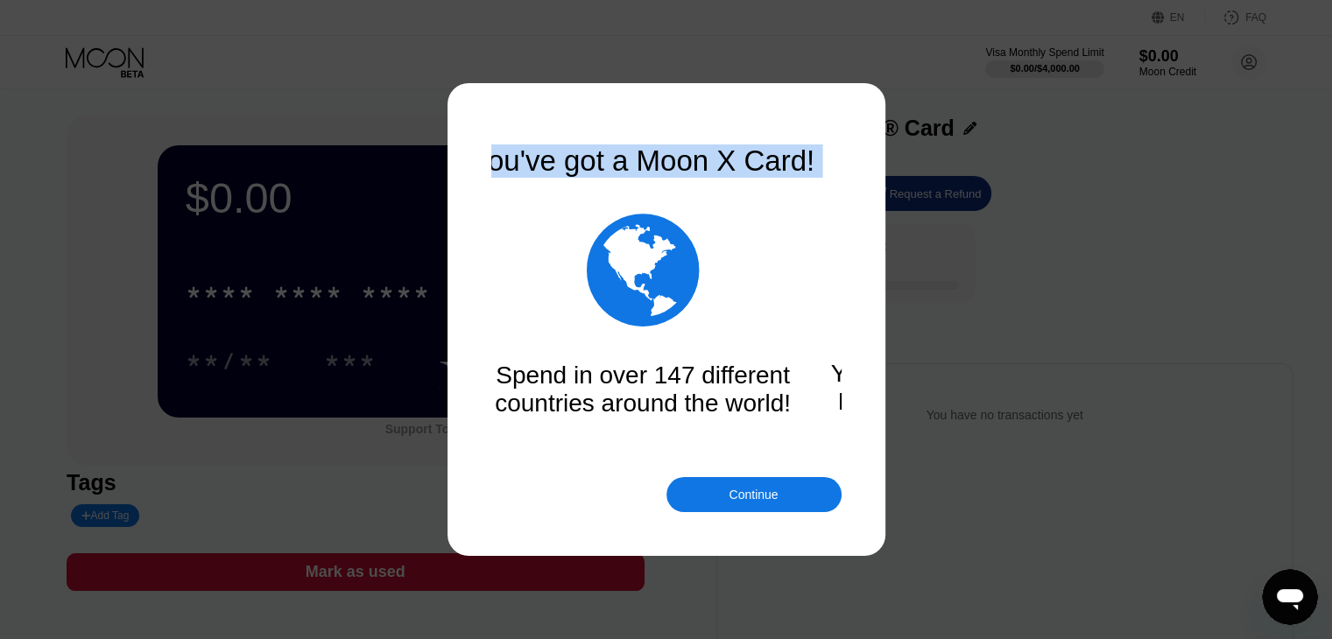
drag, startPoint x: 523, startPoint y: 383, endPoint x: 486, endPoint y: 413, distance: 47.9
click at [486, 413] on div "You've got a Moon X Card!  Spend in over 147 different countries around the wo…" at bounding box center [666, 319] width 1332 height 639
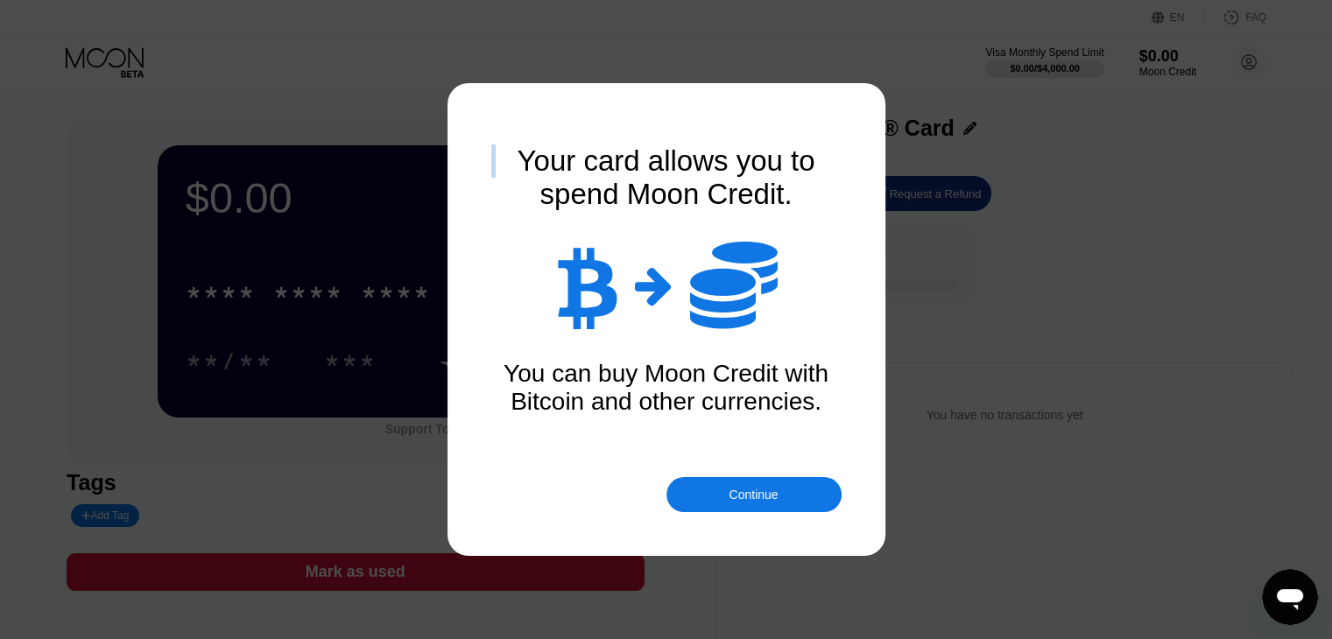
click at [756, 516] on div at bounding box center [672, 319] width 1345 height 639
click at [742, 490] on div "Continue" at bounding box center [753, 495] width 49 height 14
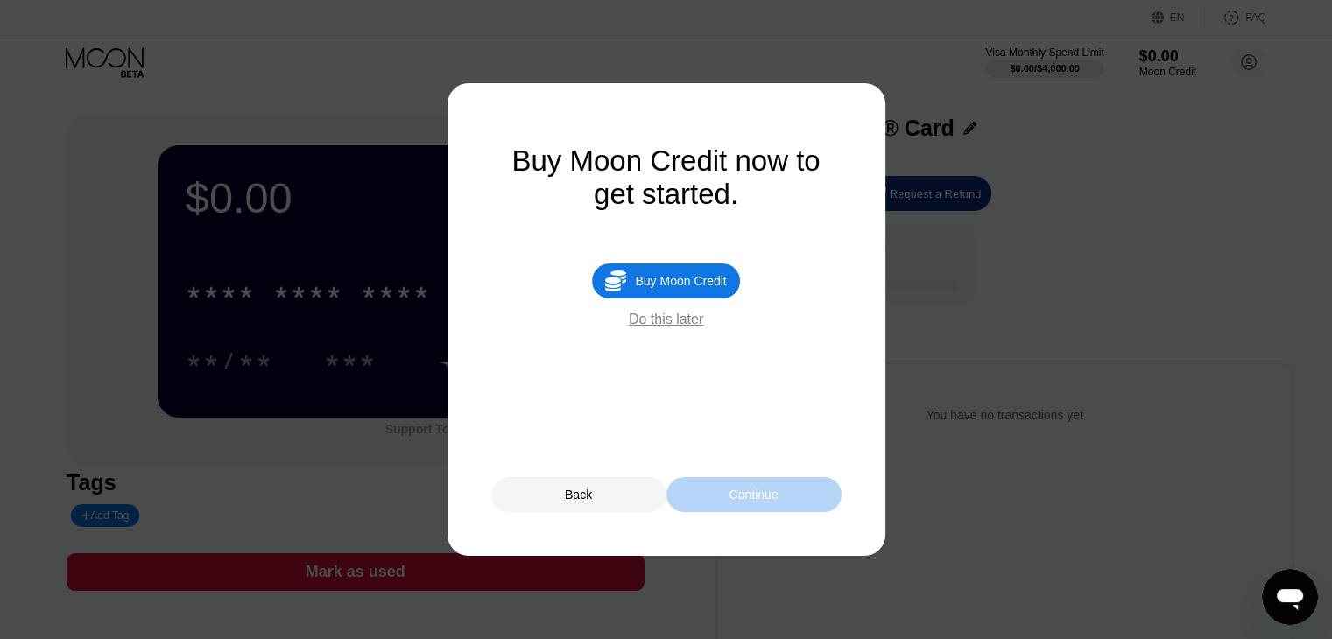
click at [757, 497] on div "Continue" at bounding box center [753, 495] width 49 height 14
click at [581, 498] on div "Back" at bounding box center [578, 495] width 27 height 14
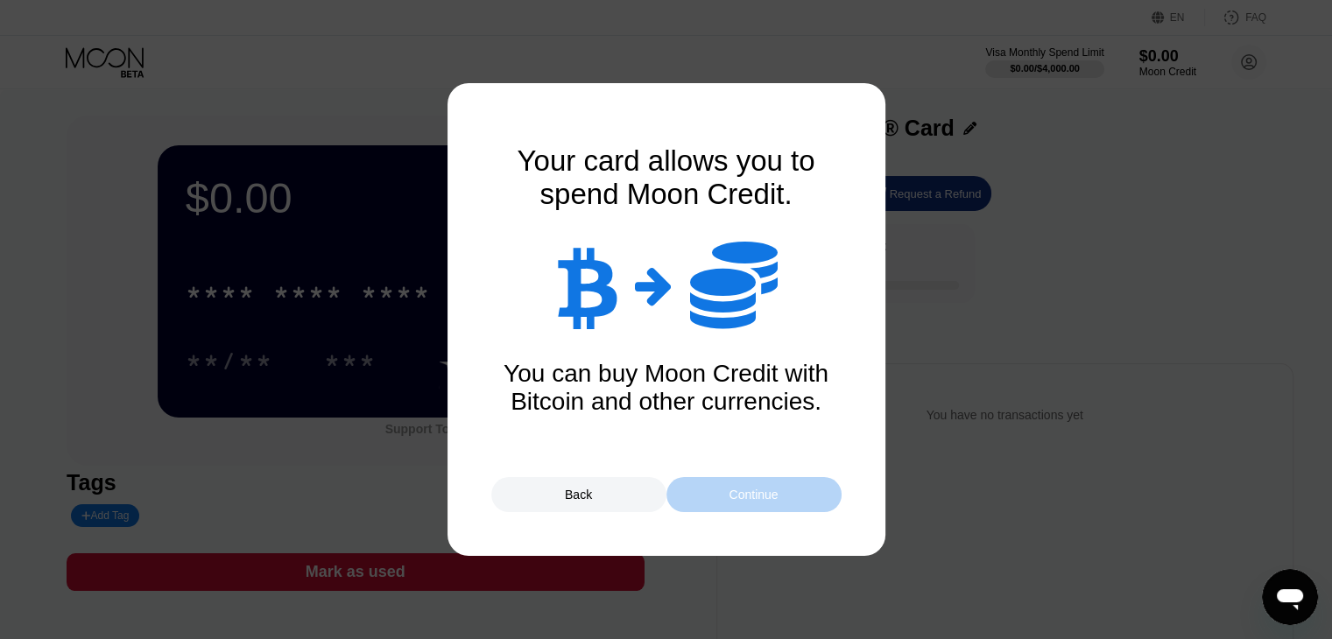
click at [718, 493] on div "Continue" at bounding box center [753, 494] width 175 height 35
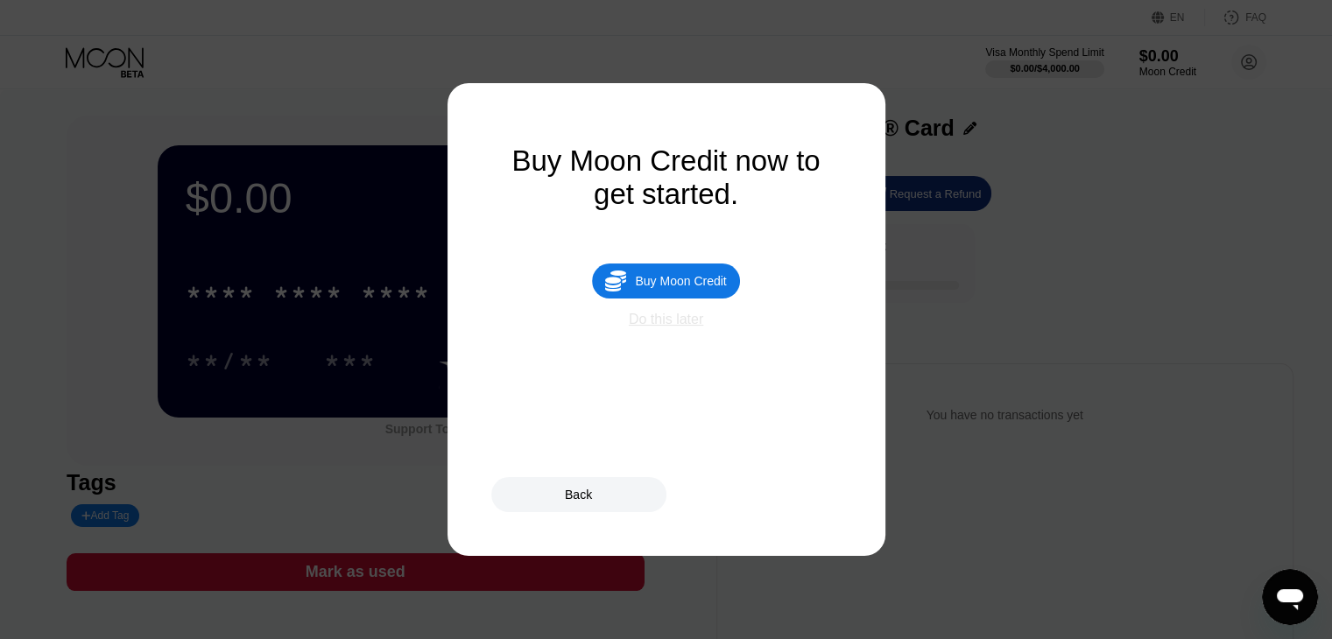
click at [691, 328] on div "Do this later" at bounding box center [666, 320] width 74 height 16
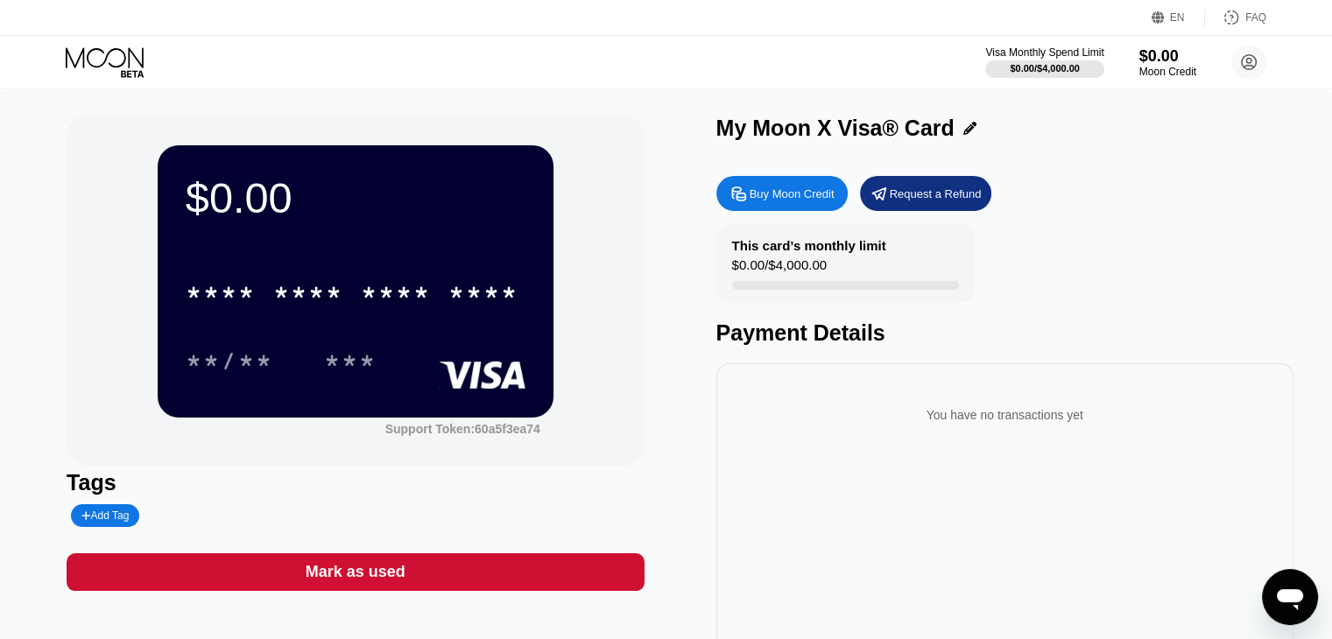
scroll to position [18, 0]
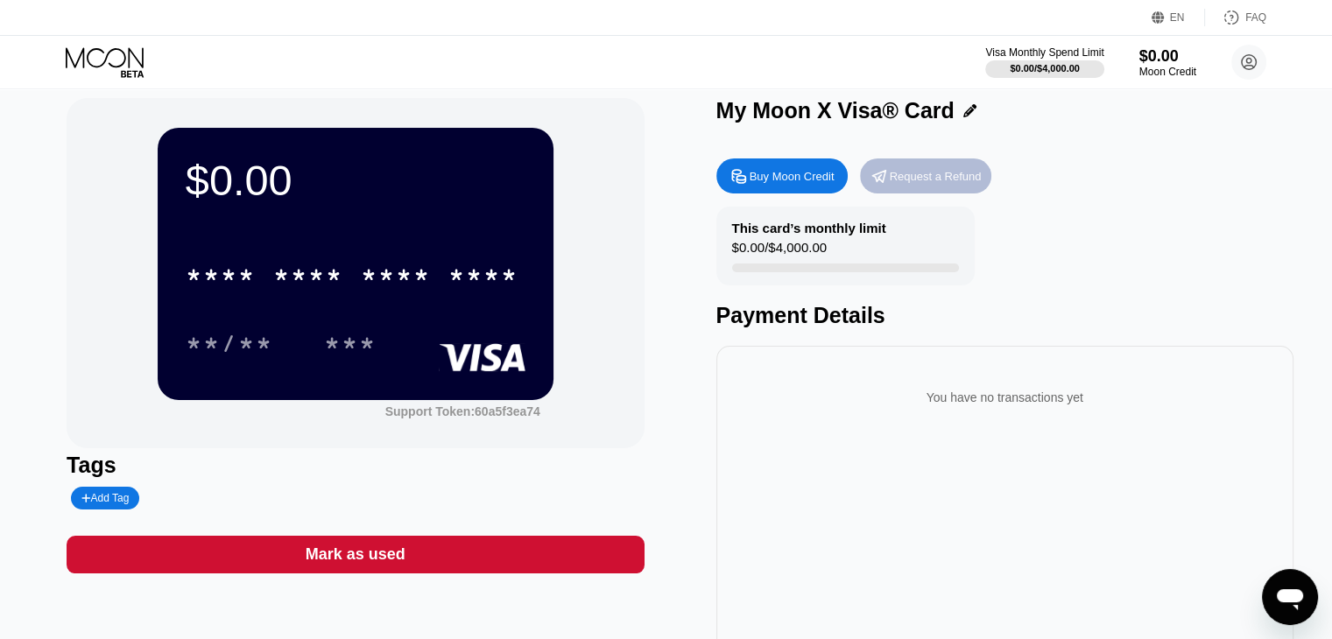
click at [914, 184] on div "Request a Refund" at bounding box center [936, 176] width 92 height 15
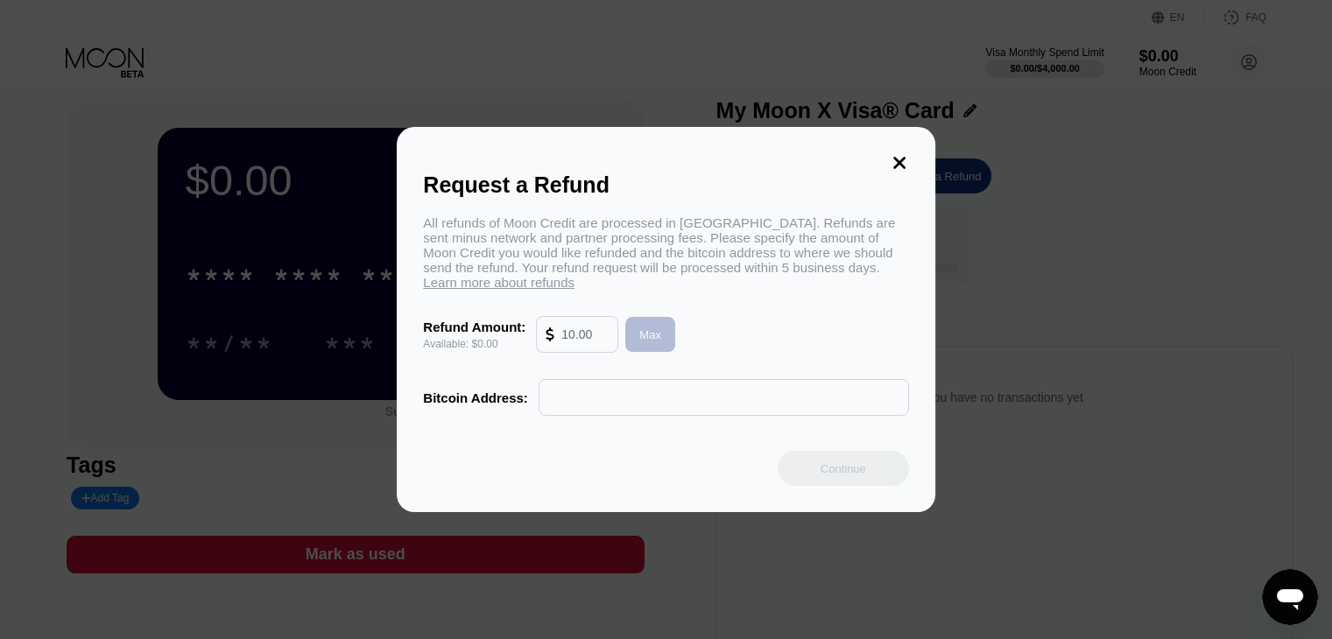
click at [656, 342] on div "Max" at bounding box center [650, 335] width 22 height 15
type input "0.00"
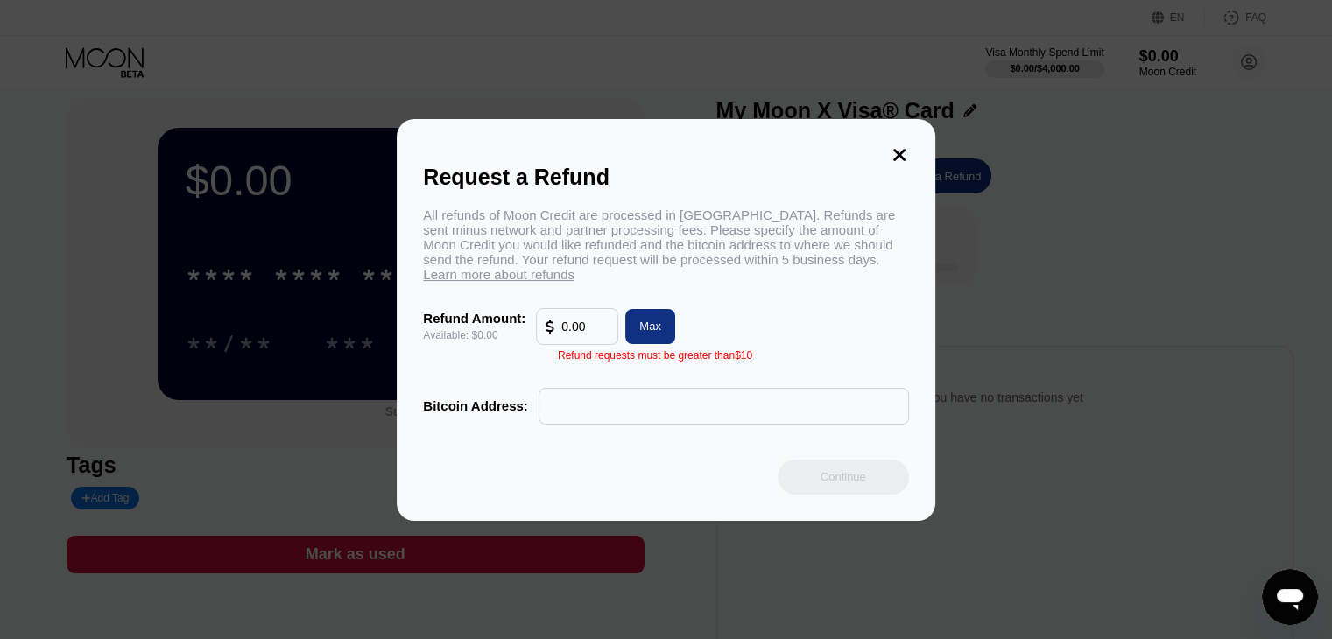
click at [720, 362] on div "Refund requests must be greater than $10" at bounding box center [655, 355] width 194 height 12
click at [899, 149] on icon at bounding box center [899, 155] width 12 height 12
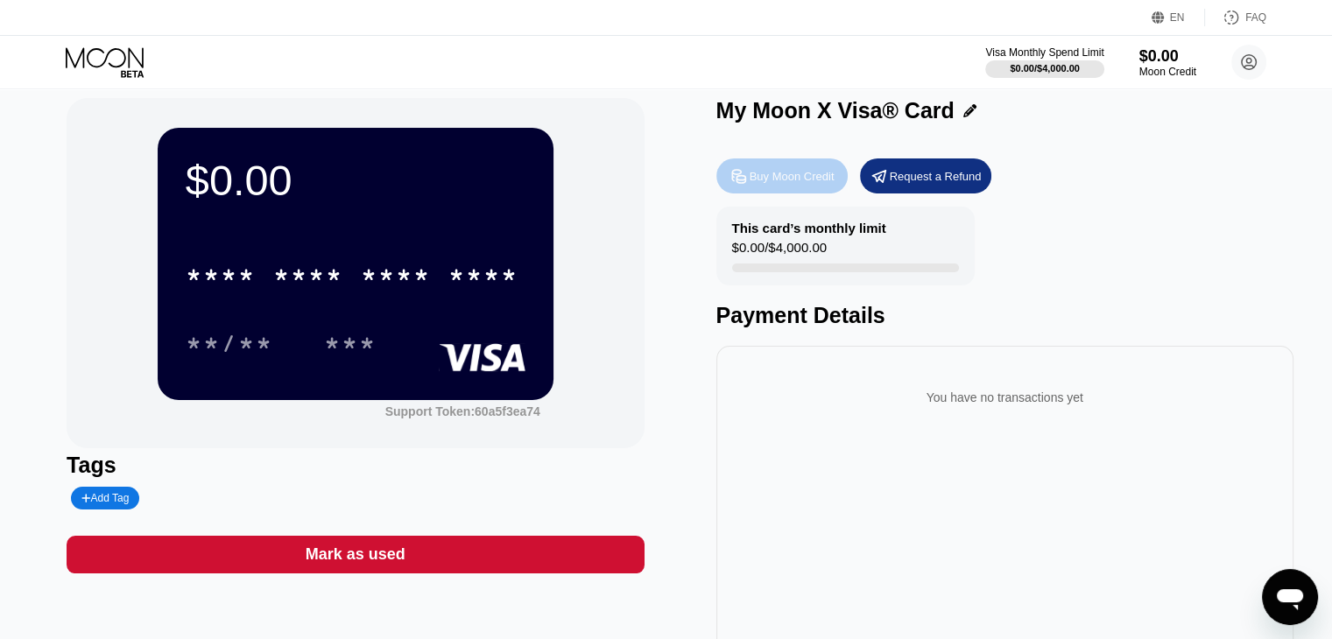
click at [802, 184] on div "Buy Moon Credit" at bounding box center [792, 176] width 85 height 15
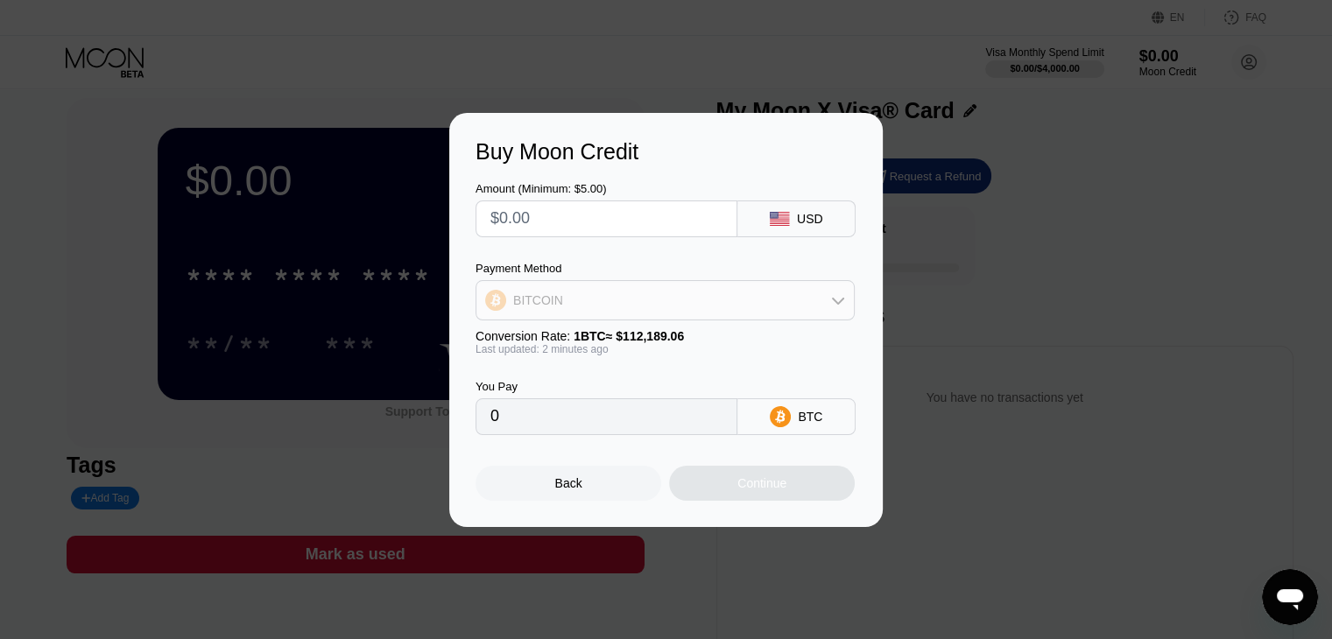
click at [797, 296] on div "BITCOIN" at bounding box center [664, 300] width 377 height 35
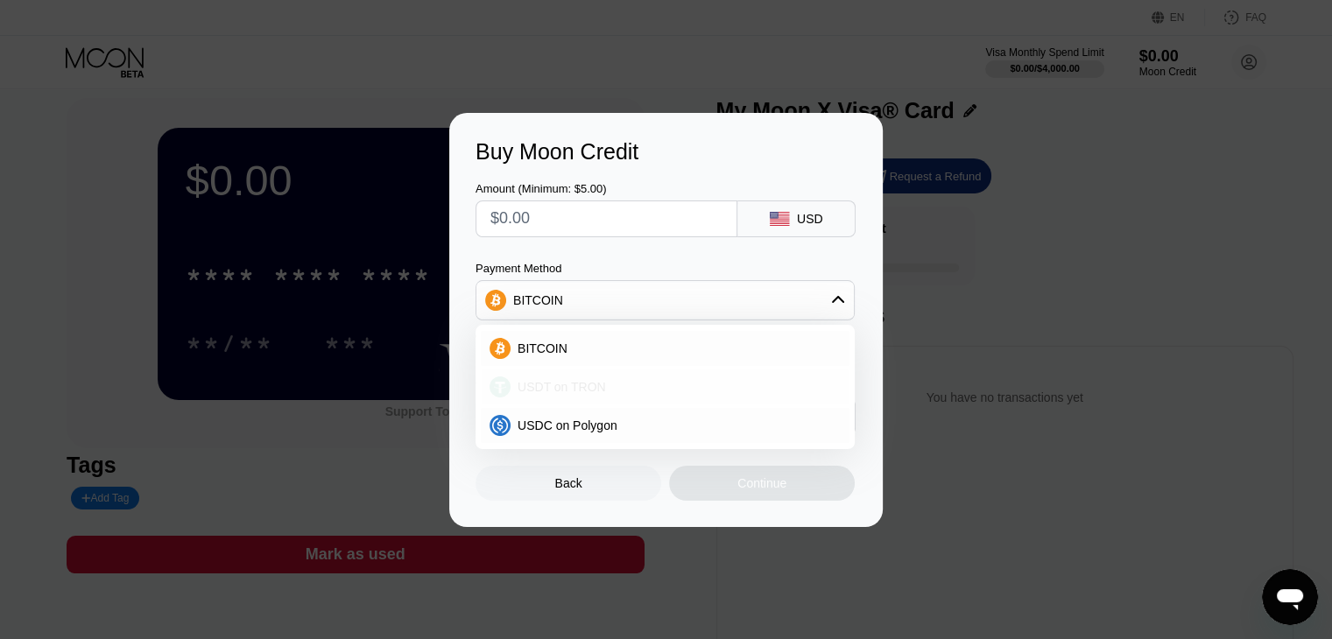
click at [561, 390] on span "USDT on TRON" at bounding box center [562, 387] width 88 height 14
type input "0.00"
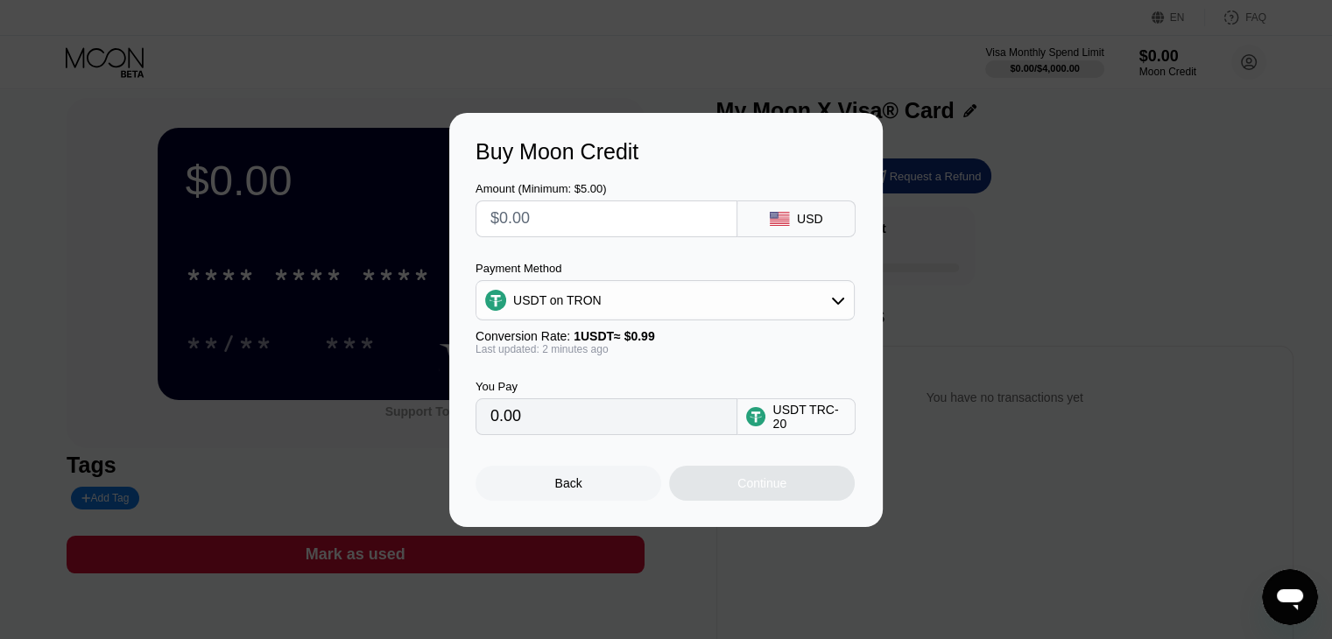
click at [617, 217] on input "text" at bounding box center [606, 218] width 232 height 35
type input "$0"
type input "$30"
type input "30.30"
type input "$30"
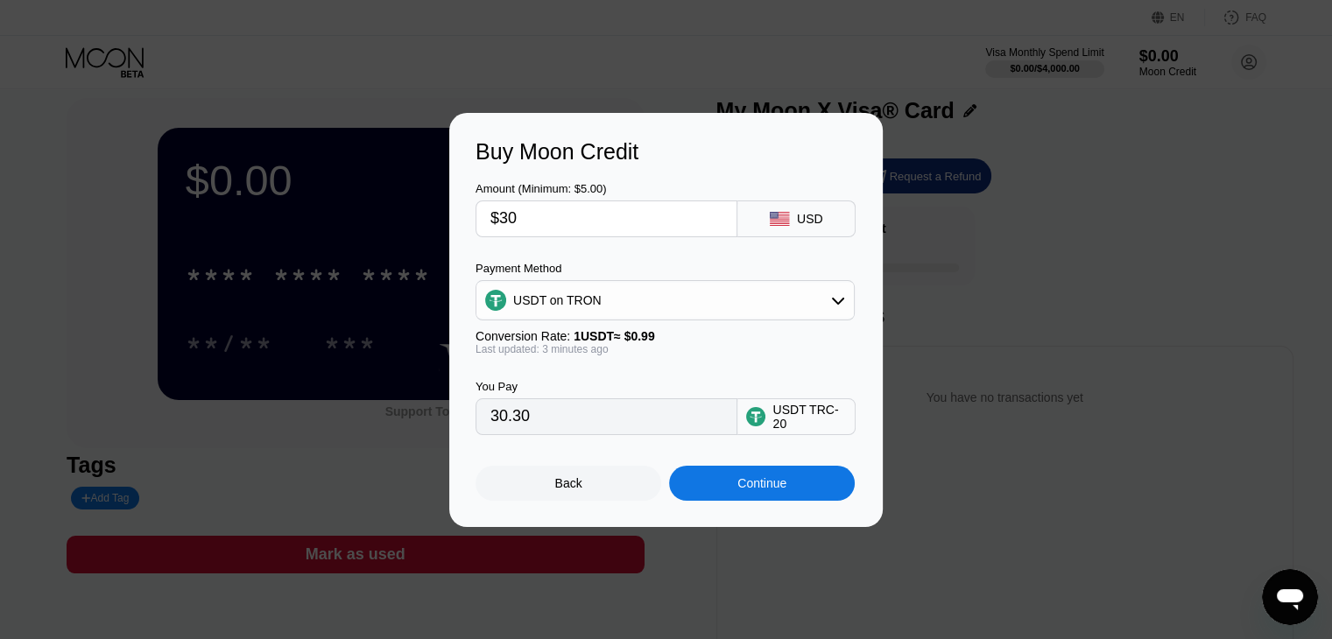
click at [942, 372] on div "Buy Moon Credit Amount (Minimum: $5.00) $30 USD Payment Method USDT on TRON Con…" at bounding box center [666, 320] width 1332 height 414
click at [549, 490] on div "Back" at bounding box center [569, 483] width 186 height 35
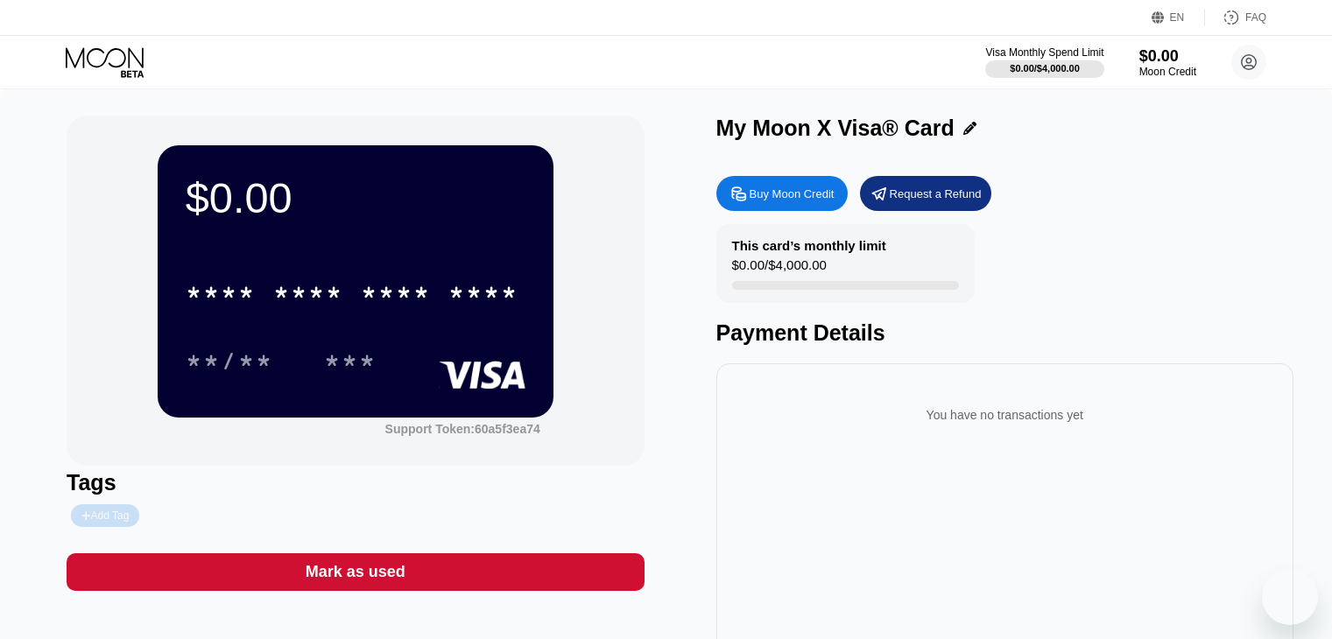
scroll to position [18, 0]
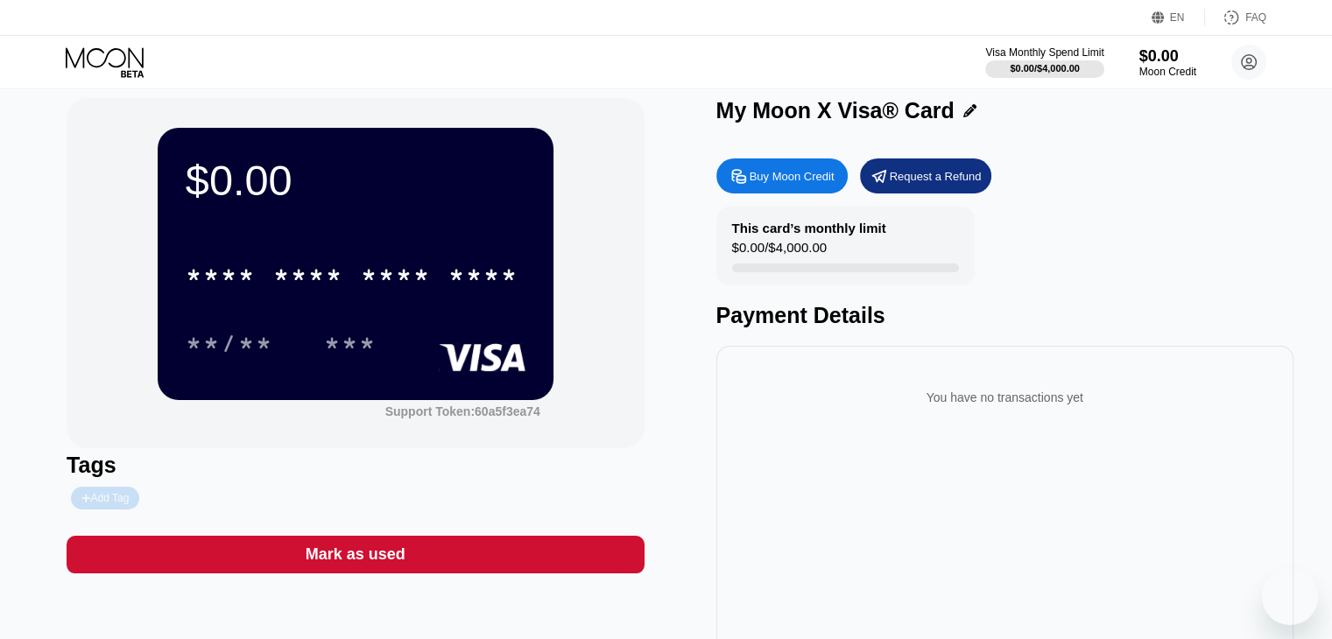
click at [109, 504] on div "Add Tag" at bounding box center [104, 498] width 47 height 12
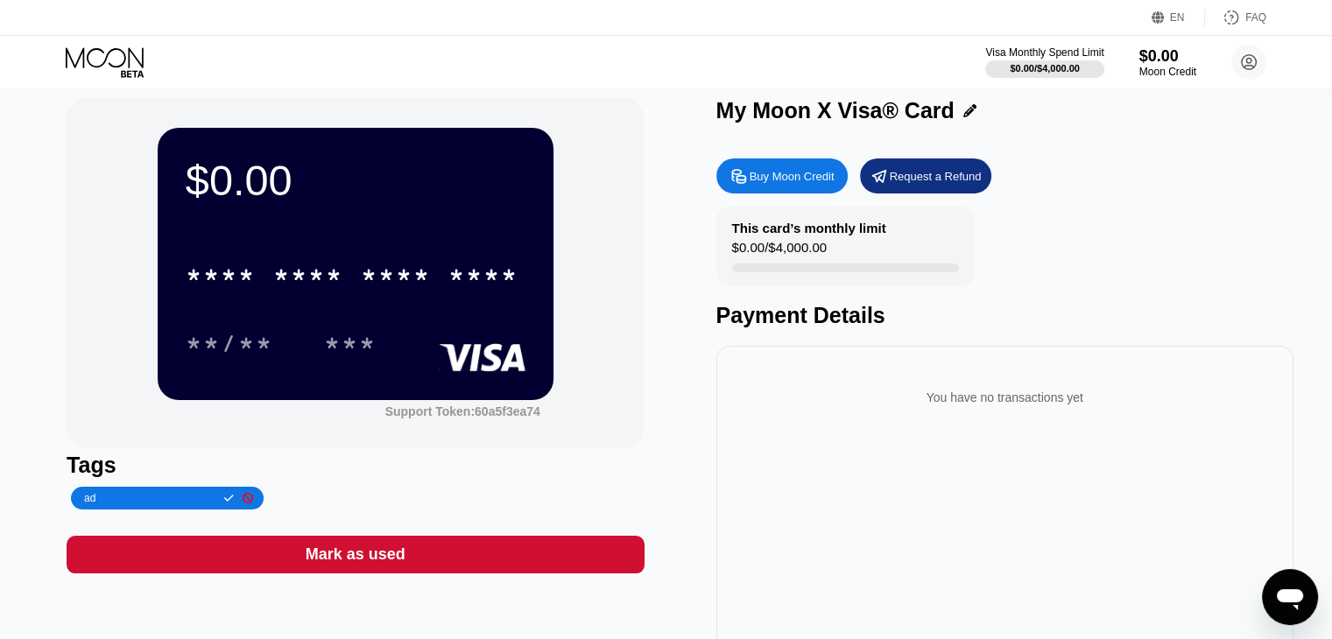
type input "ads"
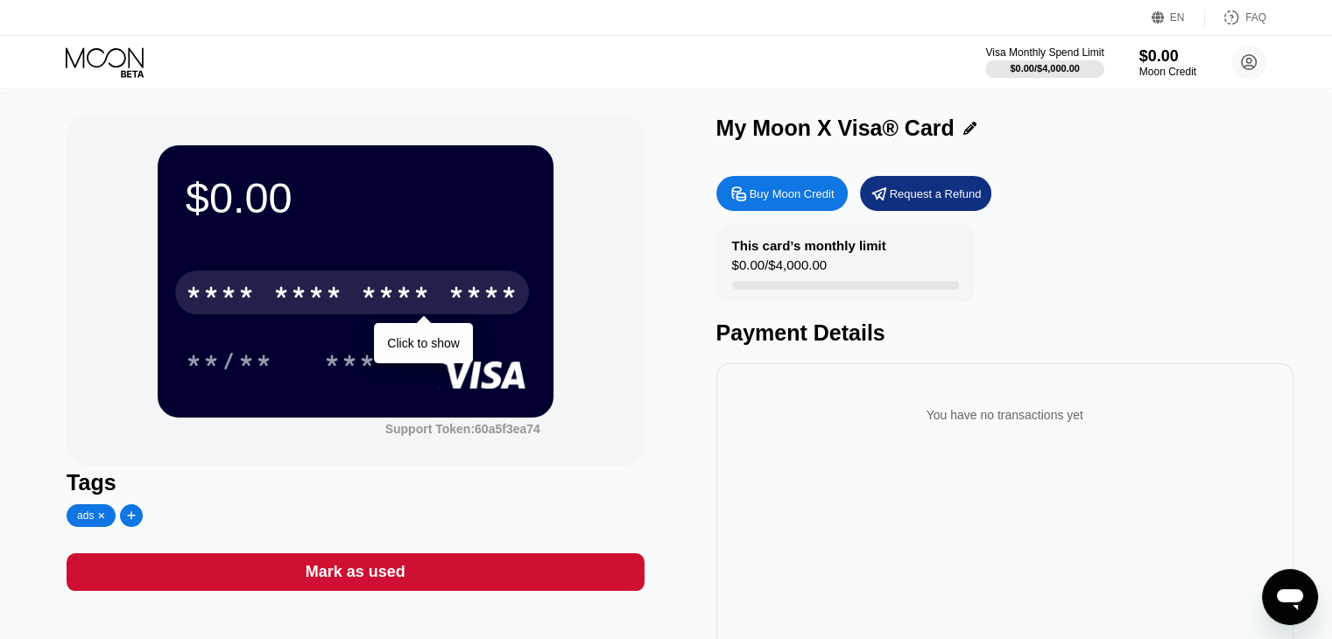
click at [388, 300] on div "* * * *" at bounding box center [396, 295] width 70 height 28
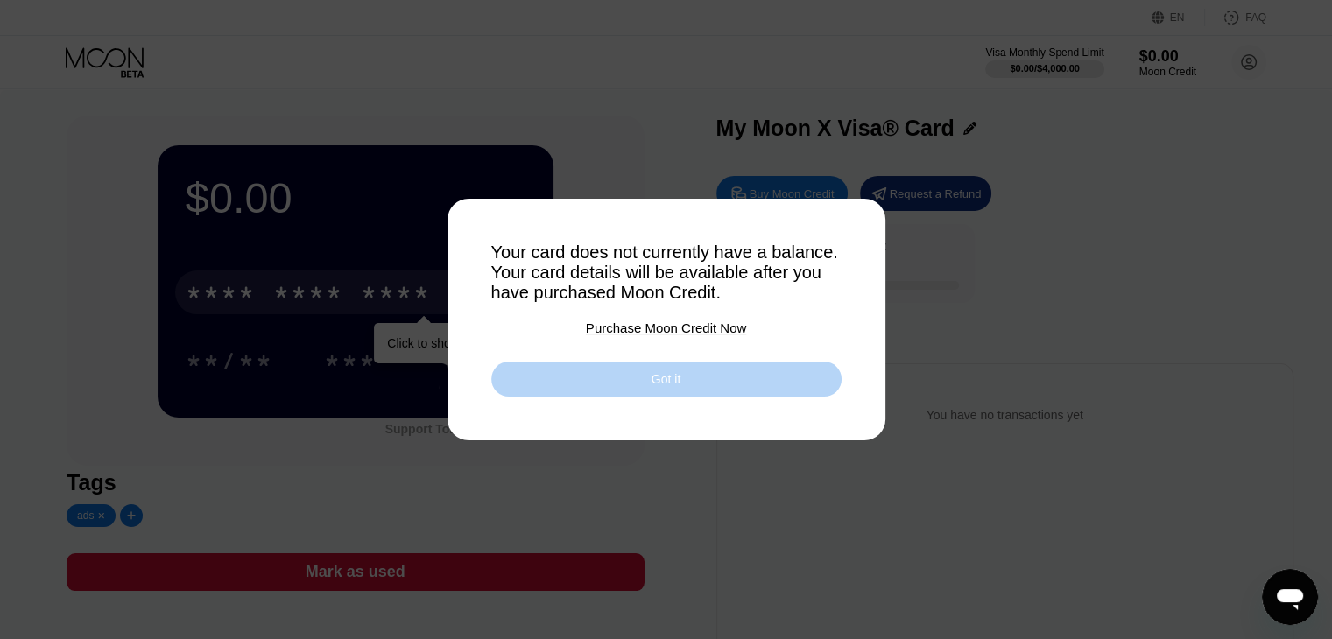
click at [582, 384] on div "Got it" at bounding box center [666, 379] width 350 height 35
